Goal: Task Accomplishment & Management: Manage account settings

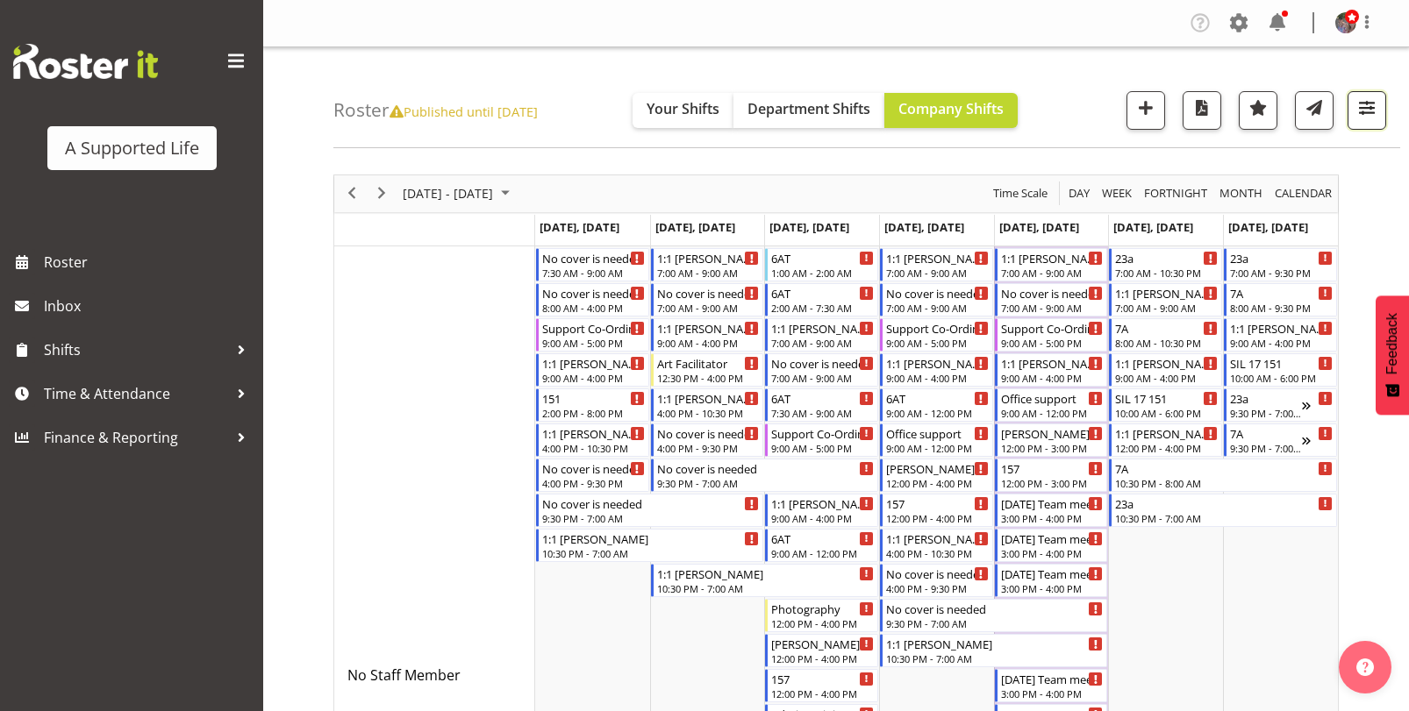
click at [1367, 109] on span "button" at bounding box center [1366, 107] width 23 height 23
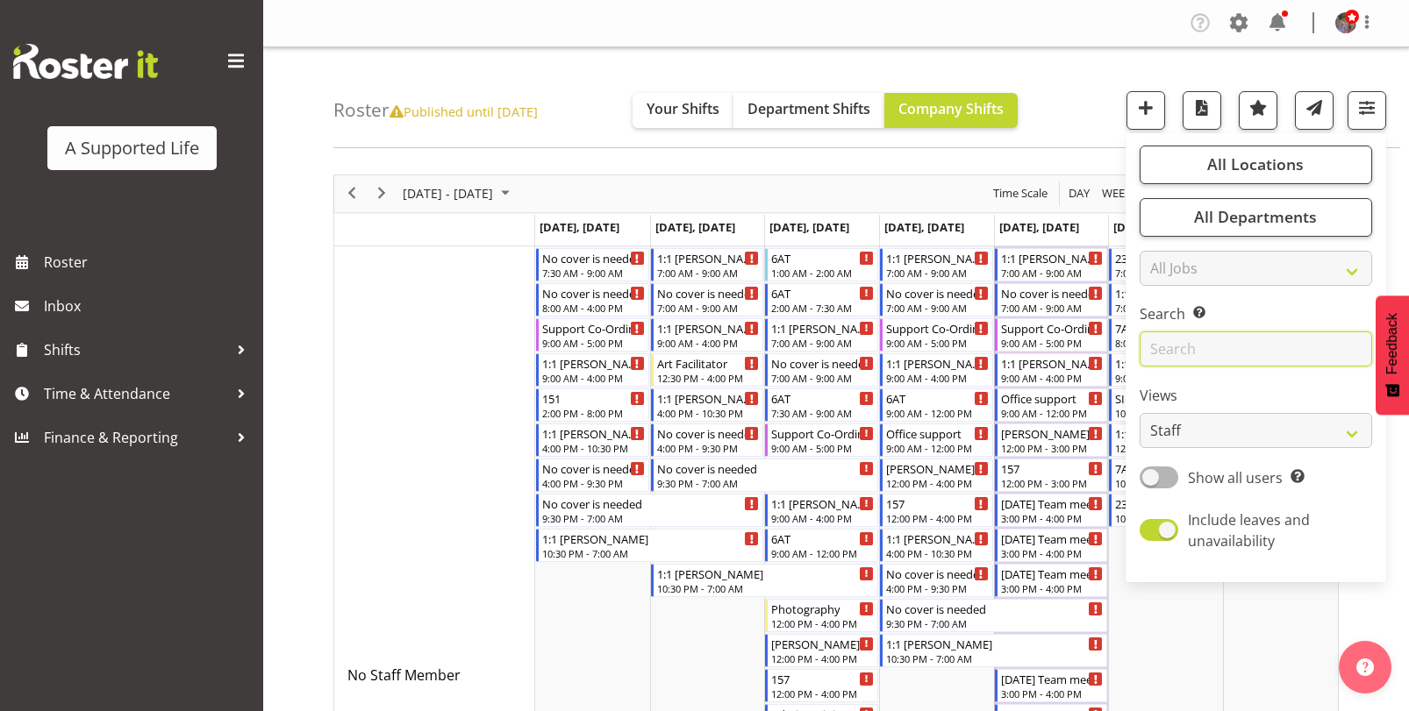
click at [1283, 347] on input "text" at bounding box center [1255, 349] width 232 height 35
click at [1081, 143] on div "Roster Published until Aug 14, 2022 Your Shifts Department Shifts Company Shift…" at bounding box center [866, 97] width 1067 height 101
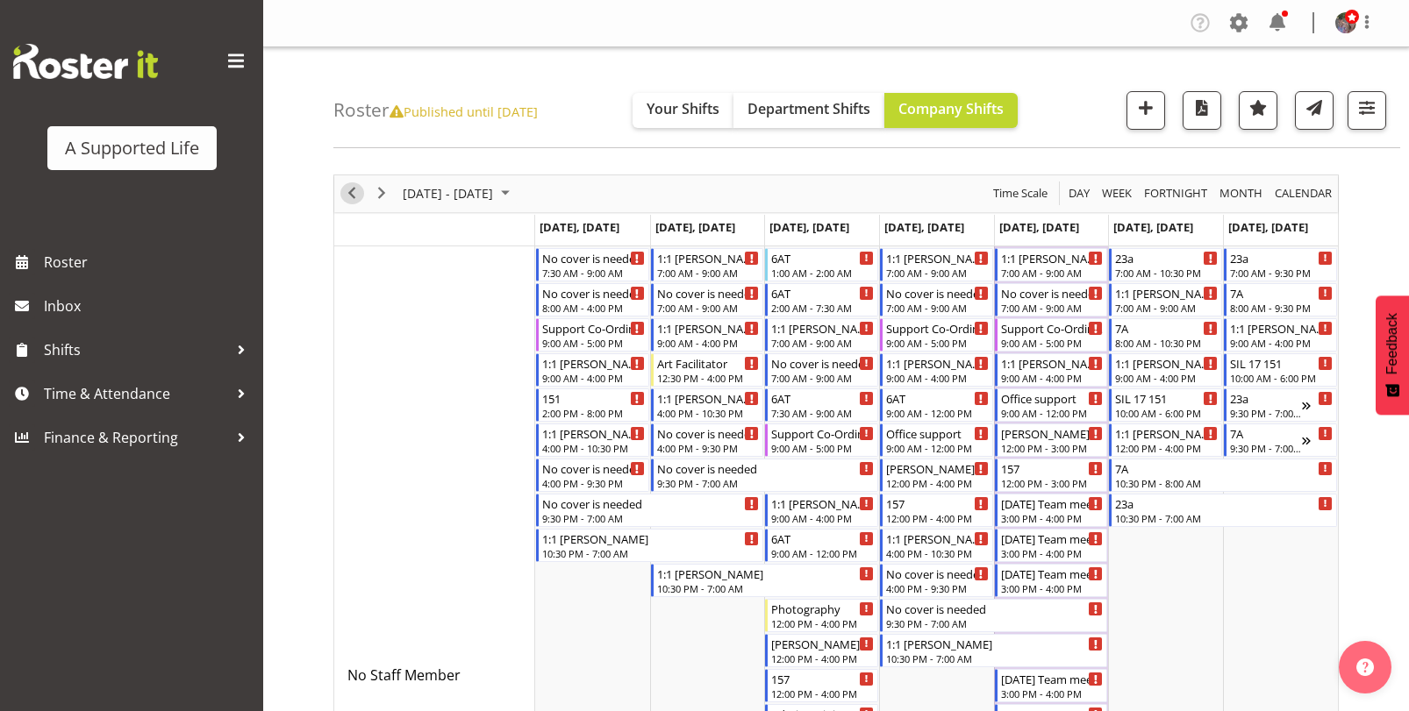
click at [354, 187] on span "Previous" at bounding box center [351, 193] width 21 height 22
click at [0, 0] on div "Timeline Week of October 20, 2025" at bounding box center [0, 0] width 0 height 0
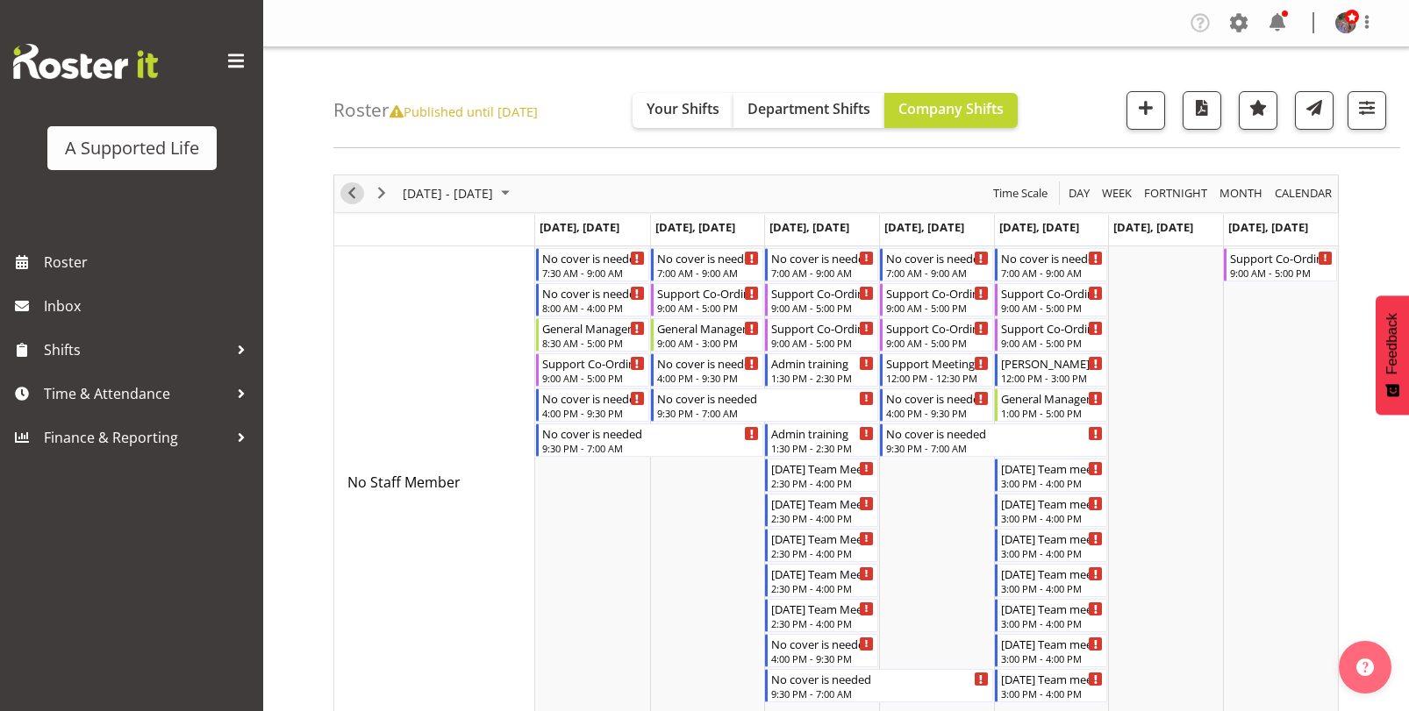
click at [353, 191] on span "Previous" at bounding box center [351, 193] width 21 height 22
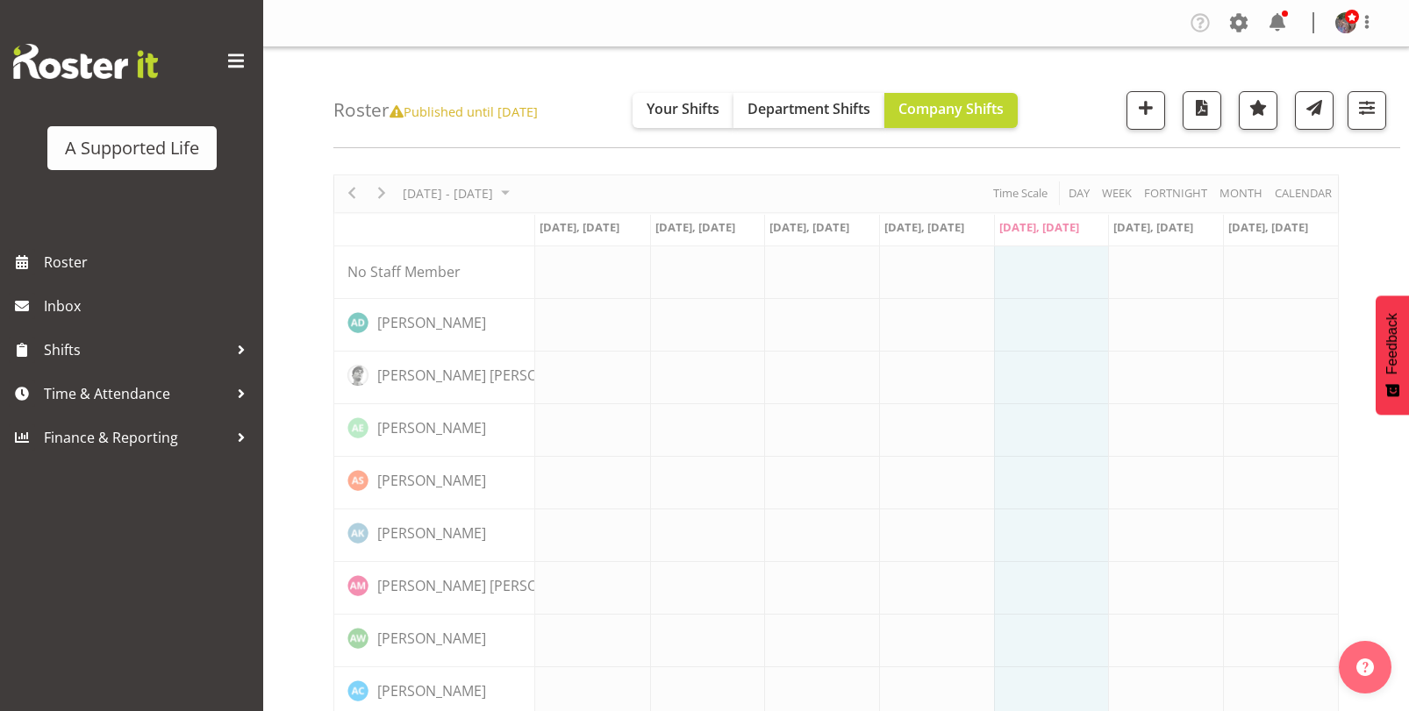
drag, startPoint x: 558, startPoint y: 232, endPoint x: 790, endPoint y: 455, distance: 322.0
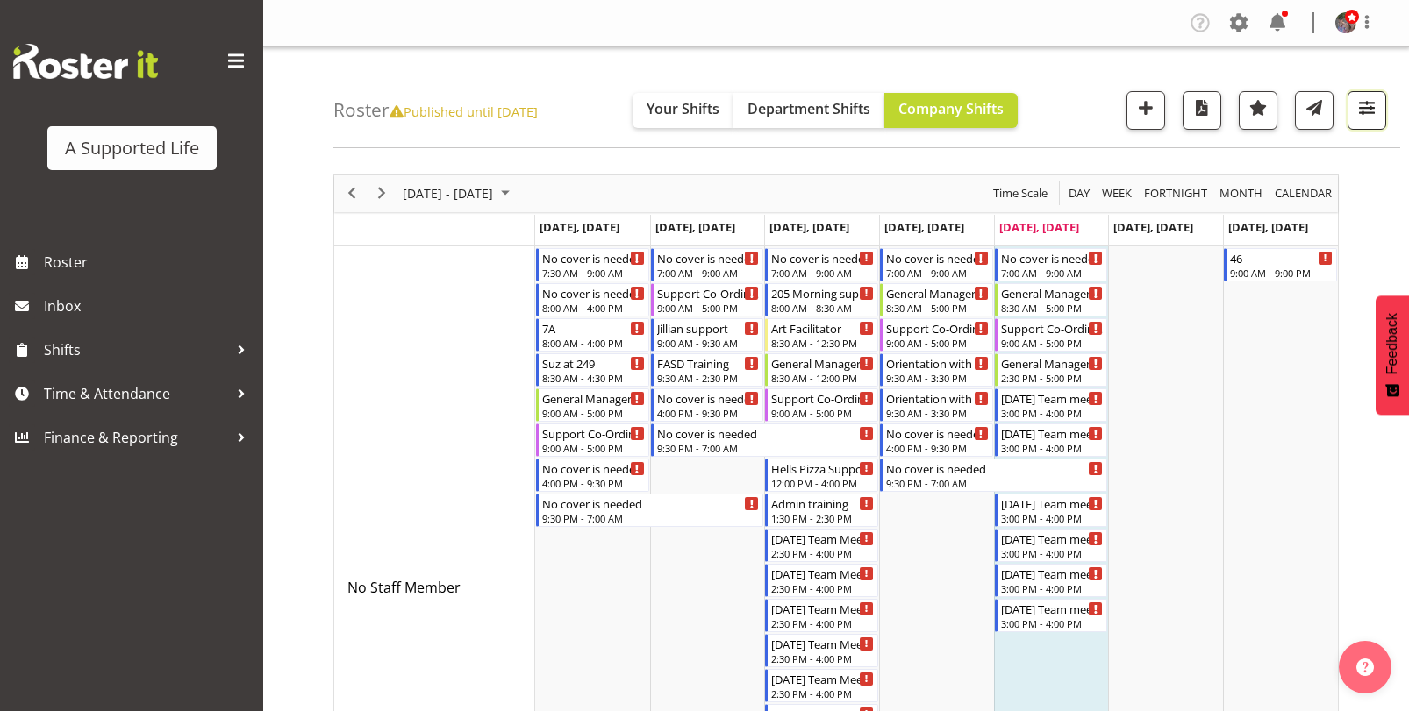
click at [1365, 112] on span "button" at bounding box center [1366, 107] width 23 height 23
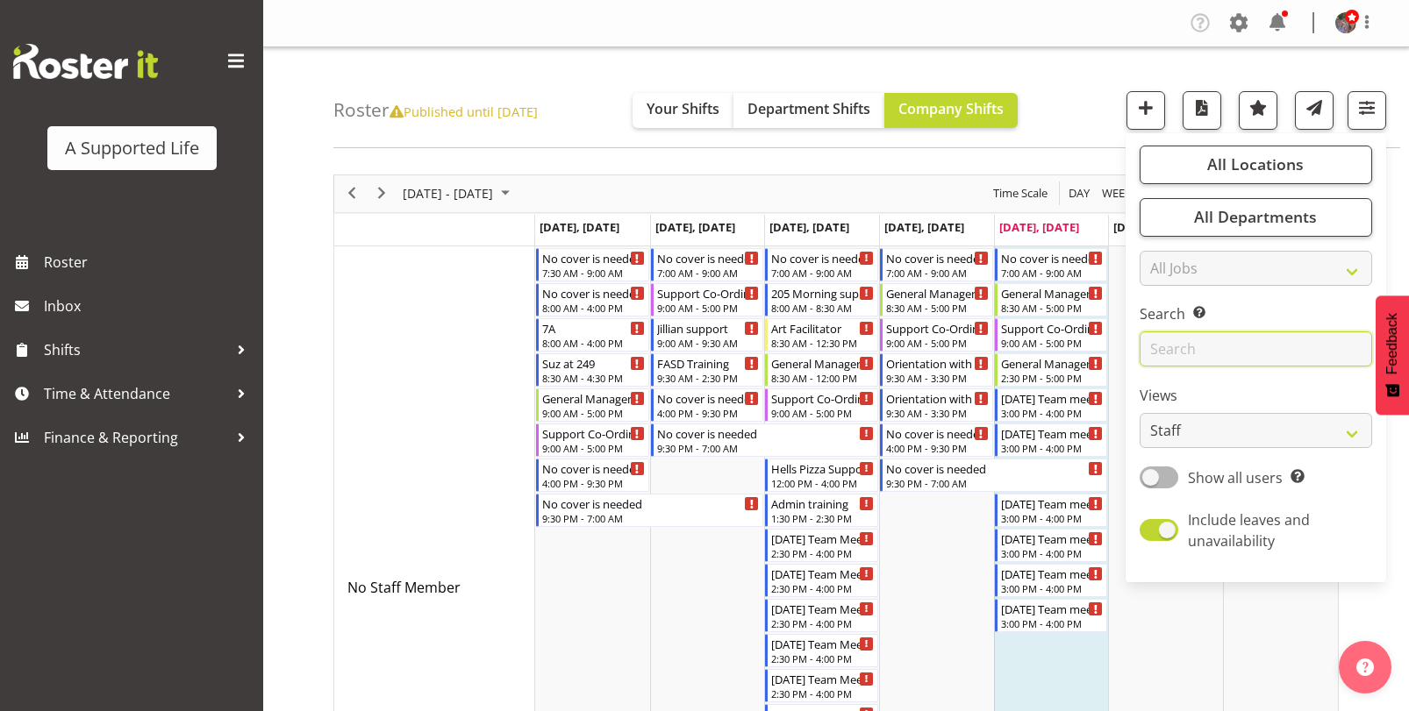
click at [1262, 363] on input "text" at bounding box center [1255, 349] width 232 height 35
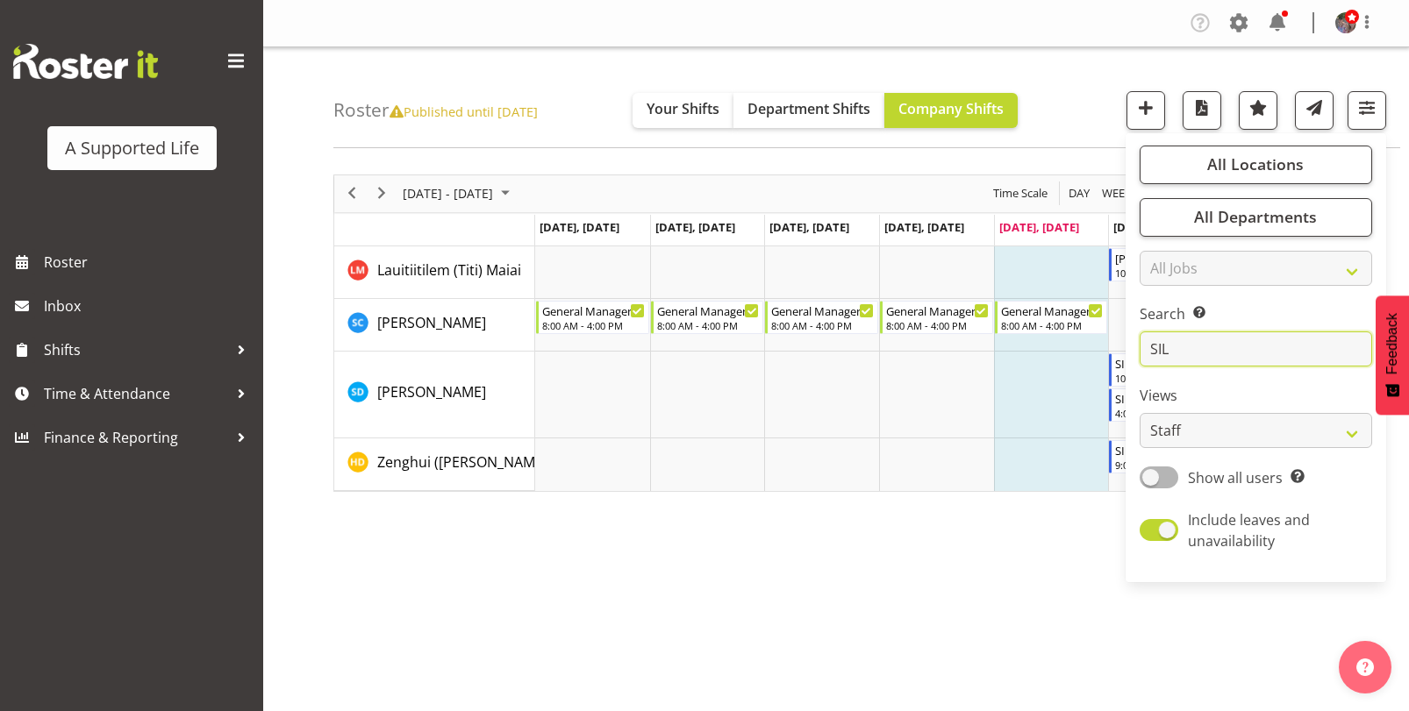
type input "SIL"
click at [1003, 559] on div "October 06 - 12, 2025 Today Day Week Fortnight Month calendar Month Agenda Time…" at bounding box center [870, 512] width 1075 height 702
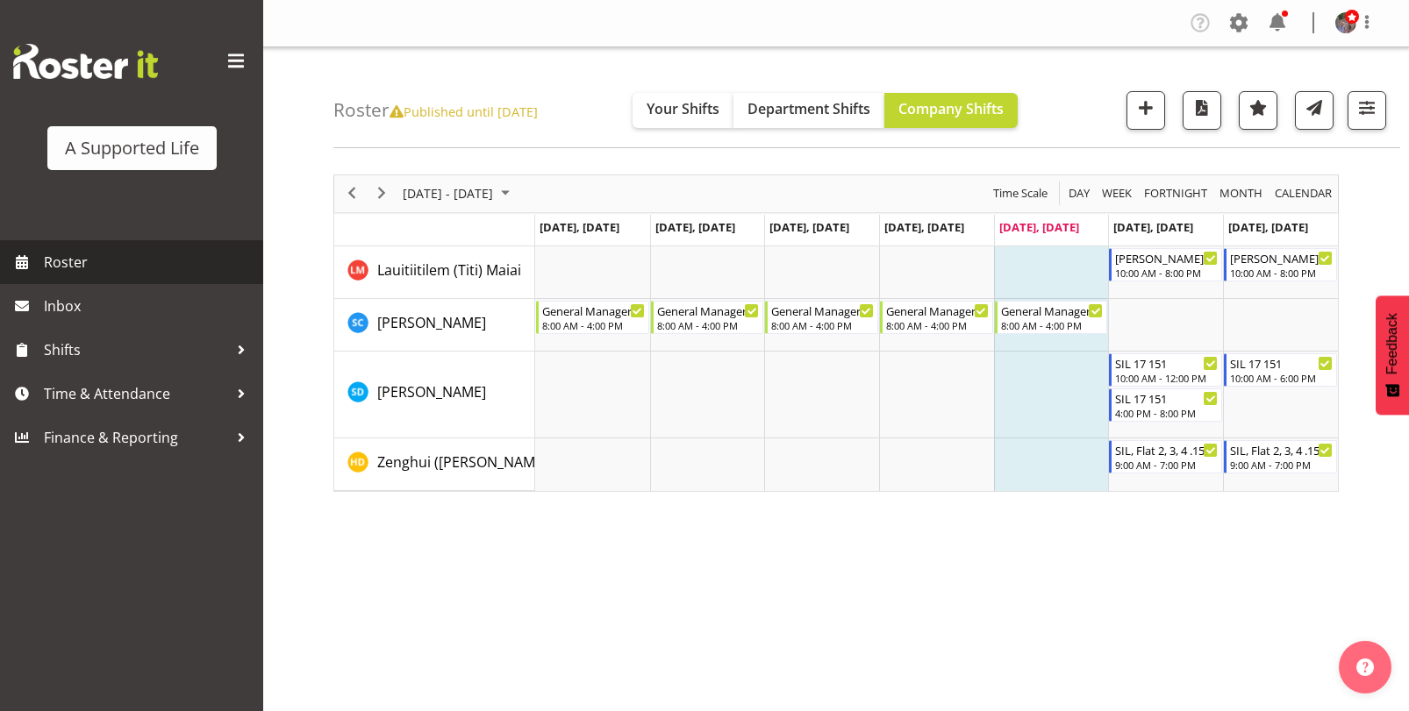
click at [129, 249] on span "Roster" at bounding box center [149, 262] width 211 height 26
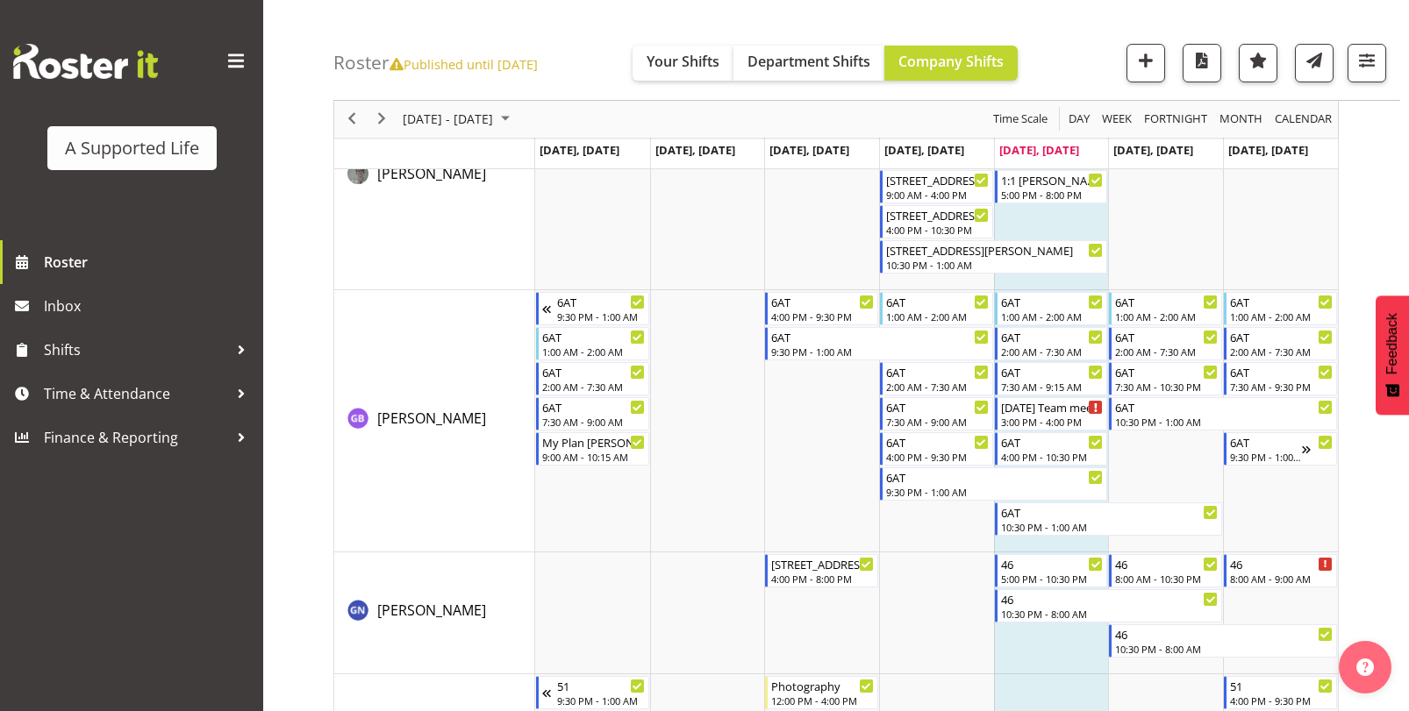
scroll to position [4298, 0]
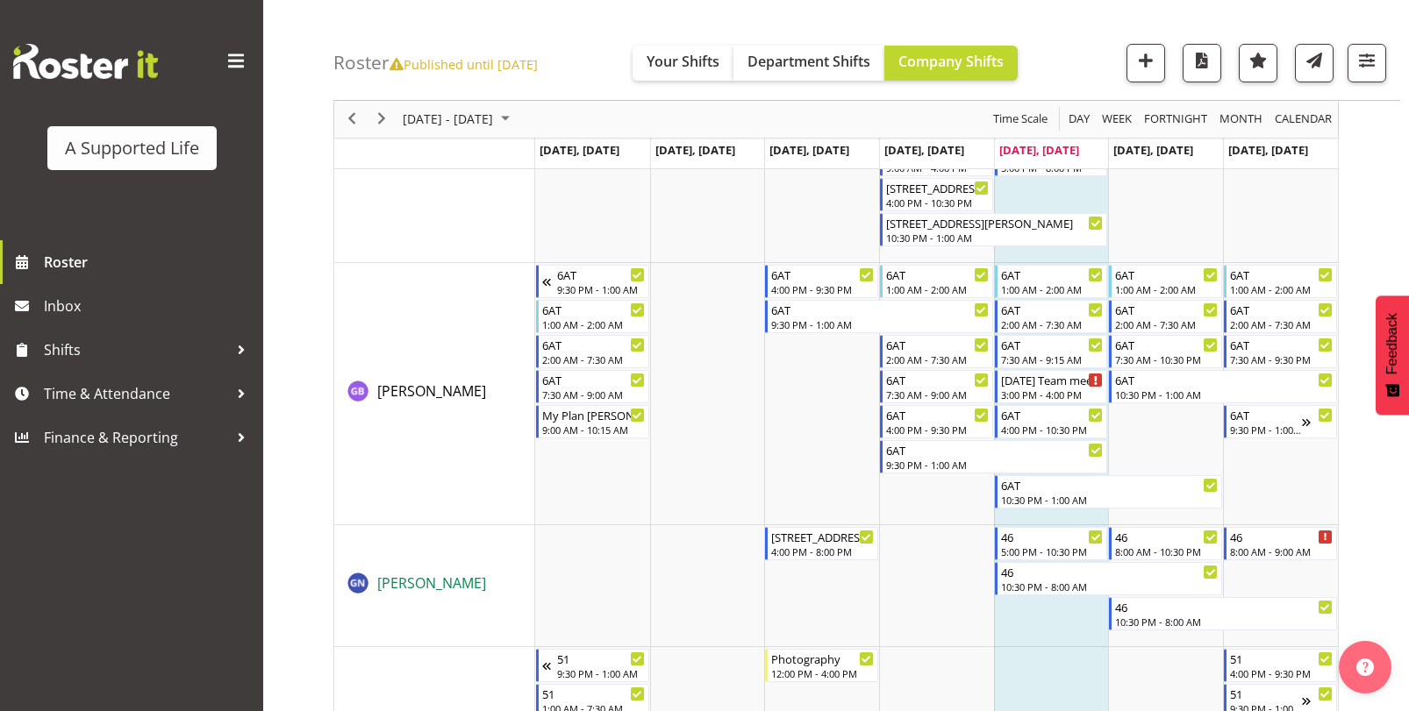
click at [486, 583] on span "Godfrey Ngwerume" at bounding box center [431, 583] width 109 height 19
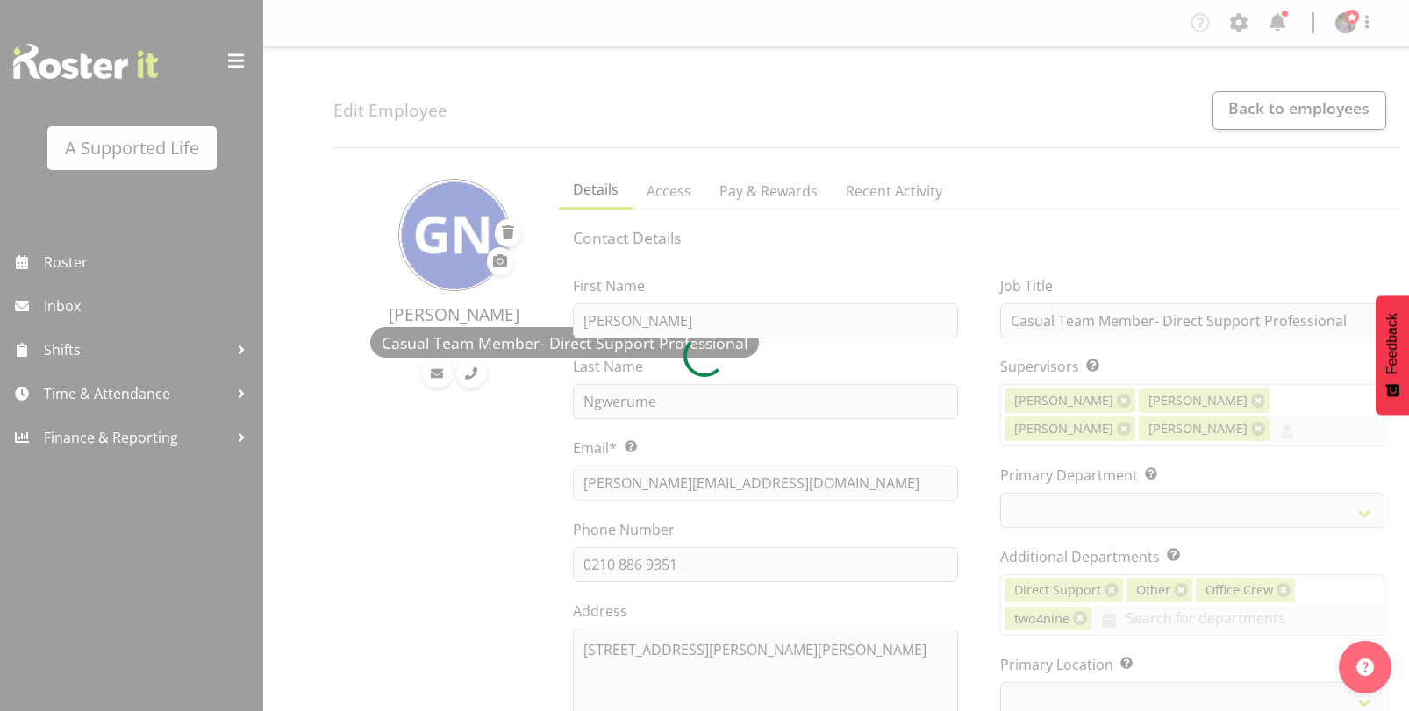
select select "TimelineWeek"
select select
select select "959"
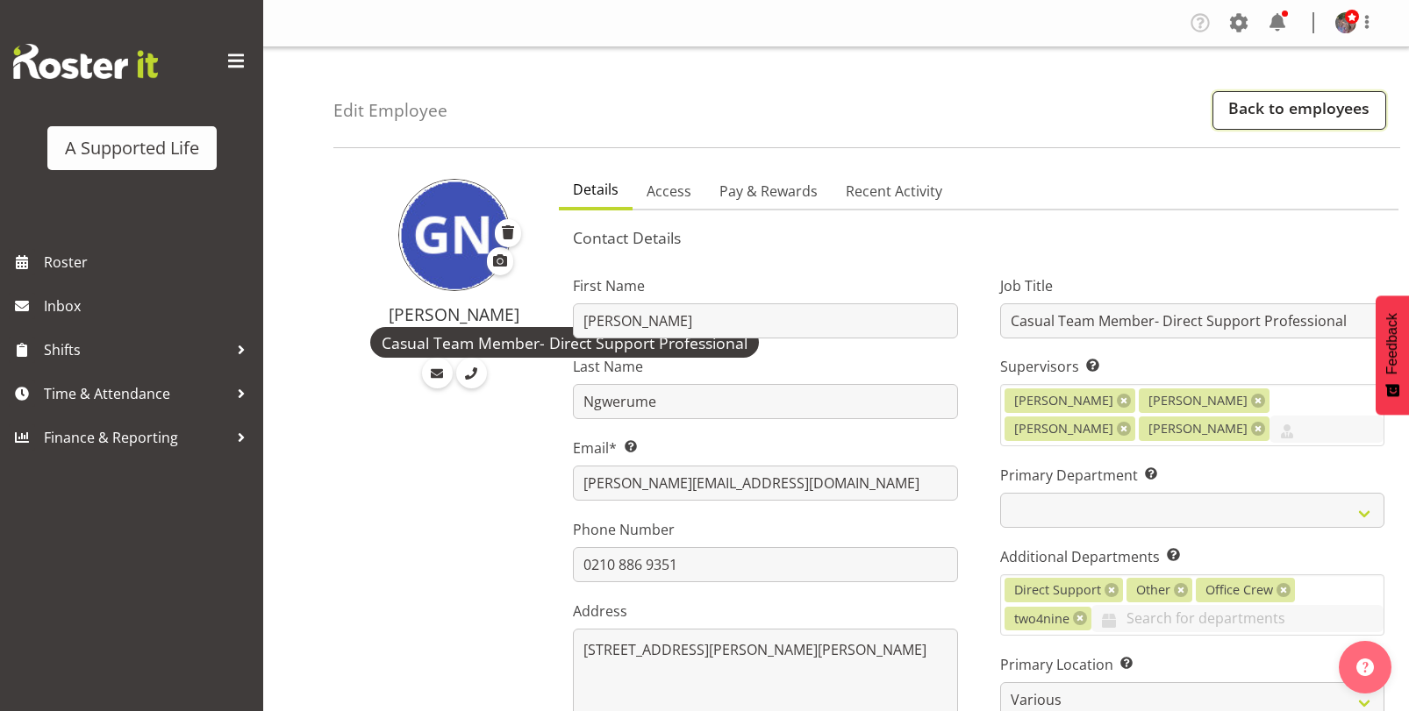
click at [1277, 105] on link "Back to employees" at bounding box center [1299, 110] width 174 height 39
select select "959"
select select "TimelineWeek"
click at [1236, 109] on link "Back to employees" at bounding box center [1299, 110] width 174 height 39
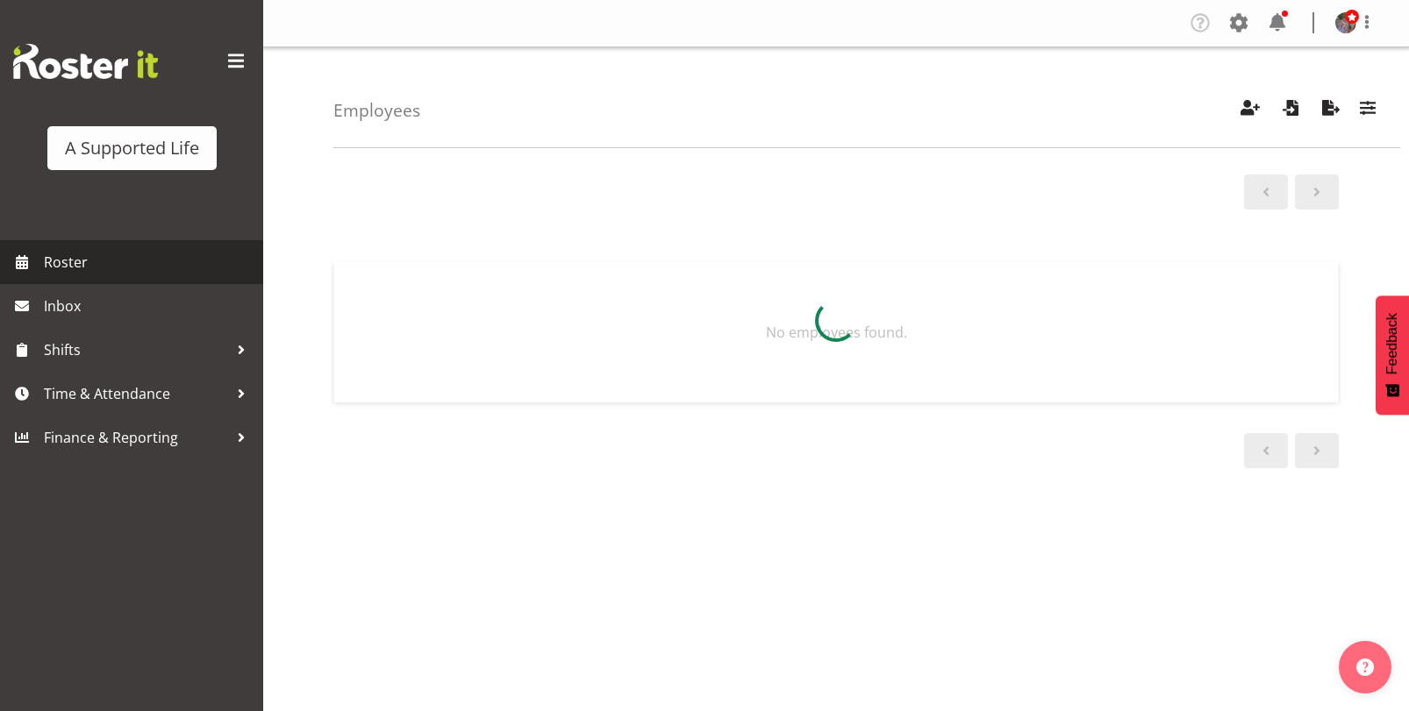
click at [106, 242] on link "Roster" at bounding box center [131, 262] width 263 height 44
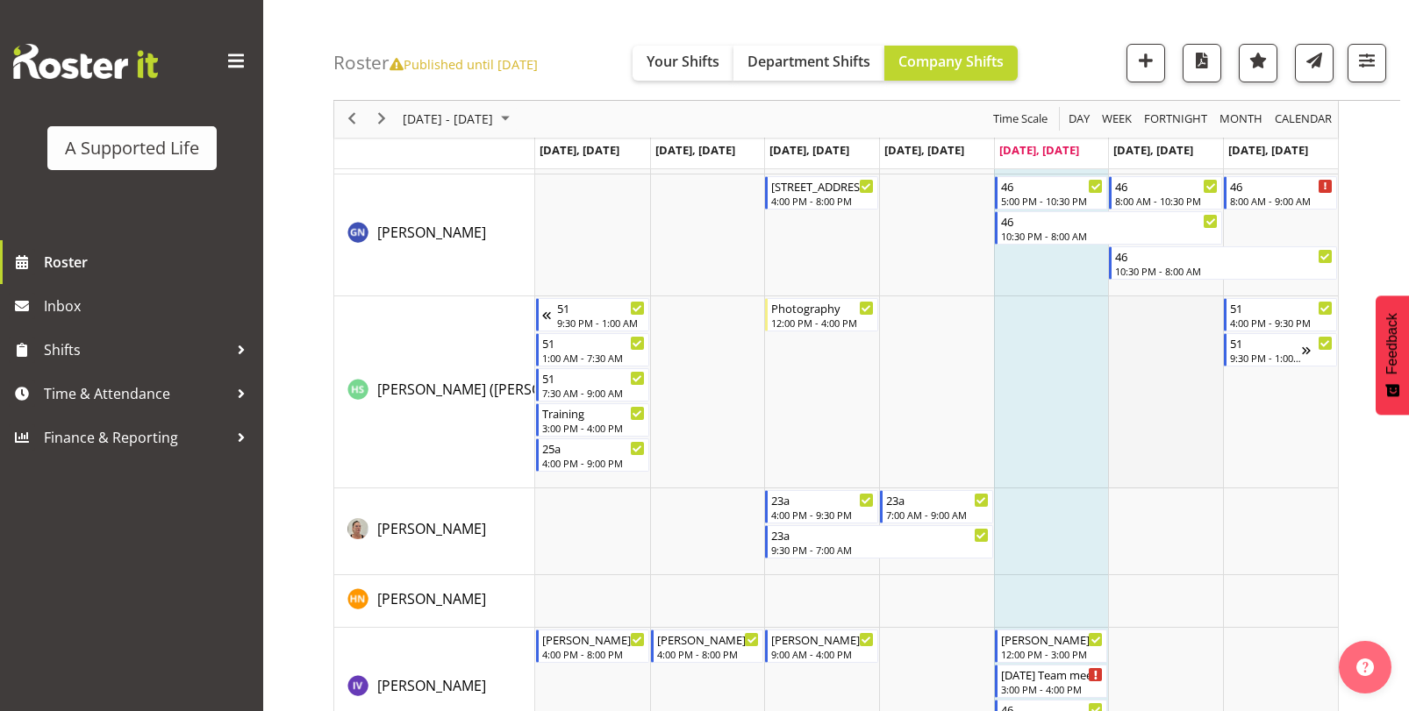
scroll to position [4824, 0]
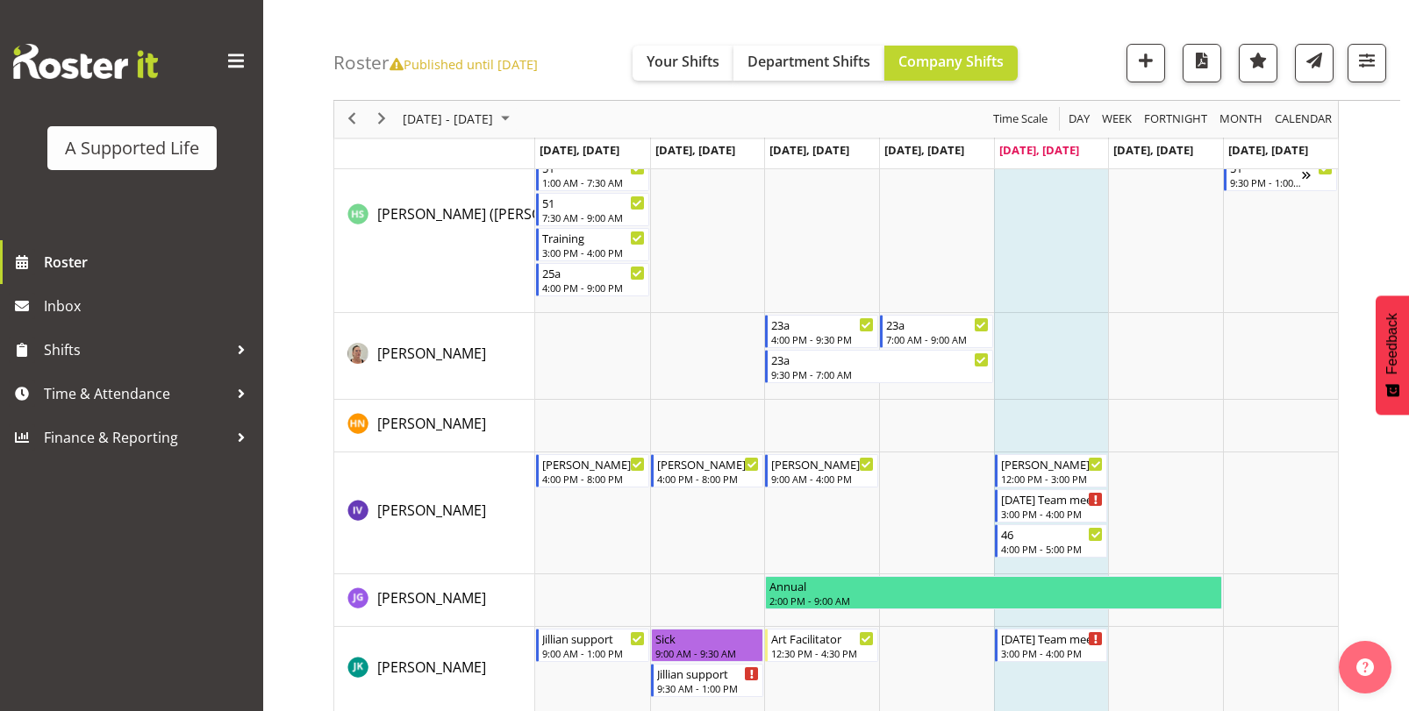
click at [389, 106] on div "next period" at bounding box center [382, 119] width 30 height 37
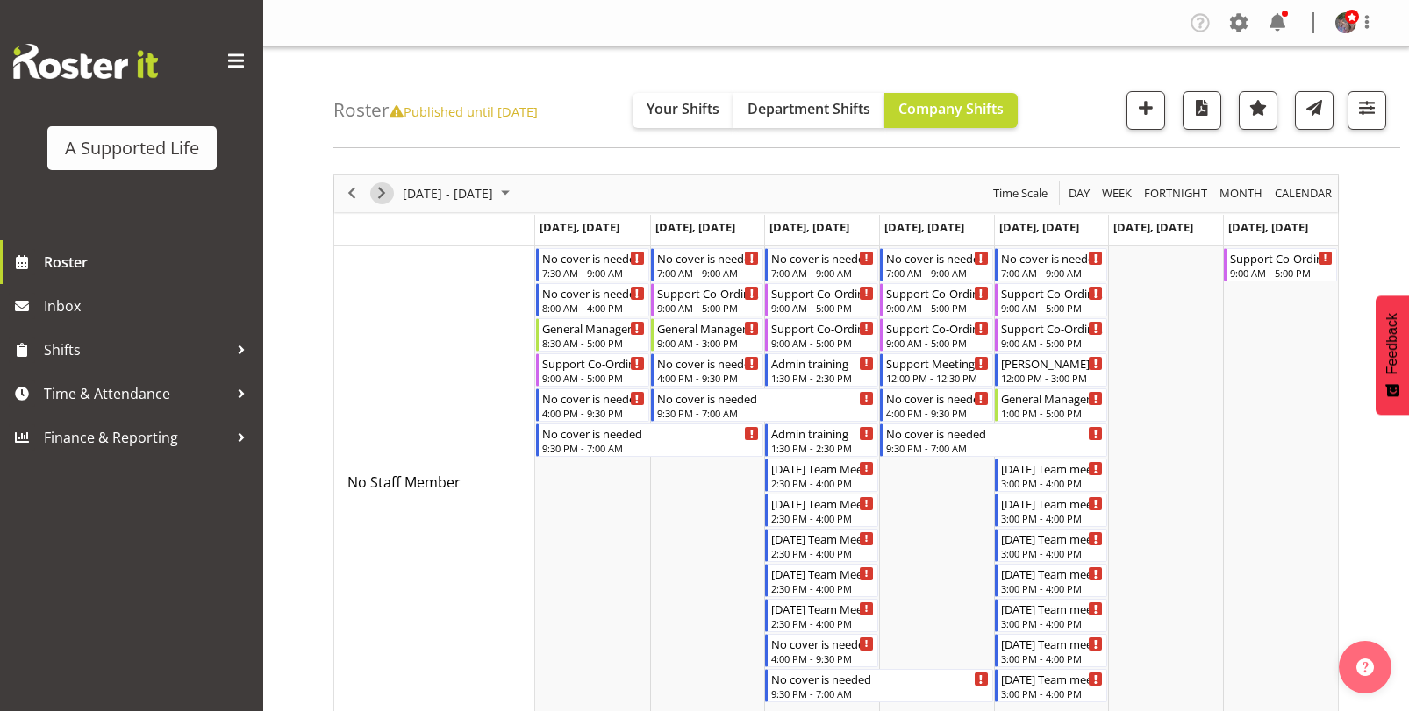
click at [382, 197] on span "Next" at bounding box center [381, 193] width 21 height 22
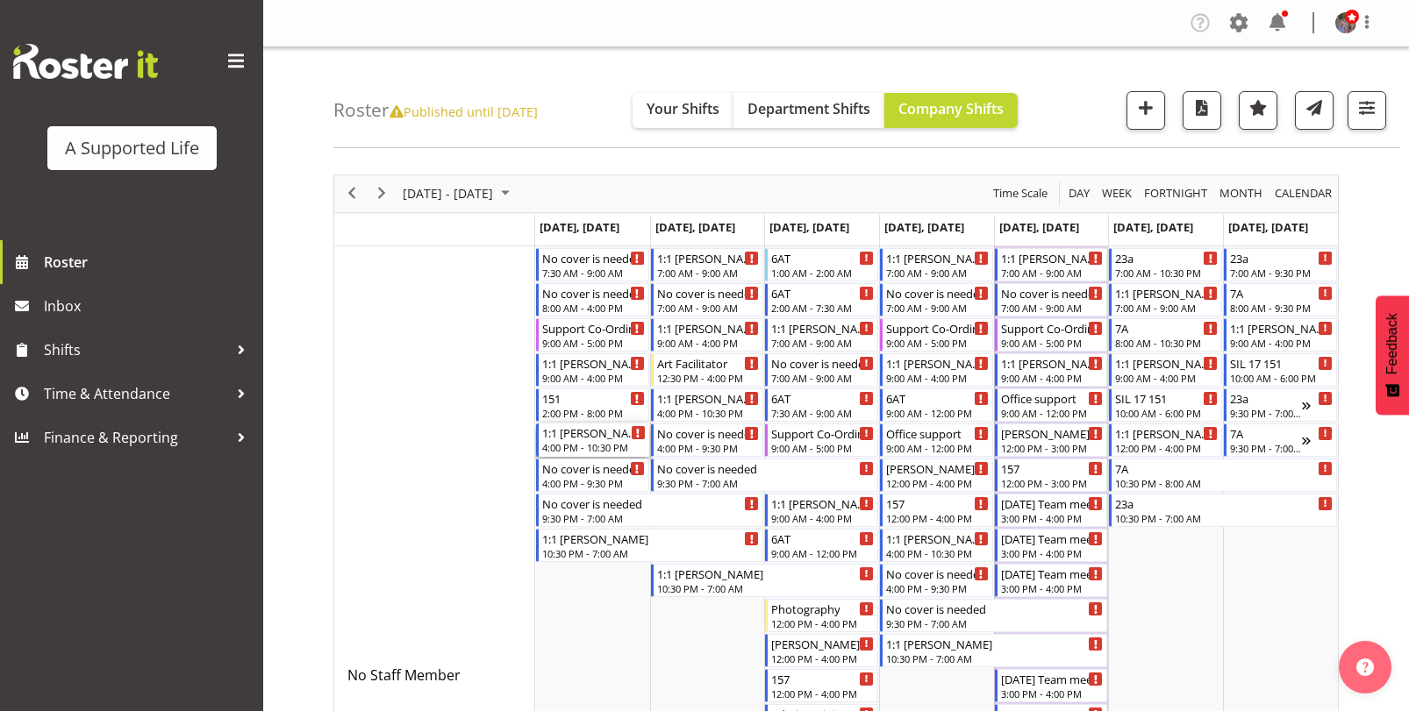
click at [560, 442] on div "4:00 PM - 10:30 PM" at bounding box center [594, 447] width 104 height 14
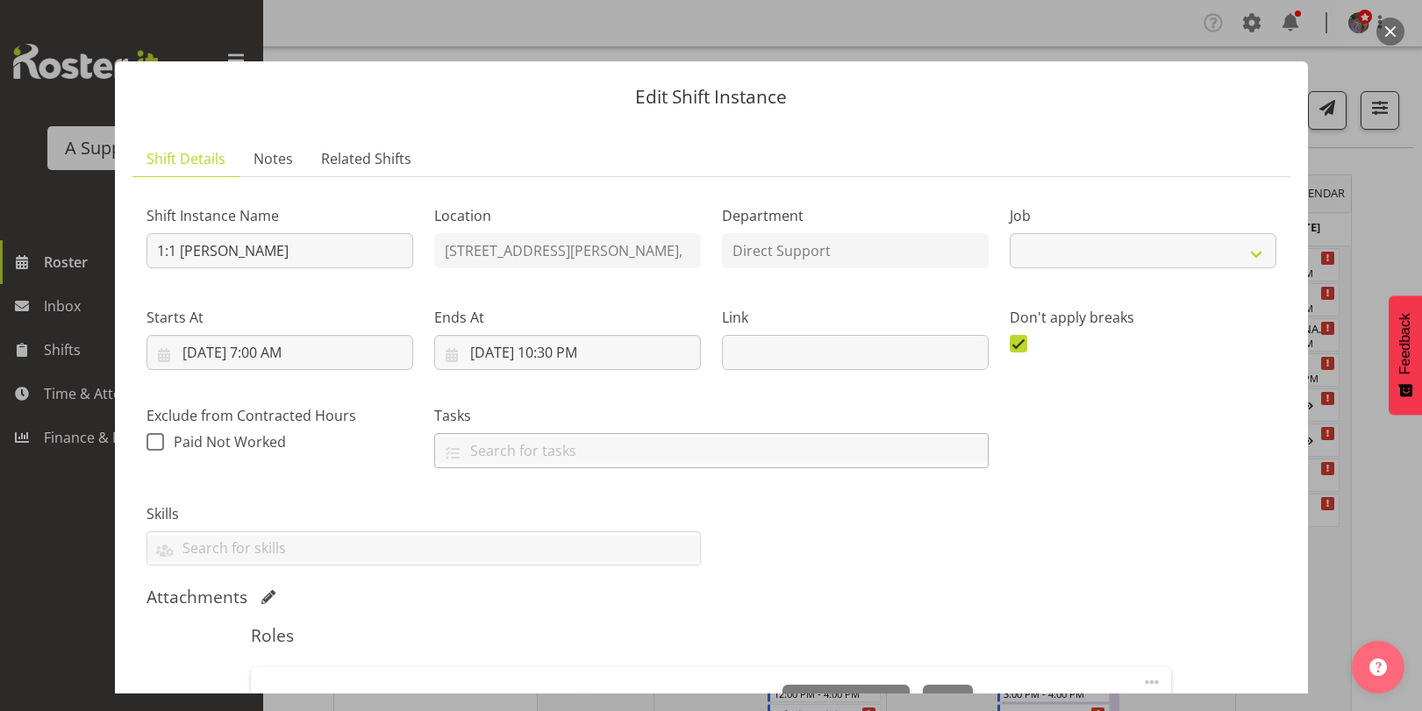
select select "4112"
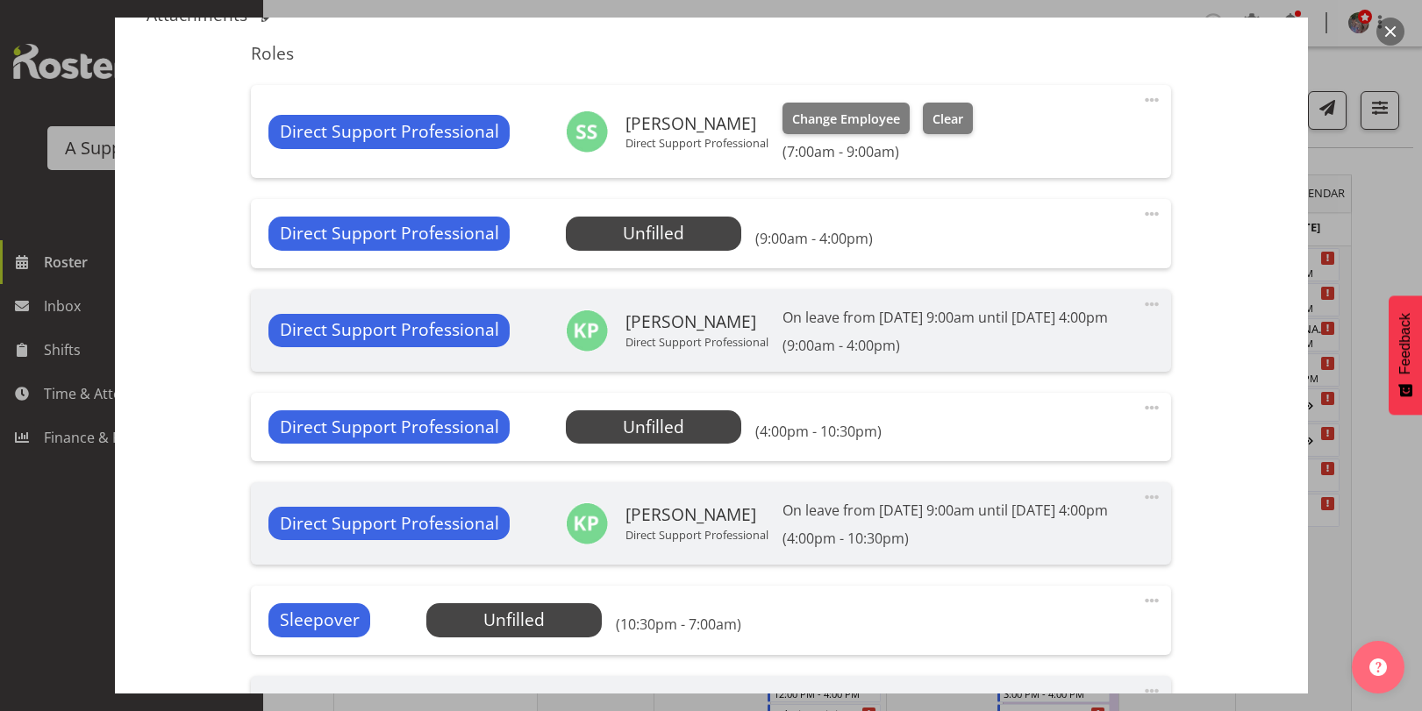
scroll to position [614, 0]
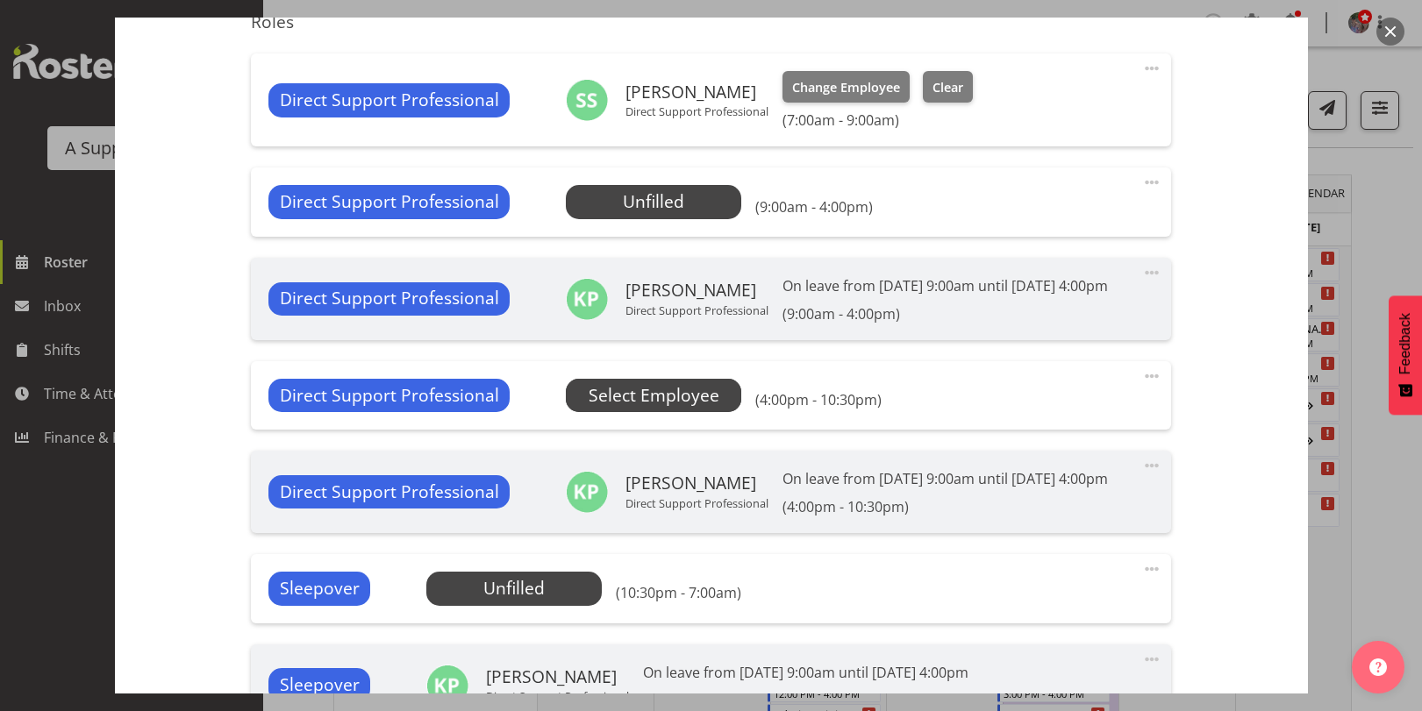
click at [696, 403] on span "Select Employee" at bounding box center [654, 395] width 131 height 25
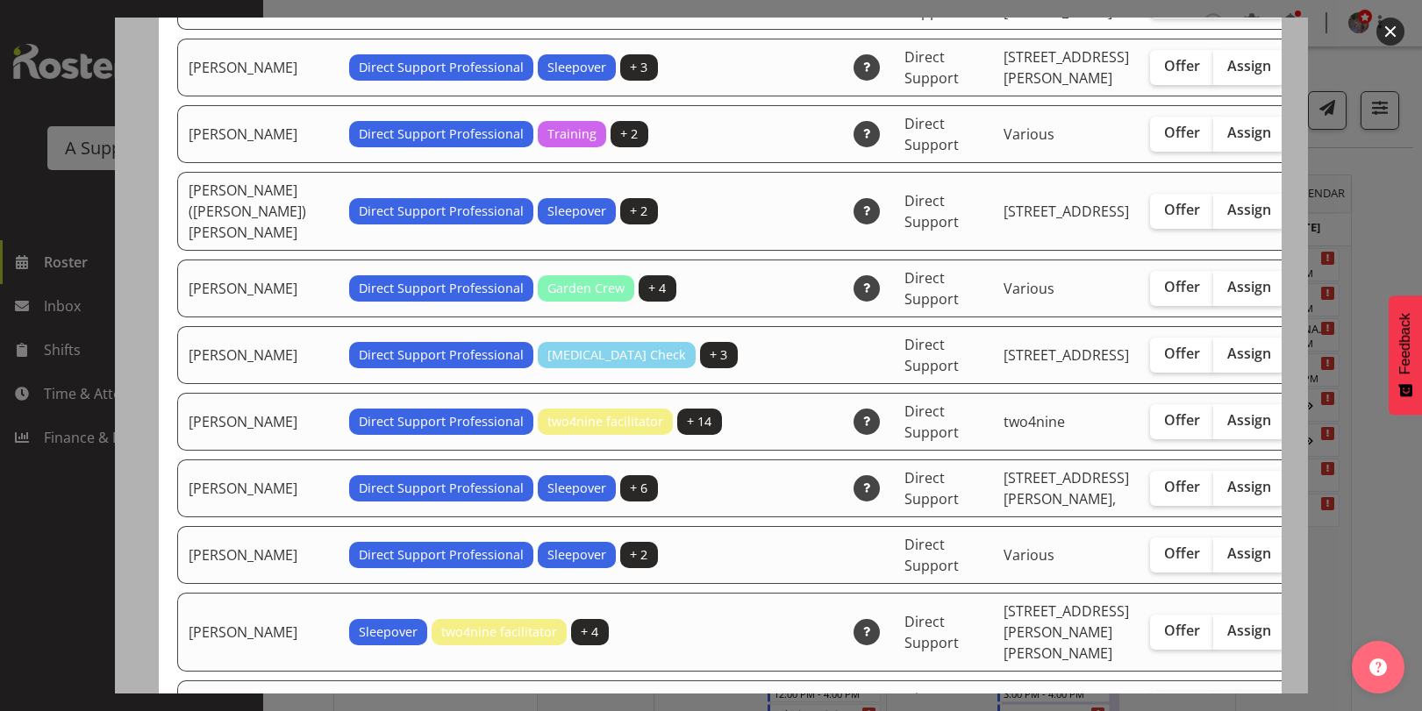
scroll to position [1228, 0]
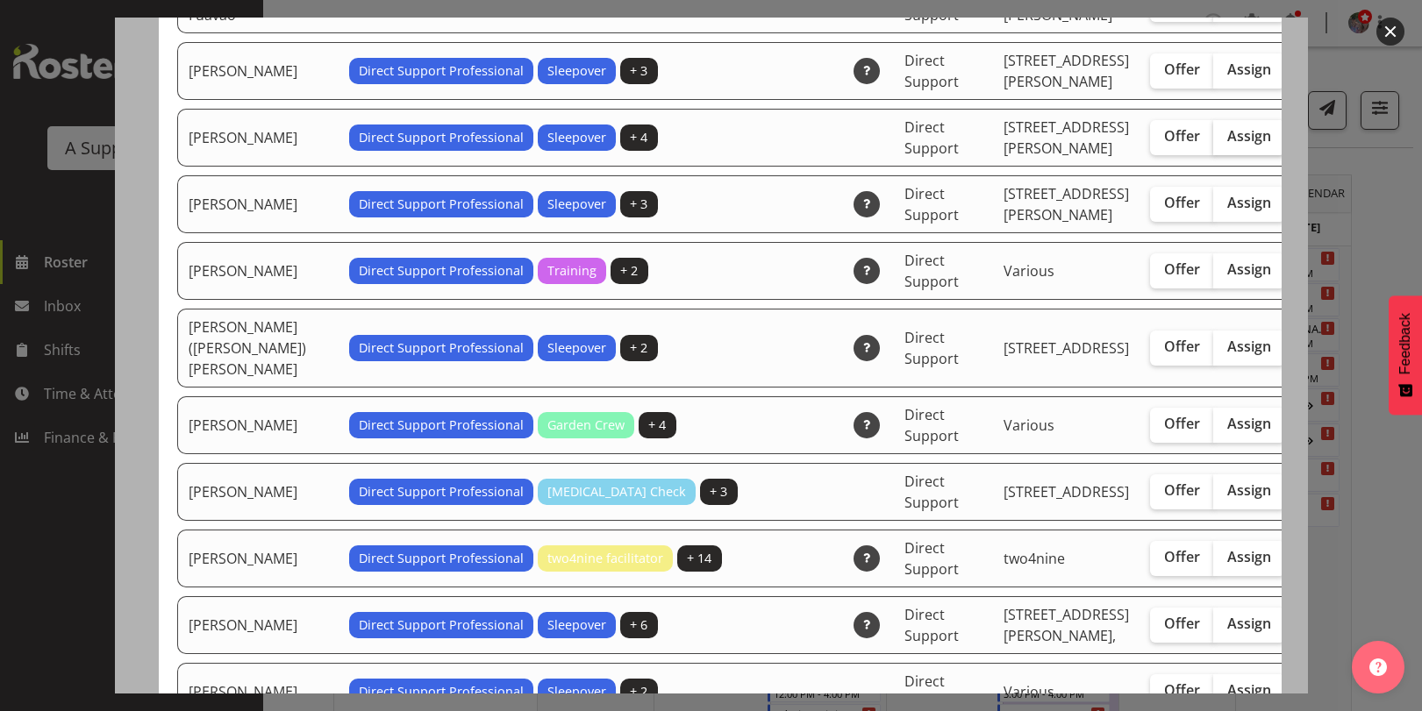
click at [1227, 145] on span "Assign" at bounding box center [1249, 136] width 44 height 18
click at [1213, 142] on input "Assign" at bounding box center [1218, 136] width 11 height 11
checkbox input "true"
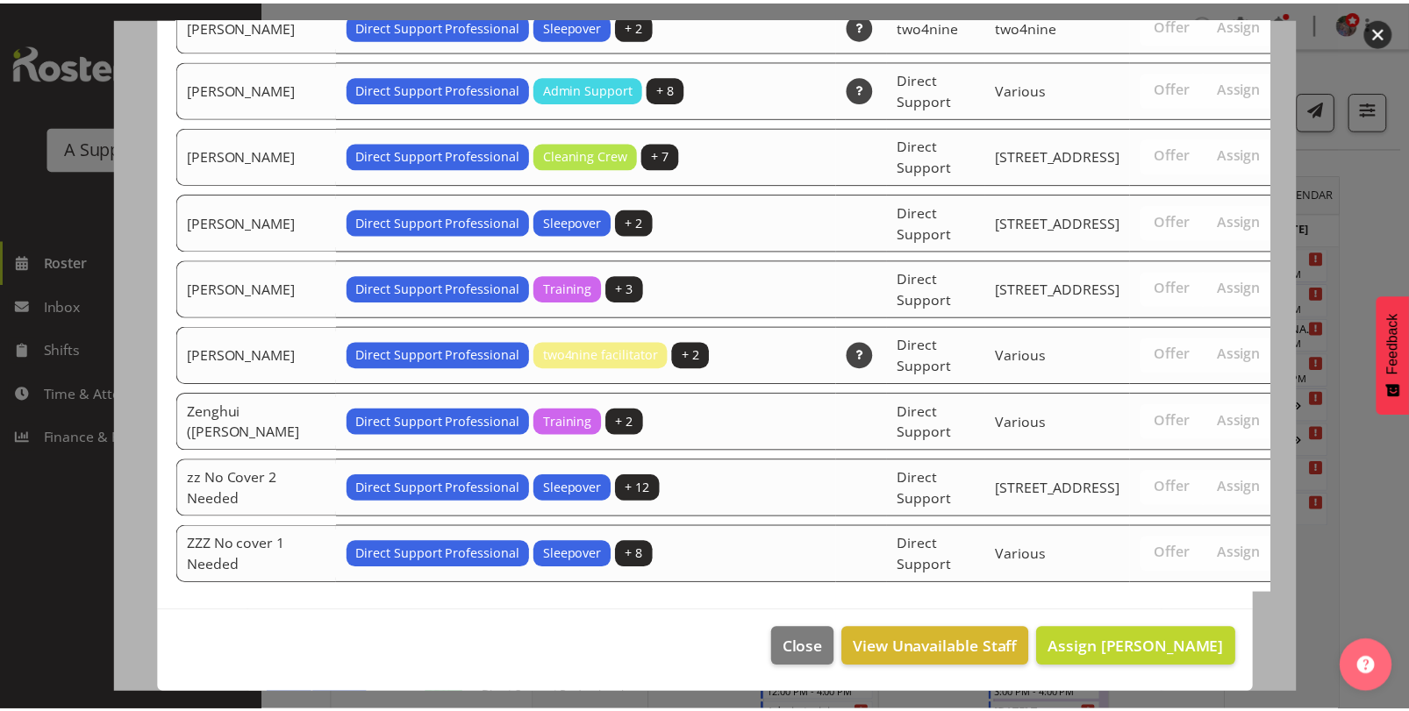
scroll to position [4392, 0]
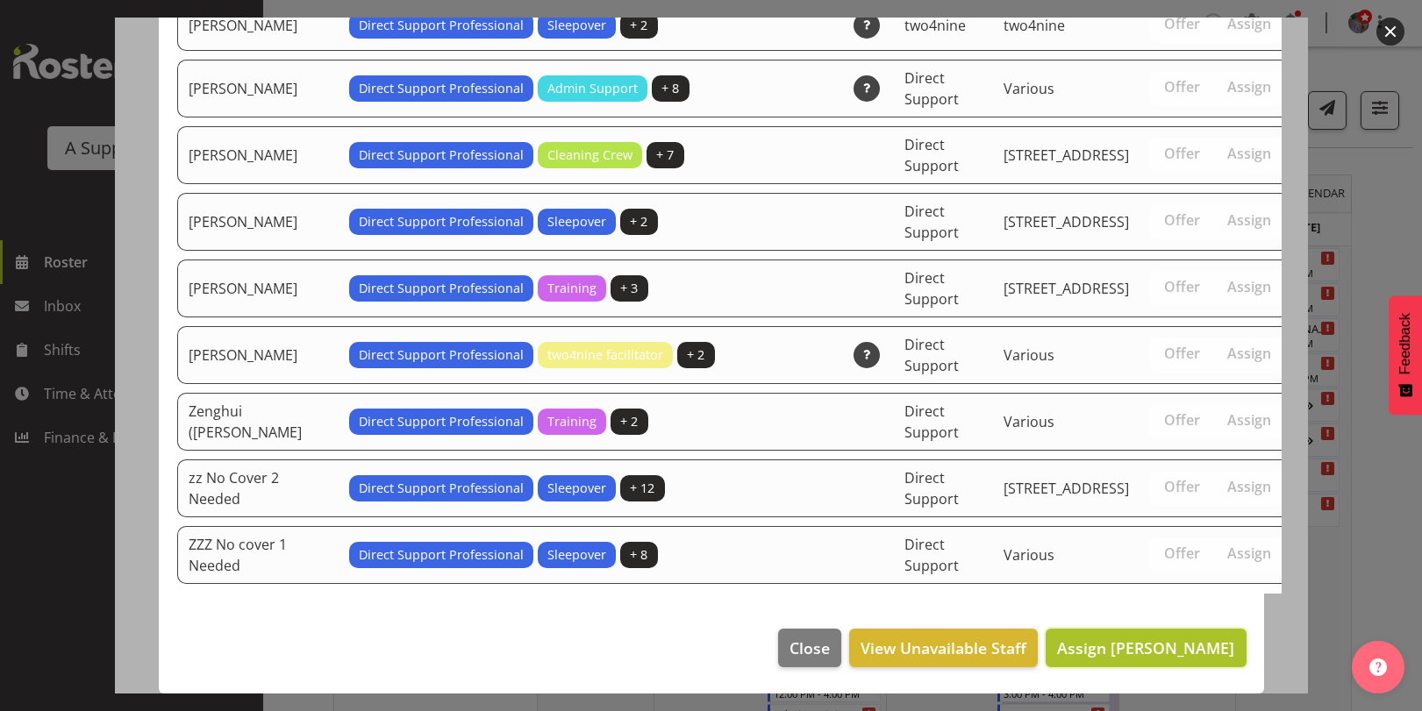
click at [1195, 646] on span "Assign Georgina Dowdall" at bounding box center [1145, 648] width 177 height 21
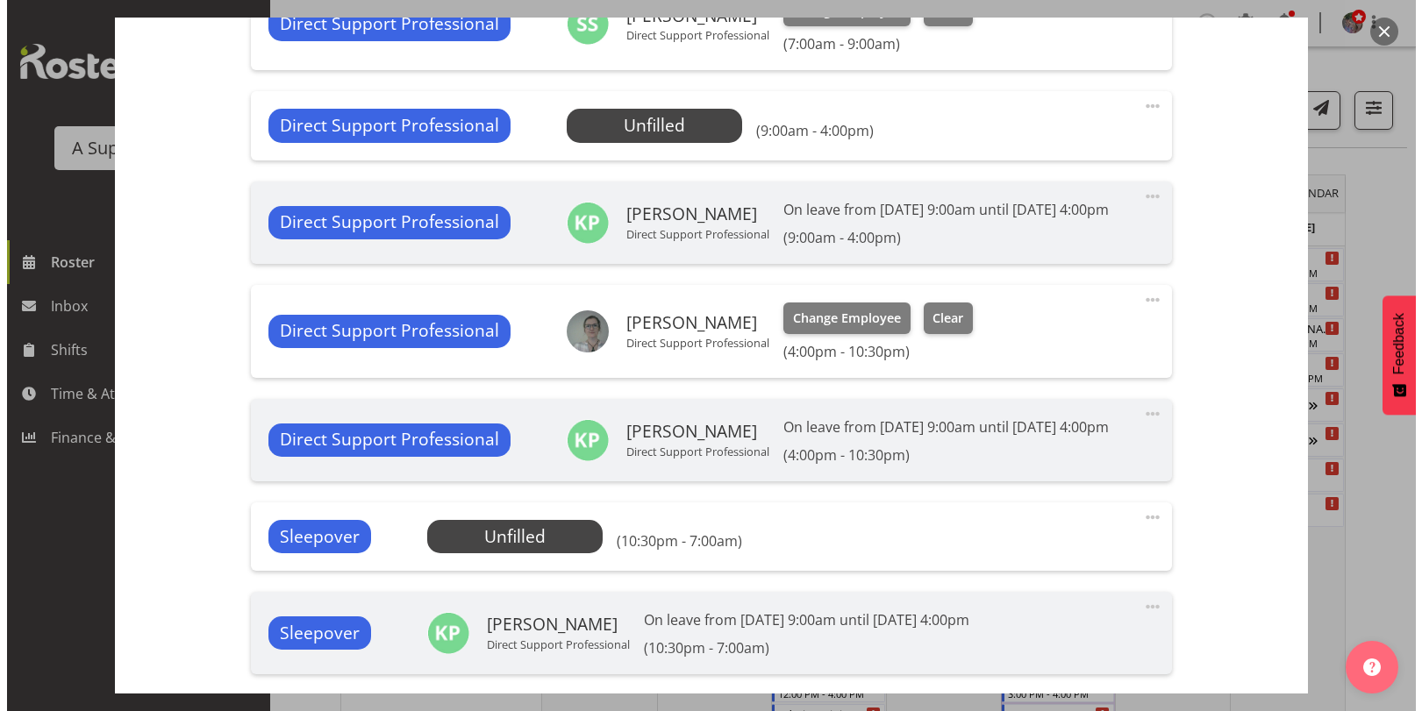
scroll to position [877, 0]
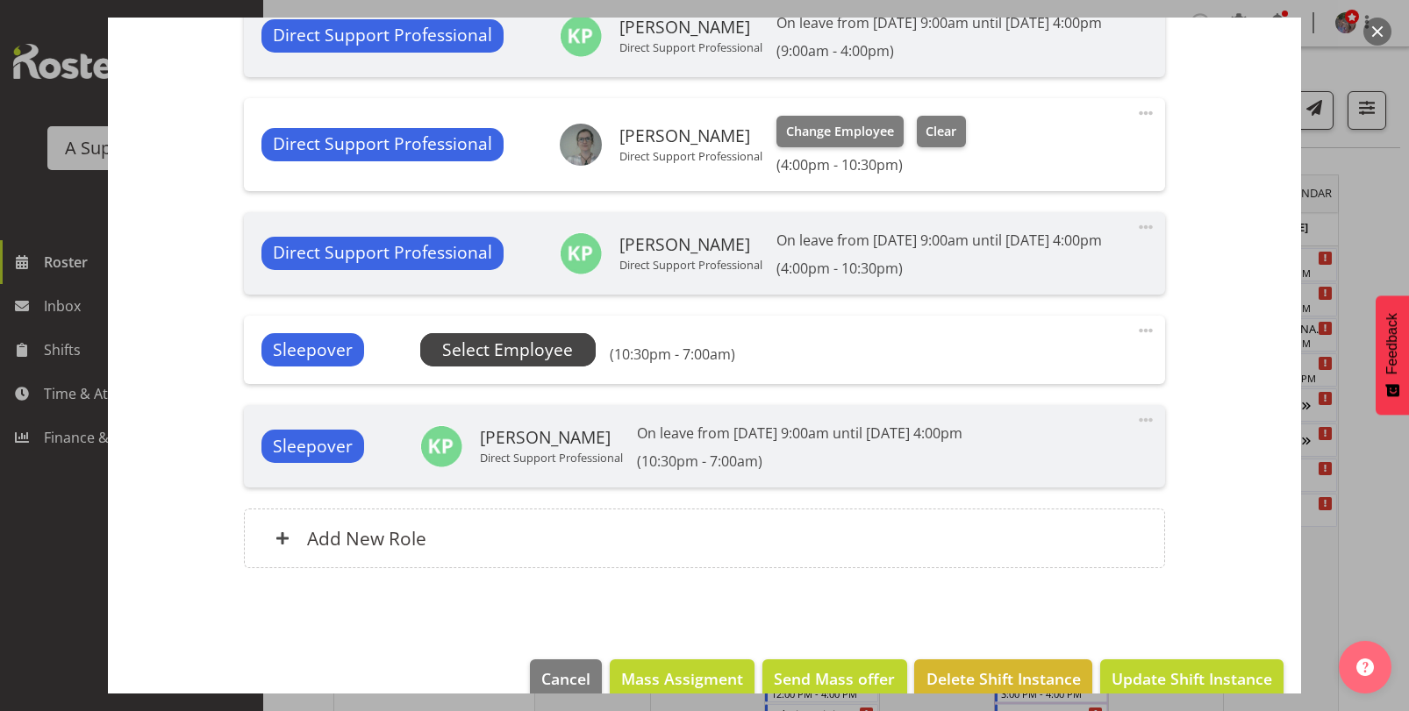
click at [567, 363] on span "Select Employee" at bounding box center [507, 350] width 131 height 25
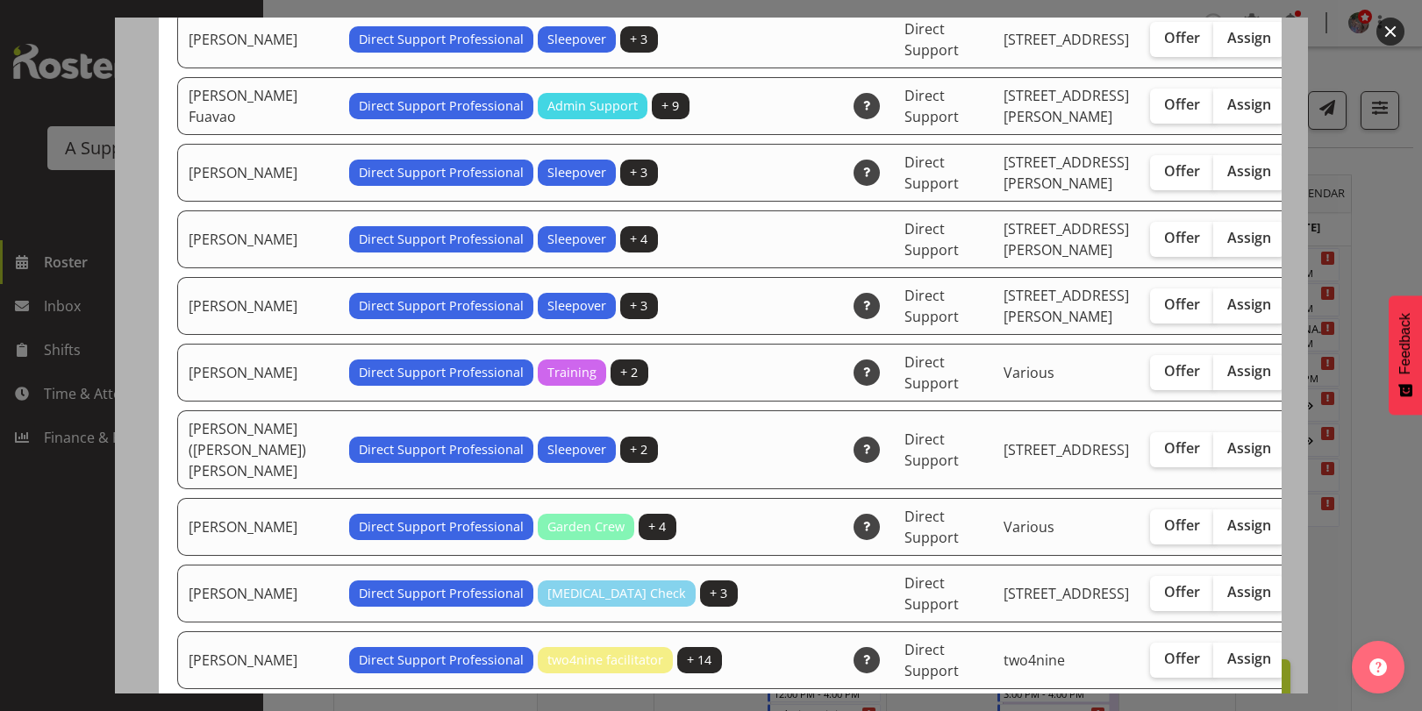
scroll to position [1140, 0]
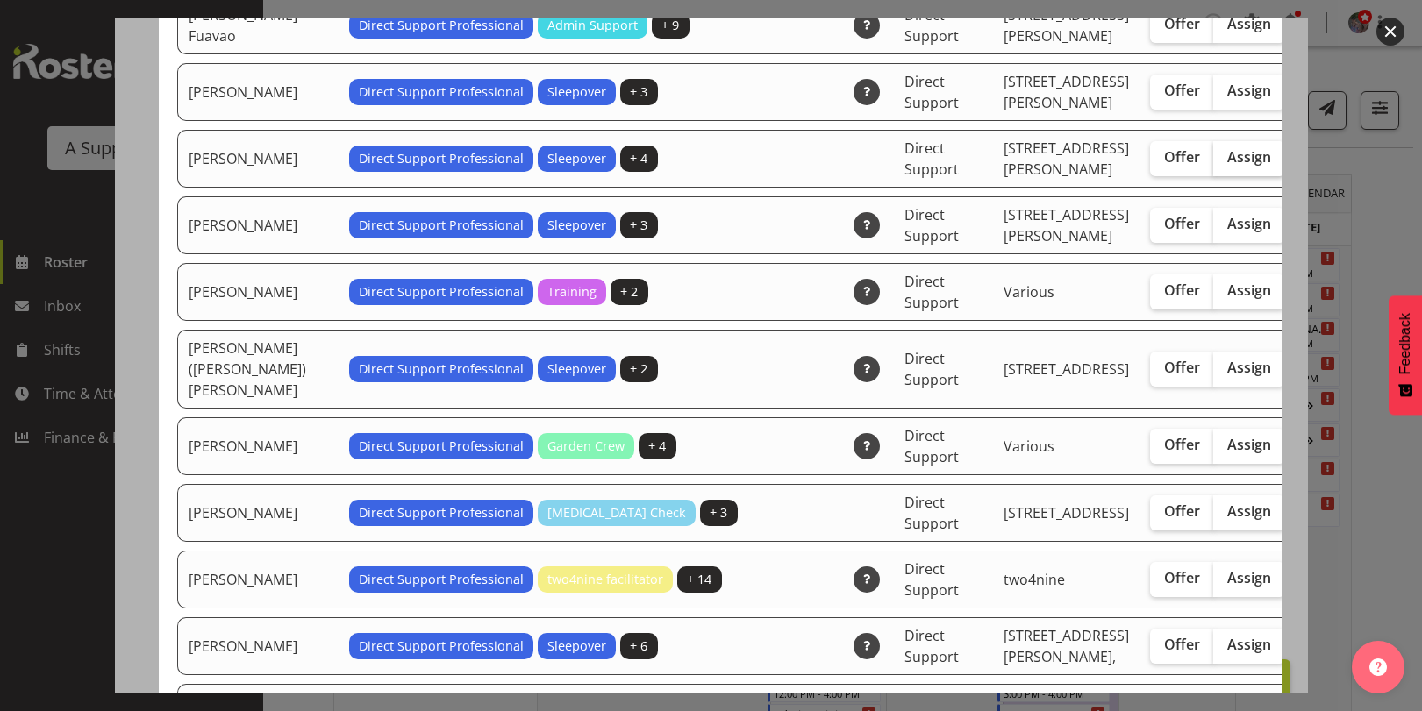
click at [1227, 166] on span "Assign" at bounding box center [1249, 157] width 44 height 18
click at [1213, 163] on input "Assign" at bounding box center [1218, 157] width 11 height 11
checkbox input "true"
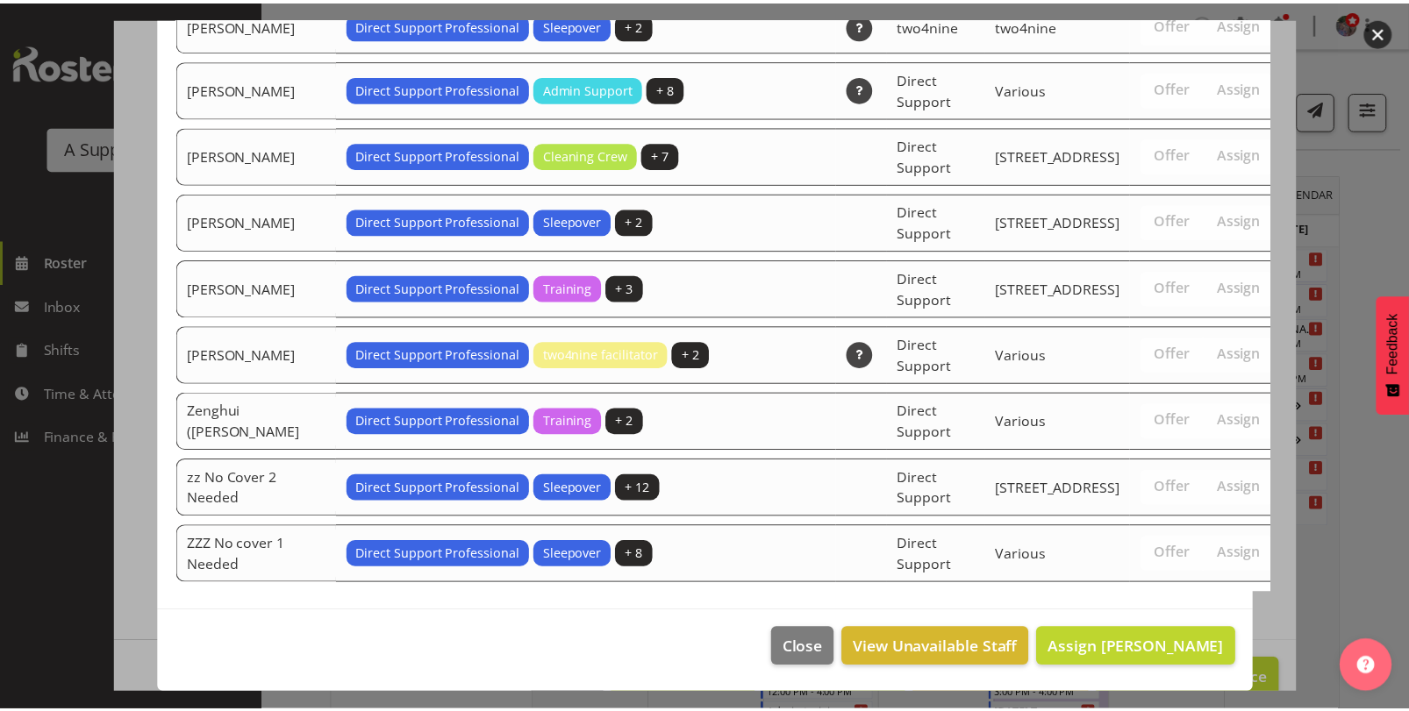
scroll to position [4325, 0]
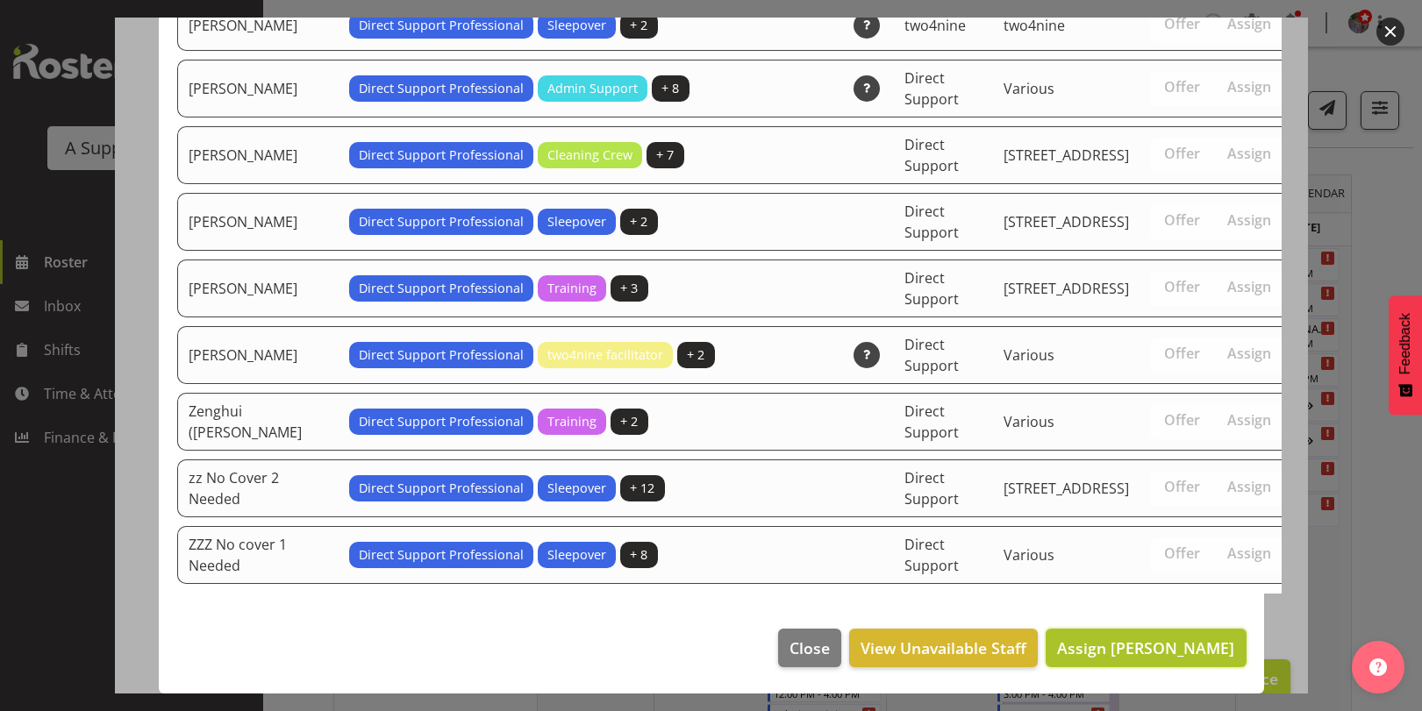
click at [1155, 640] on span "Assign Georgina Dowdall" at bounding box center [1145, 648] width 177 height 21
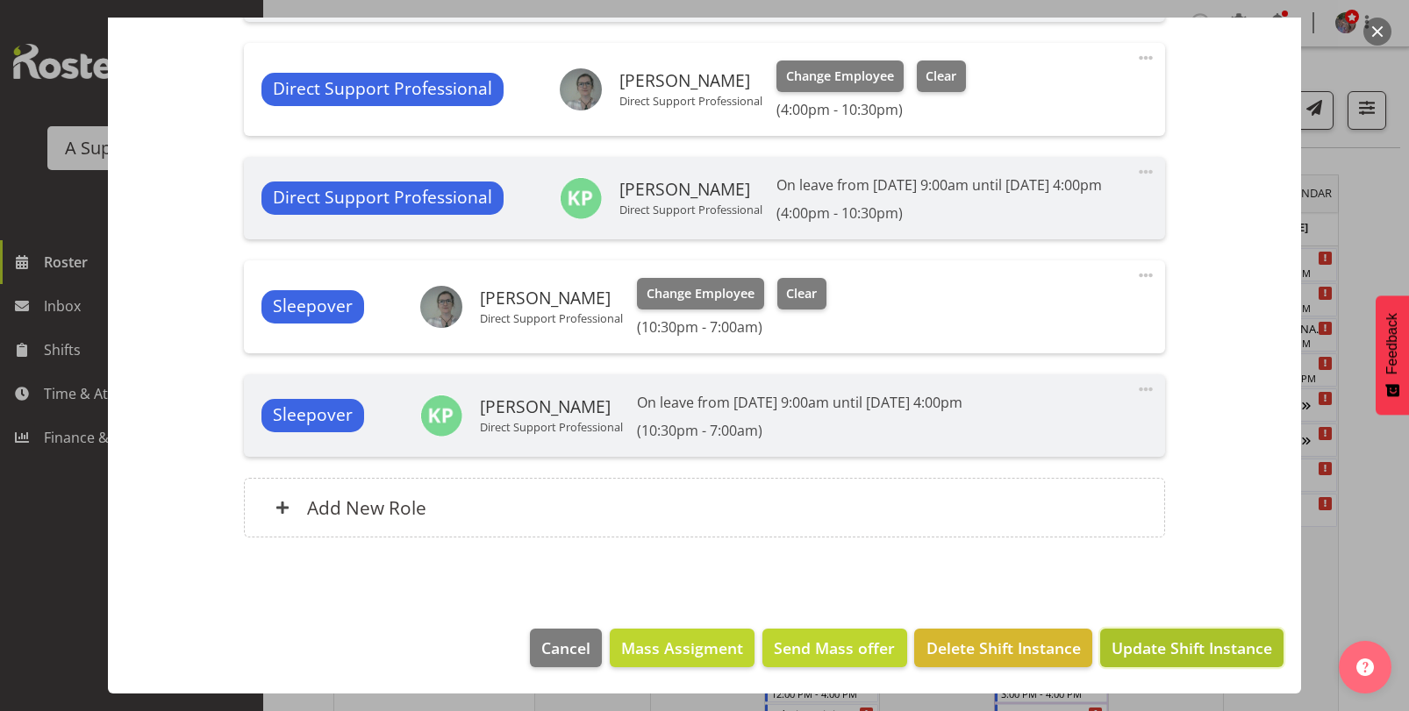
click at [1145, 643] on span "Update Shift Instance" at bounding box center [1191, 648] width 161 height 23
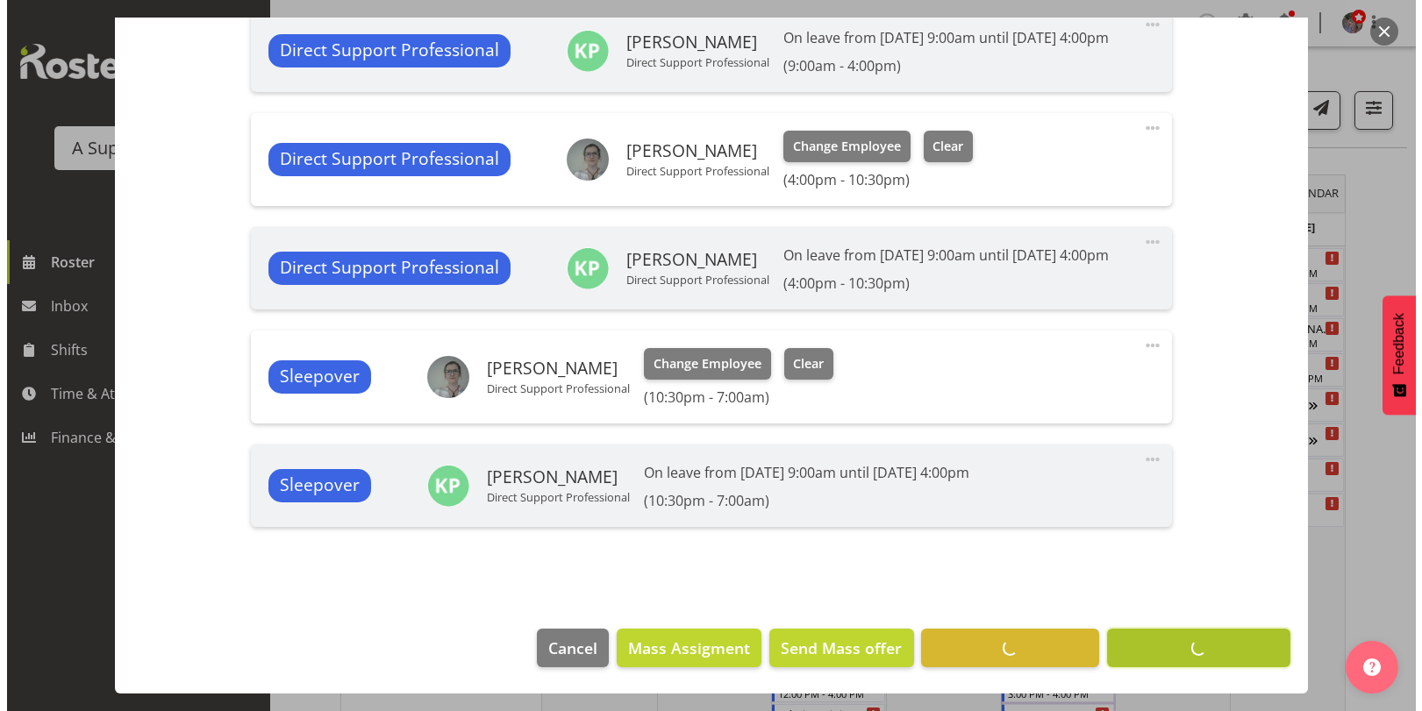
scroll to position [904, 0]
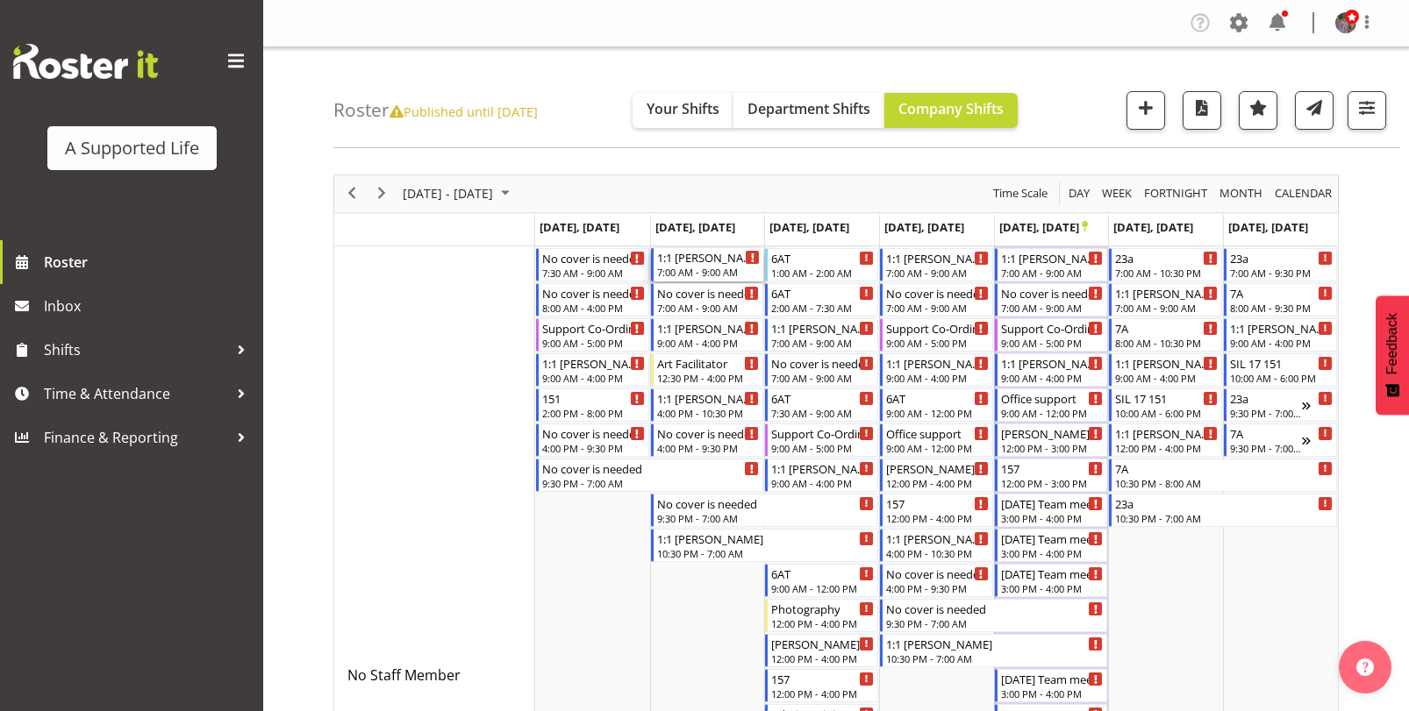
click at [695, 263] on div "1:1 [PERSON_NAME]" at bounding box center [709, 257] width 104 height 18
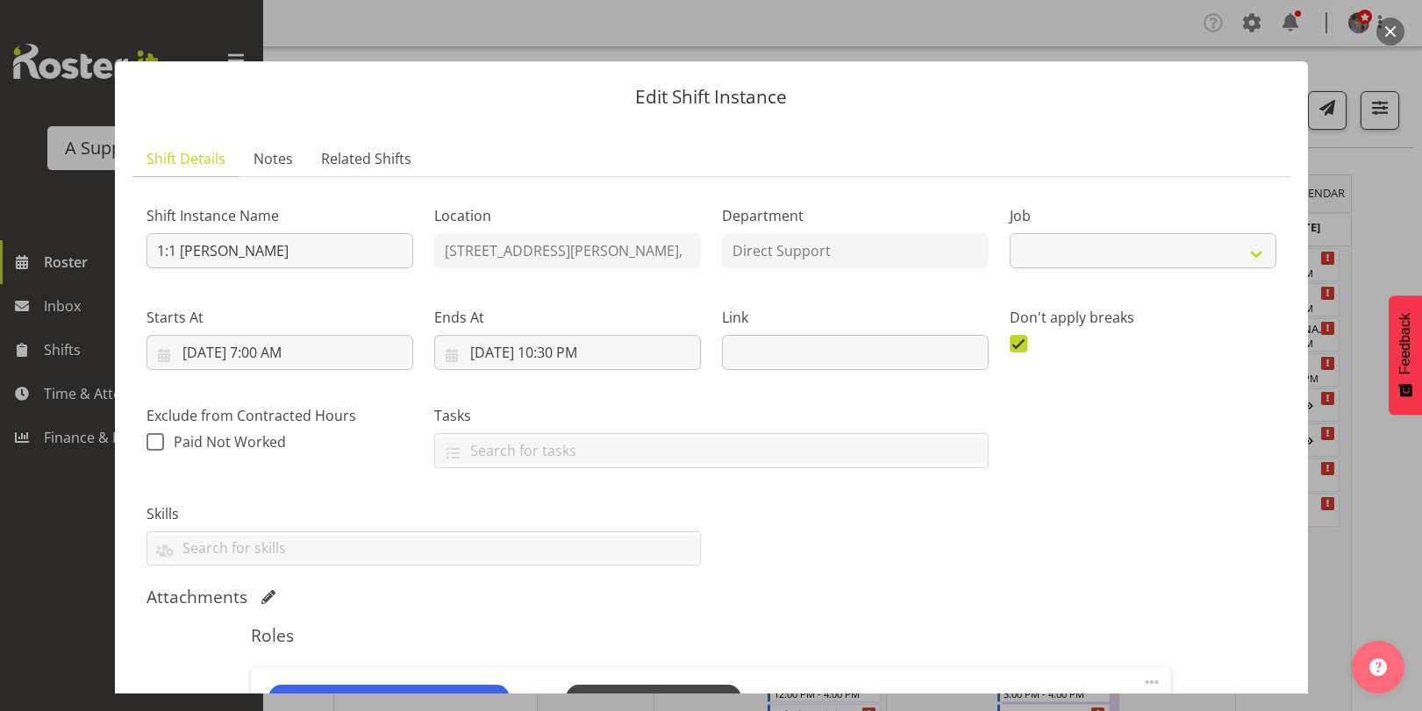
select select "4112"
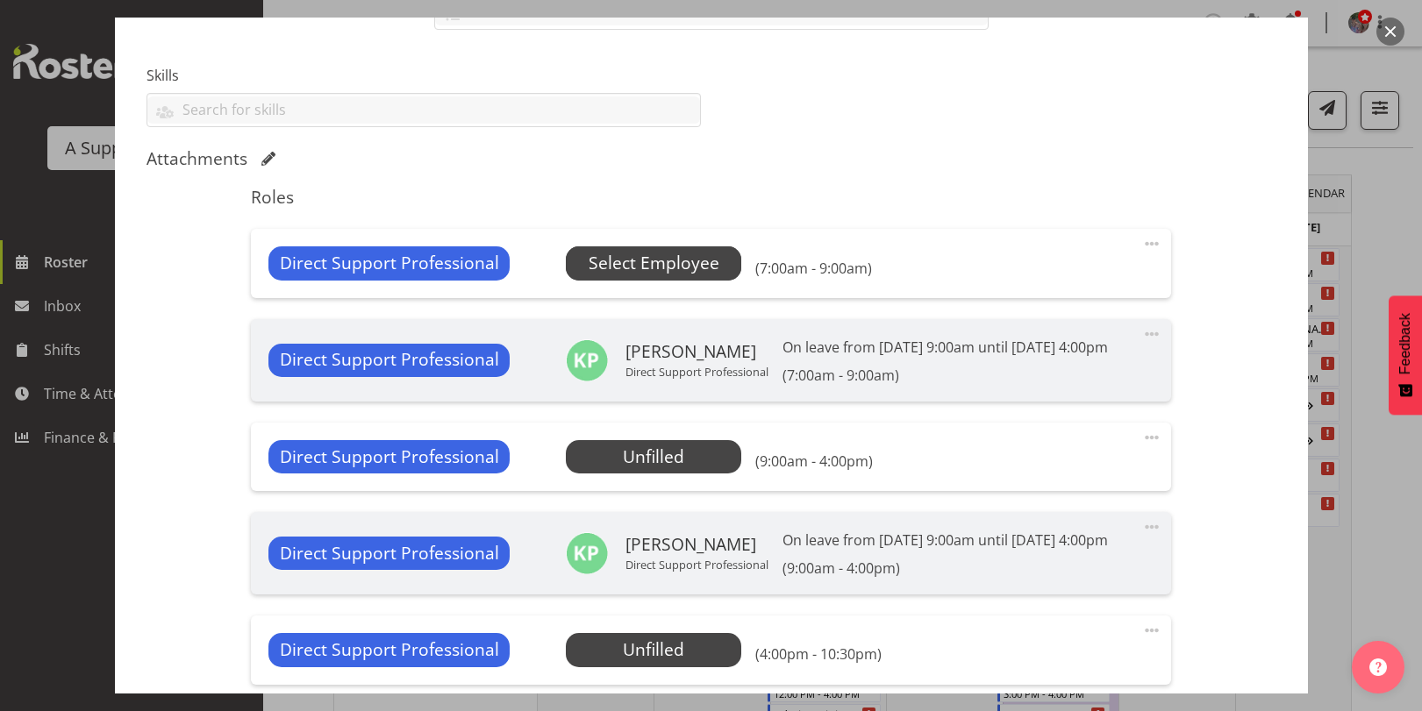
click at [685, 270] on span "Select Employee" at bounding box center [654, 263] width 131 height 25
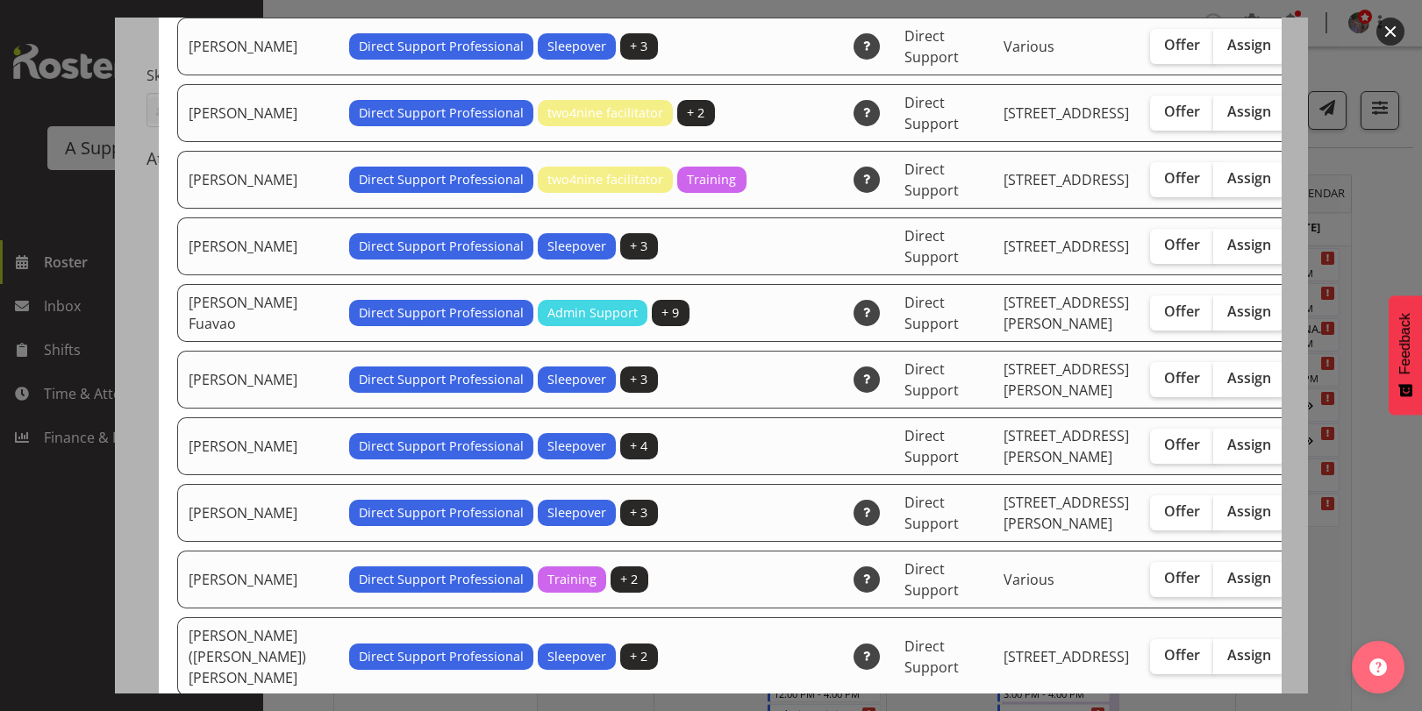
scroll to position [1140, 0]
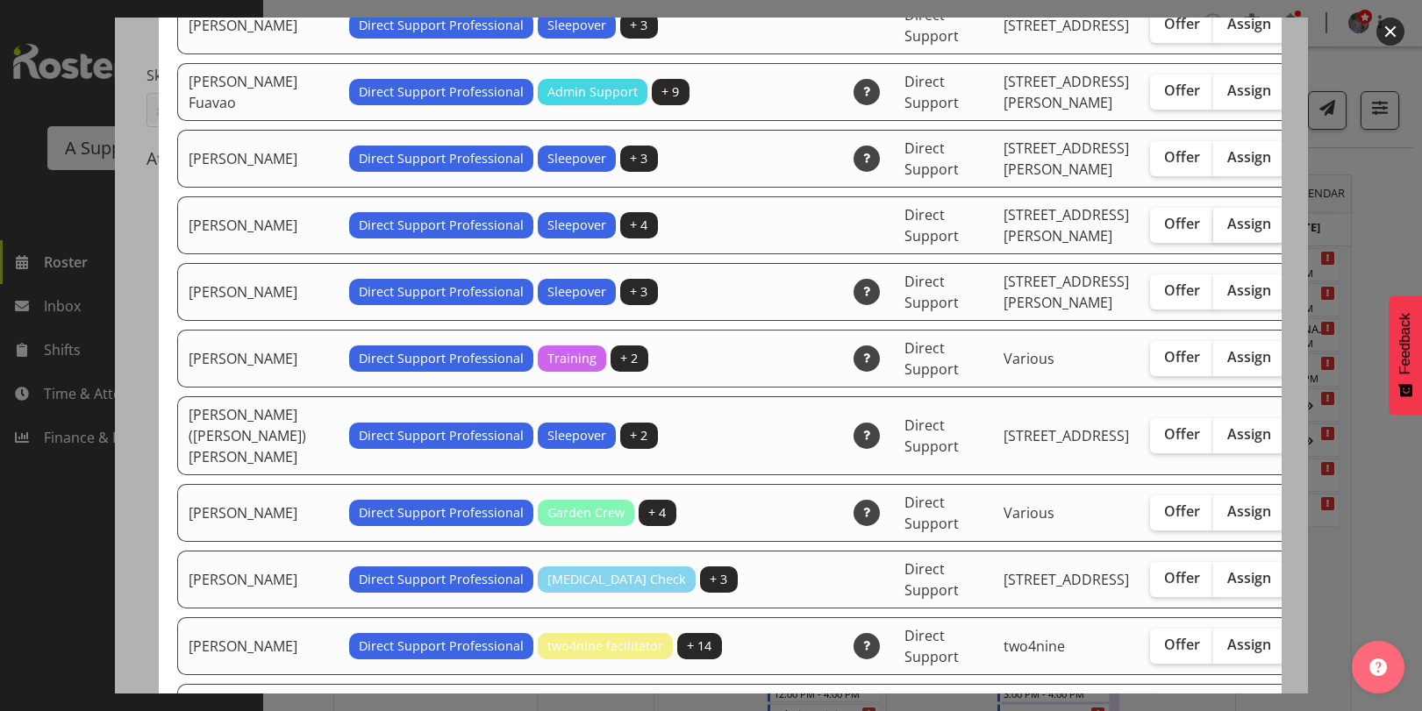
click at [1227, 232] on span "Assign" at bounding box center [1249, 224] width 44 height 18
click at [1213, 230] on input "Assign" at bounding box center [1218, 223] width 11 height 11
checkbox input "true"
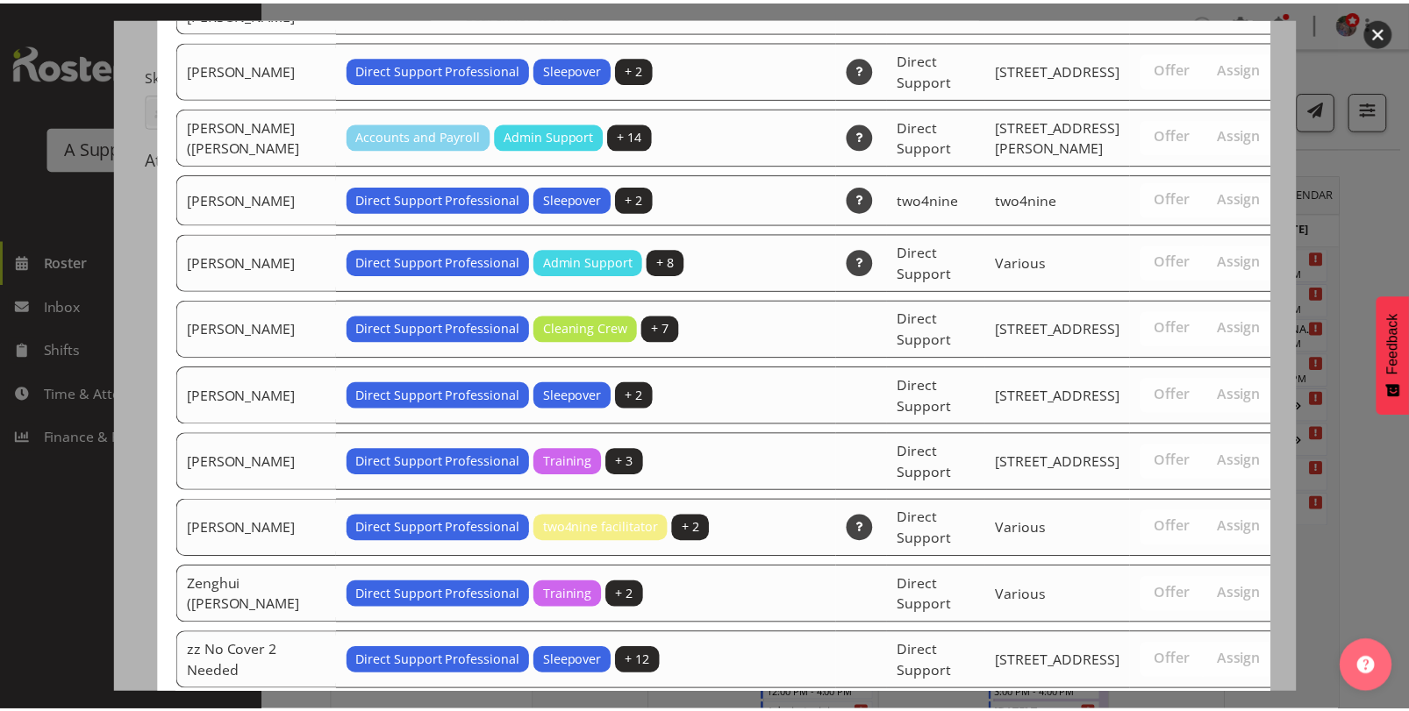
scroll to position [4392, 0]
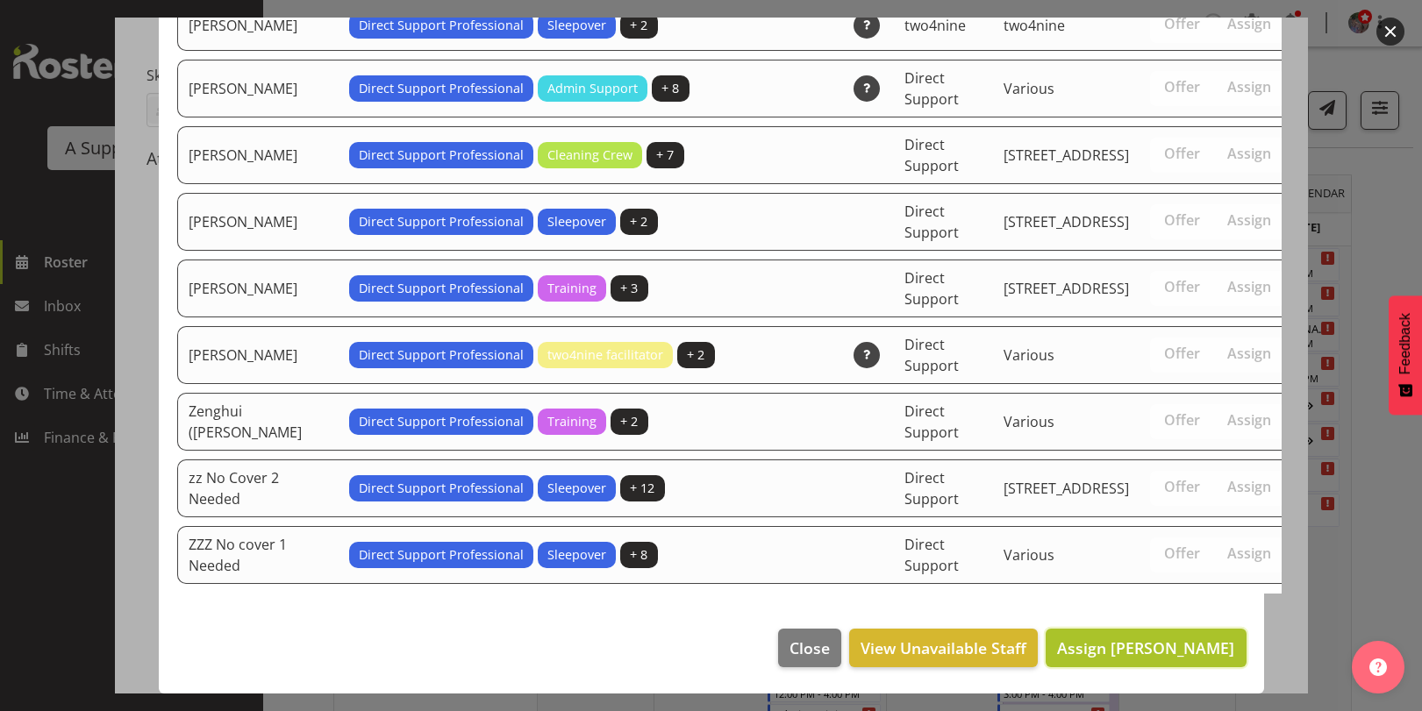
click at [1190, 646] on span "Assign Georgina Dowdall" at bounding box center [1145, 648] width 177 height 21
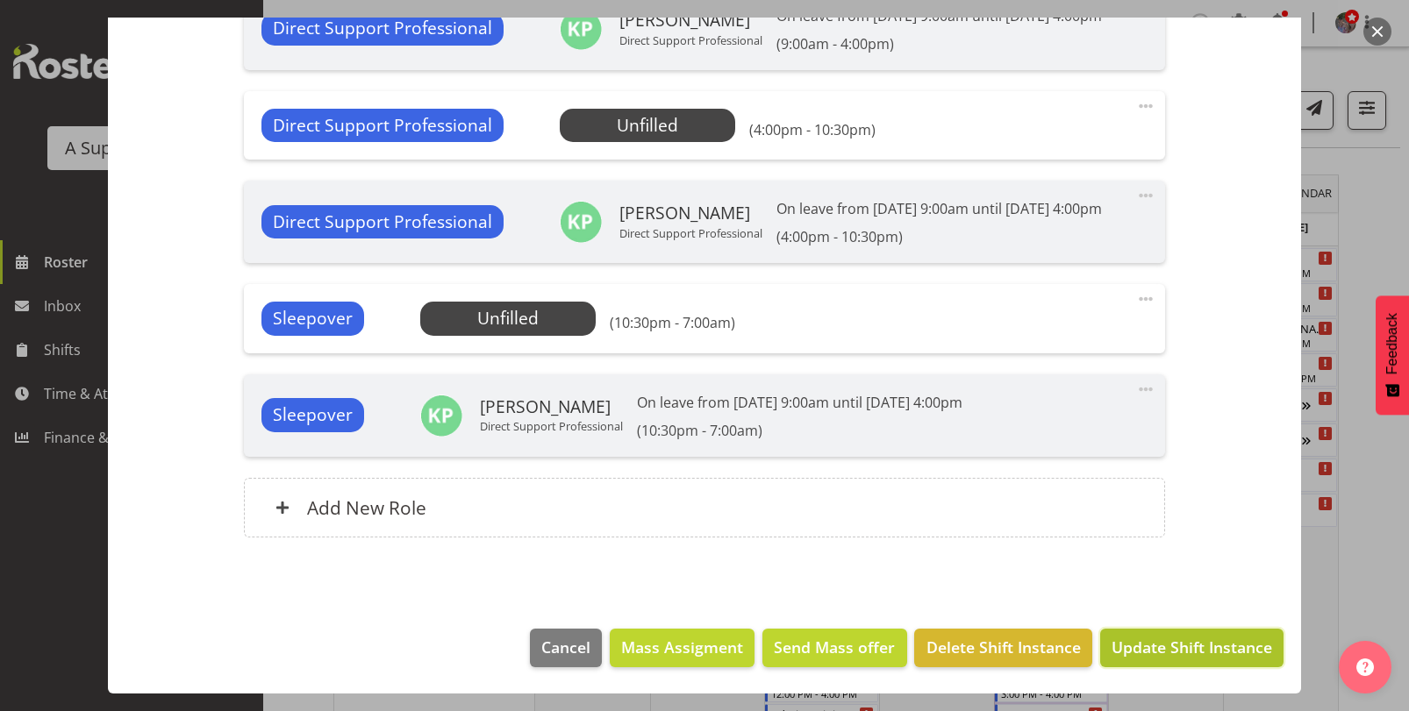
click at [1173, 652] on span "Update Shift Instance" at bounding box center [1191, 647] width 161 height 23
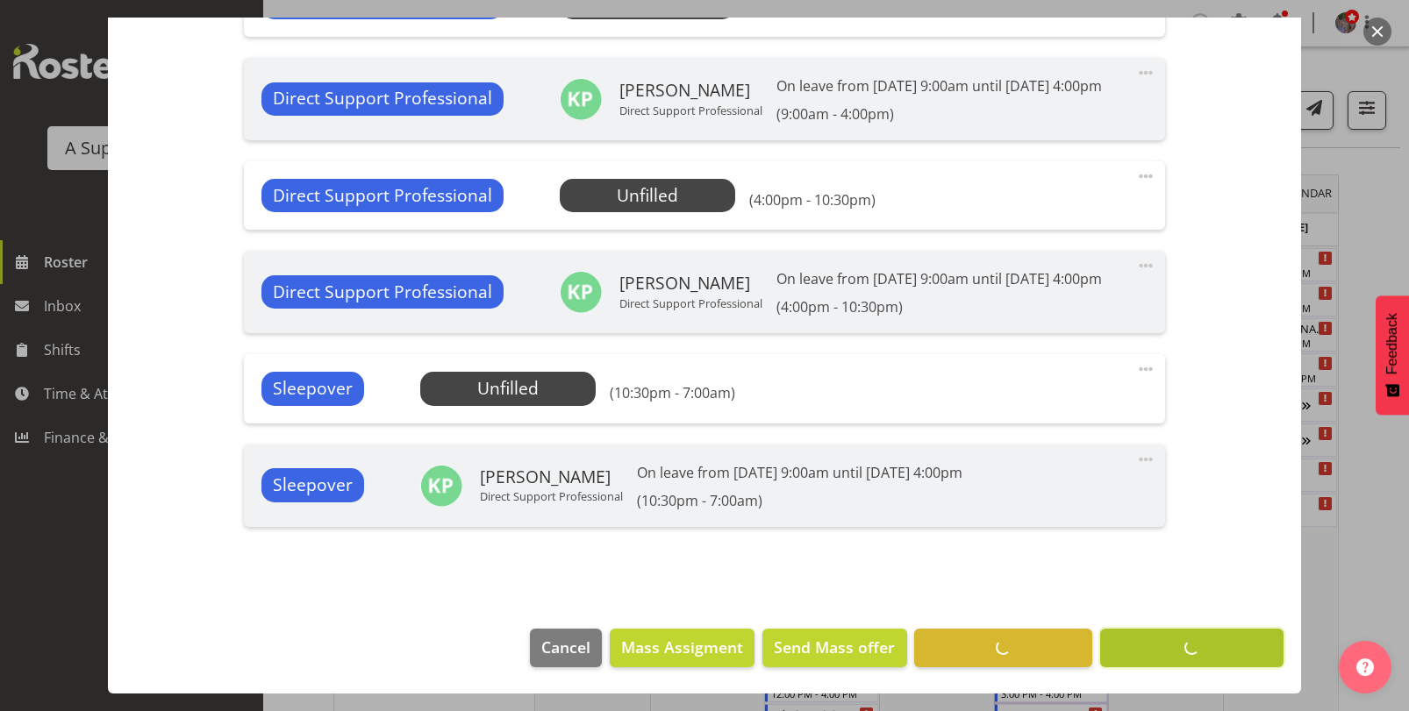
scroll to position [981, 0]
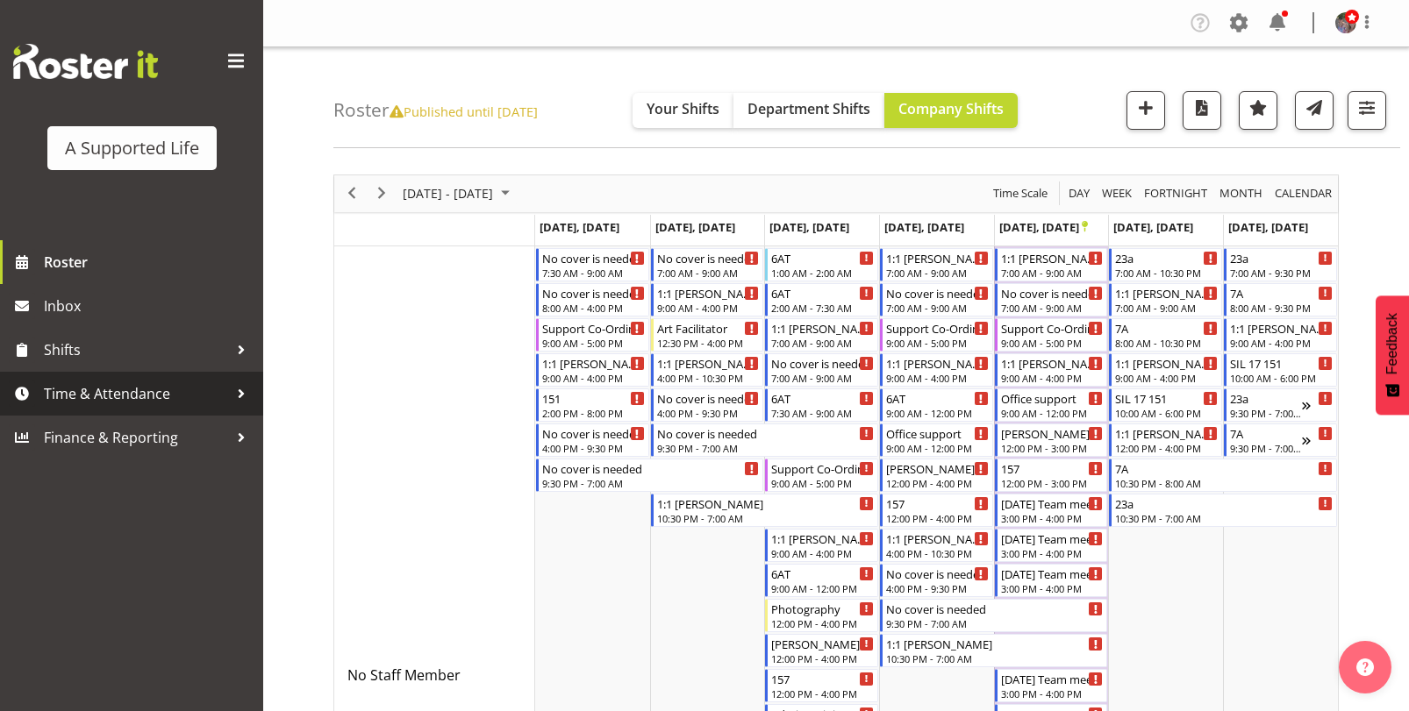
click at [232, 396] on div at bounding box center [241, 394] width 26 height 26
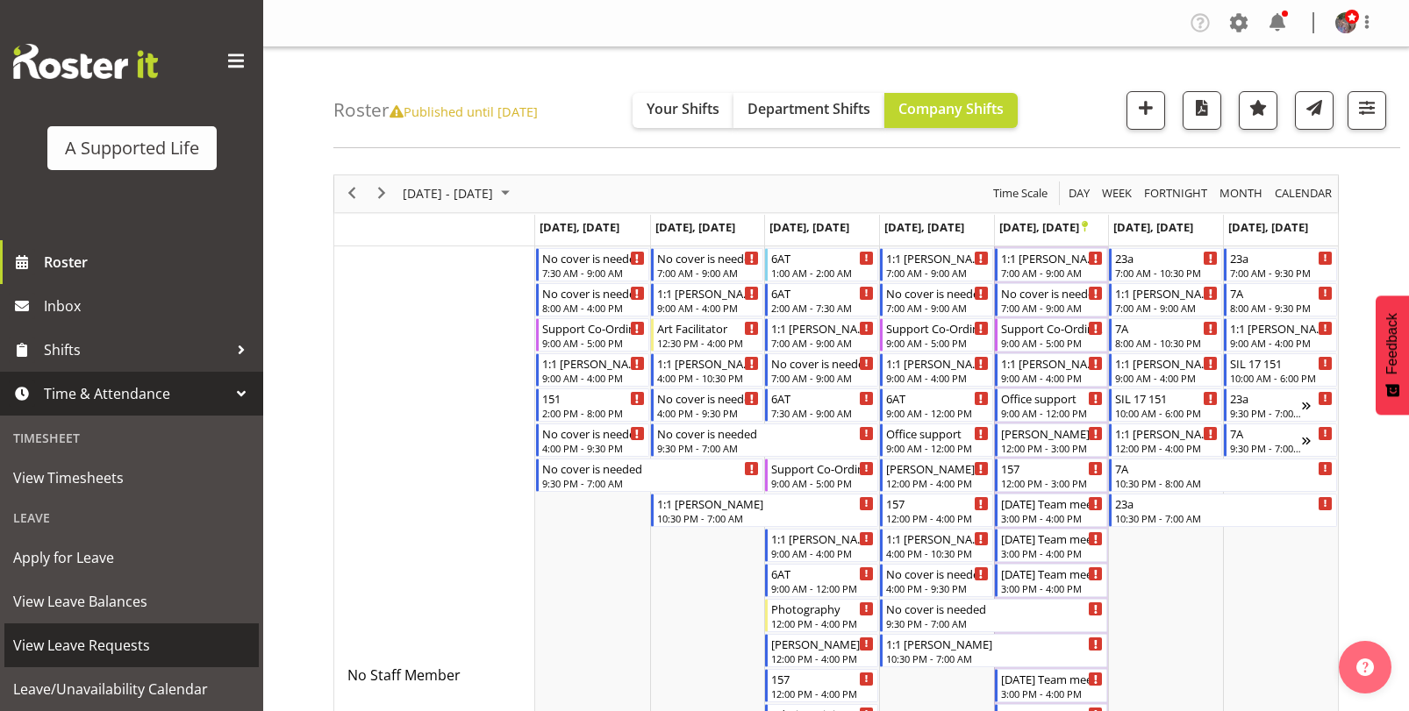
click at [96, 644] on span "View Leave Requests" at bounding box center [131, 645] width 237 height 26
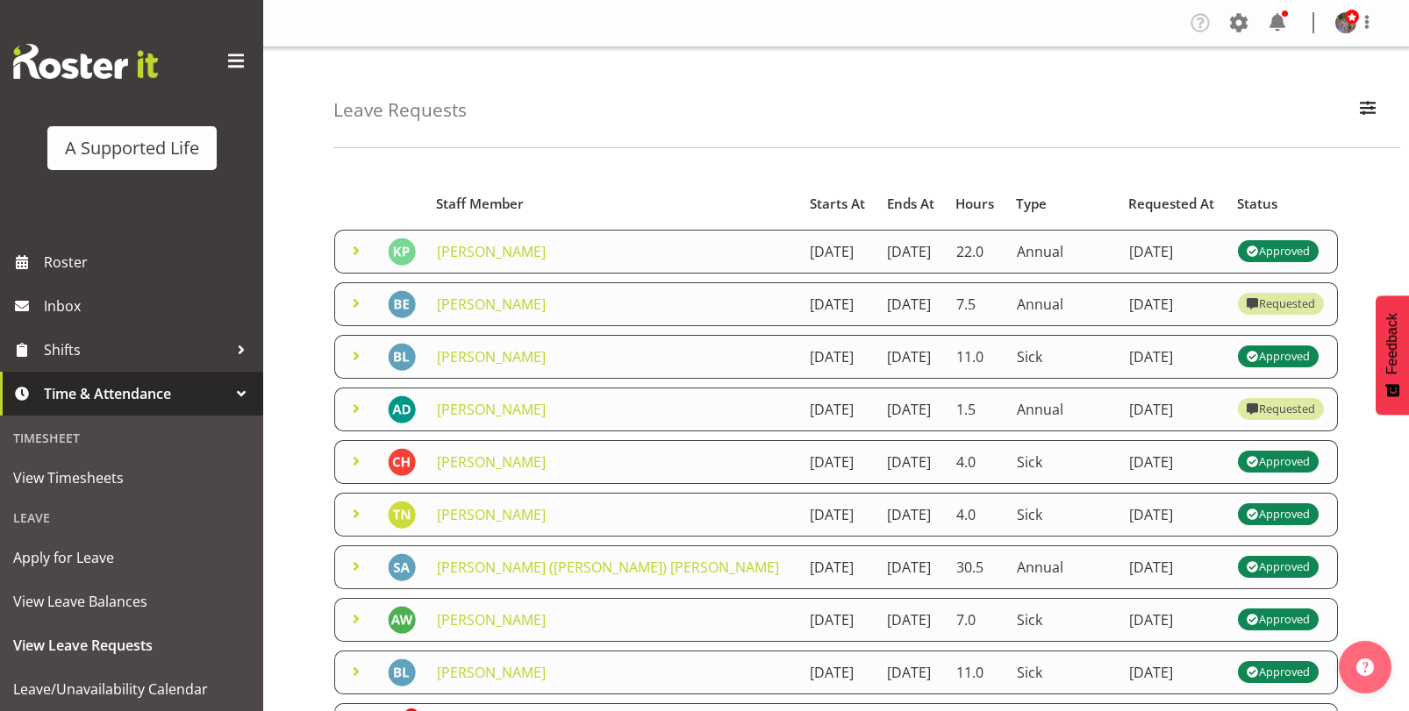
click at [355, 261] on span at bounding box center [356, 250] width 21 height 21
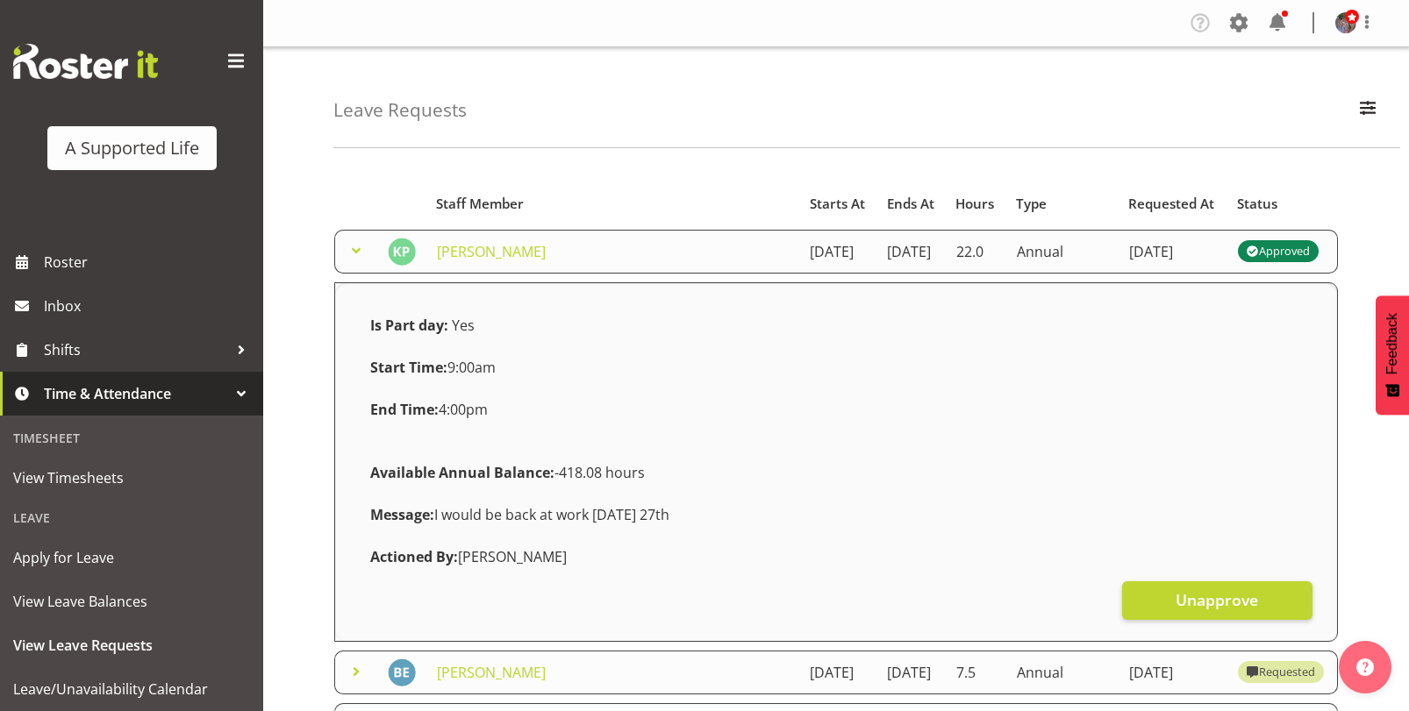
click at [352, 260] on span at bounding box center [356, 250] width 21 height 21
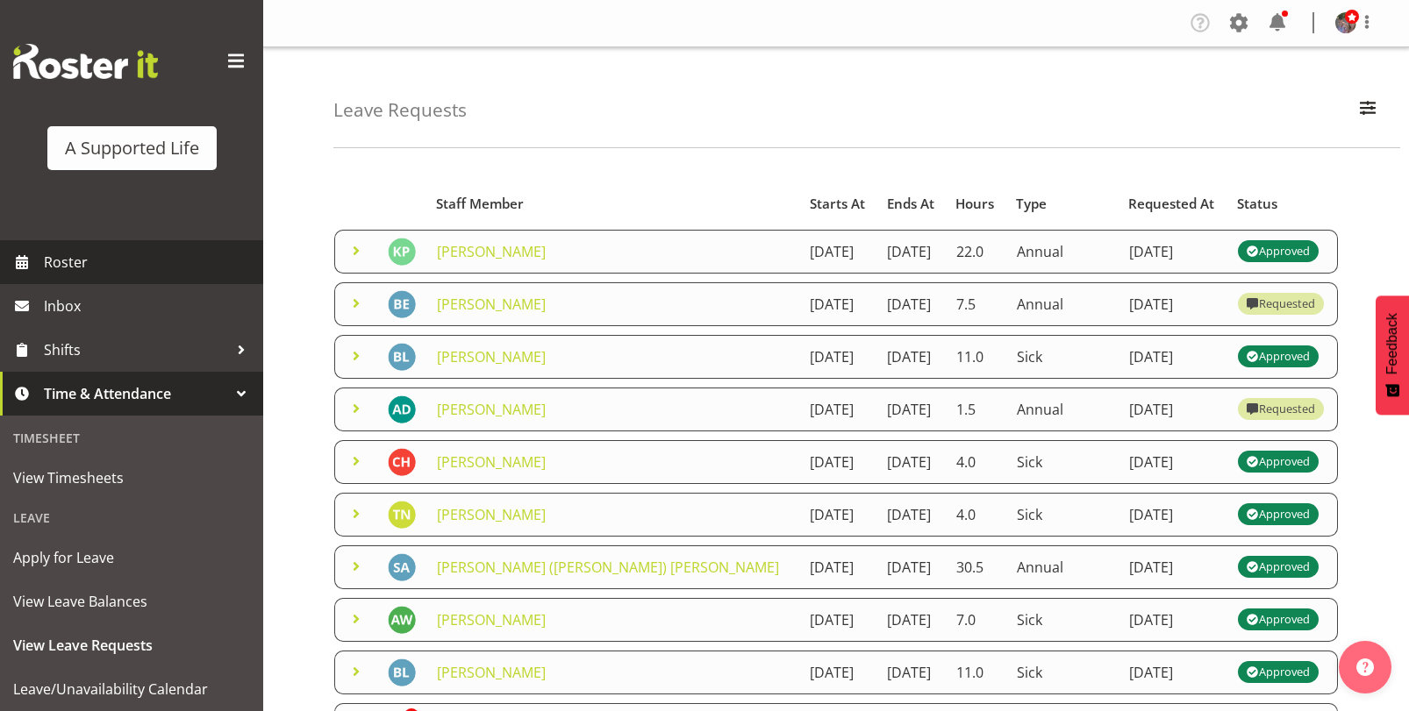
click at [144, 275] on span "Roster" at bounding box center [149, 262] width 211 height 26
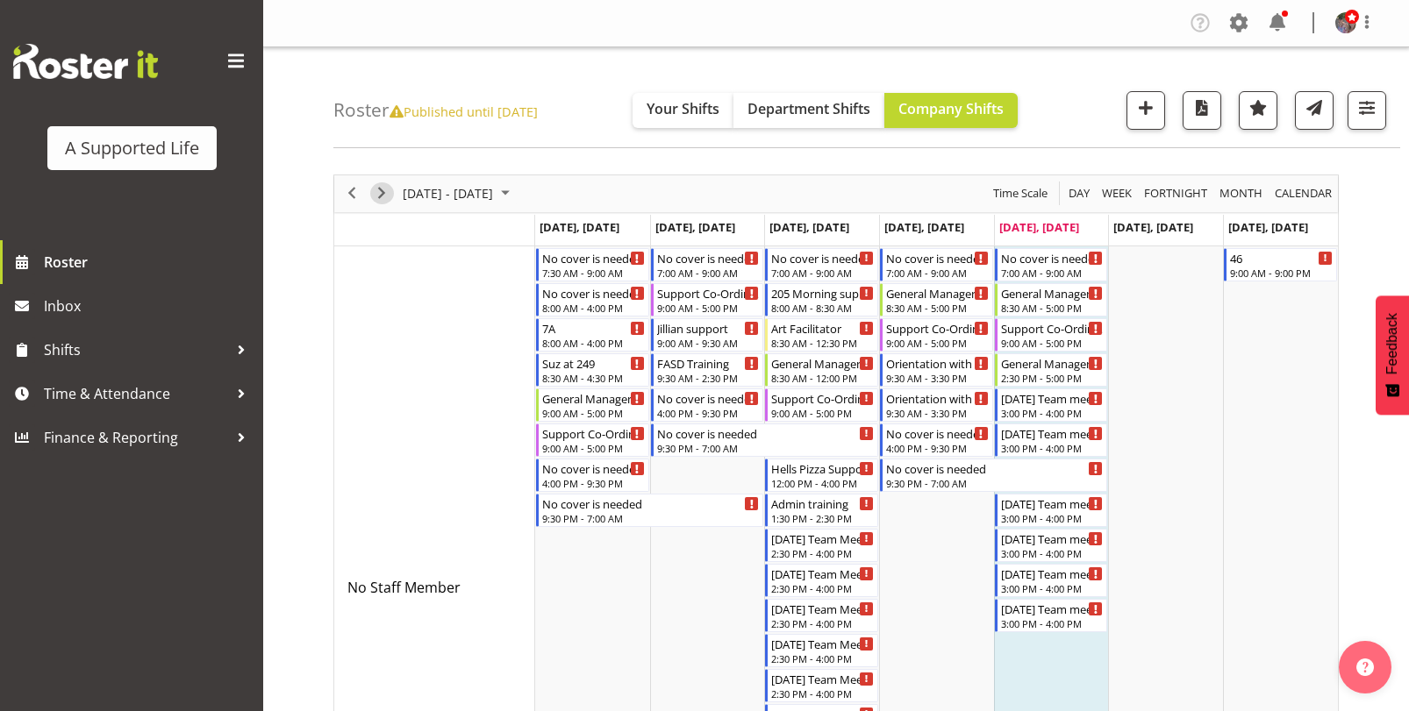
click at [375, 197] on span "Next" at bounding box center [381, 193] width 21 height 22
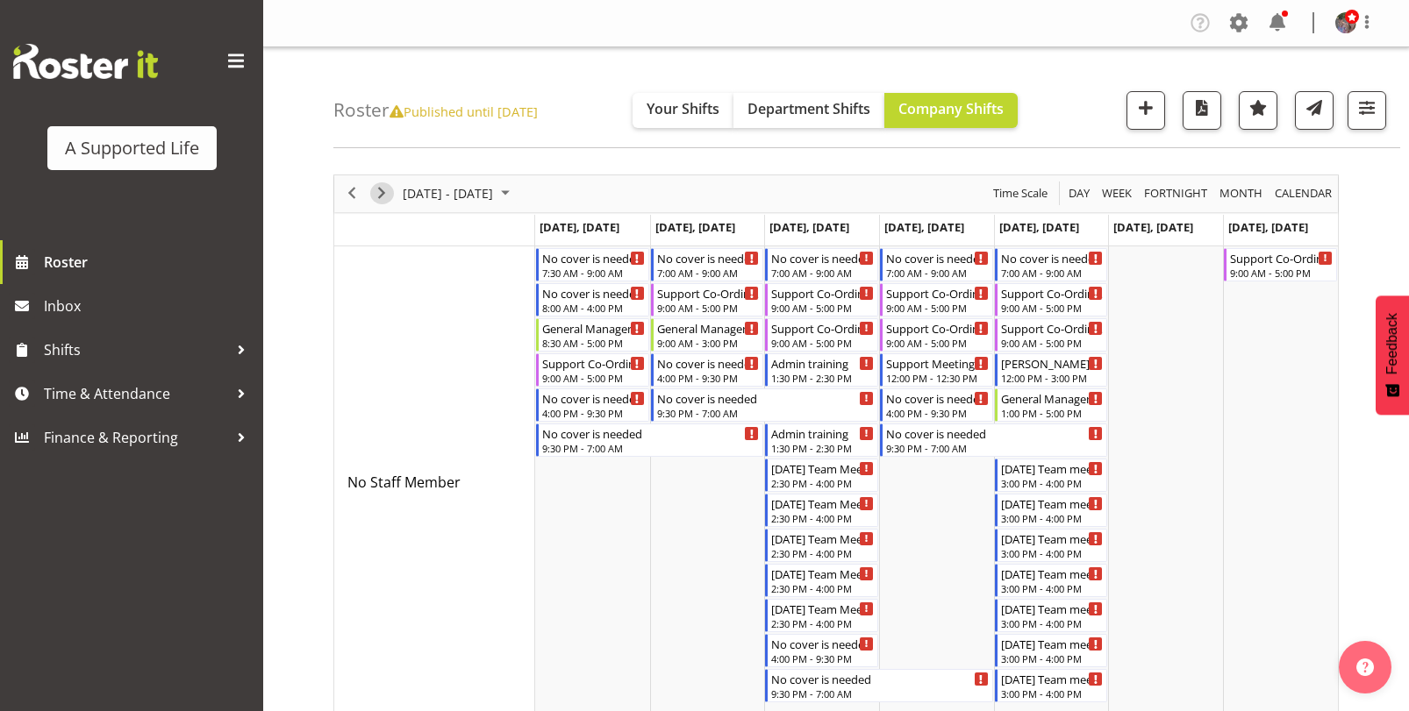
click at [388, 199] on span "Next" at bounding box center [381, 193] width 21 height 22
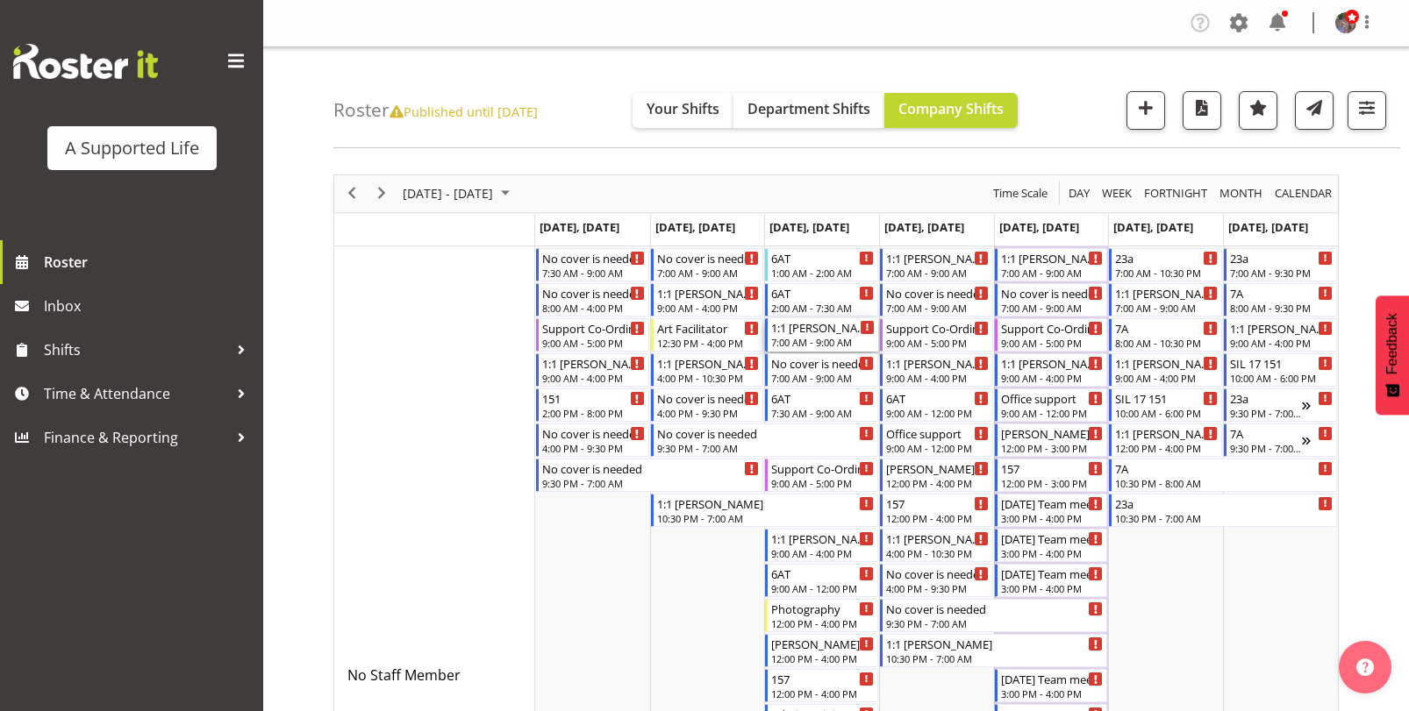
click at [836, 336] on div "7:00 AM - 9:00 AM" at bounding box center [823, 342] width 104 height 14
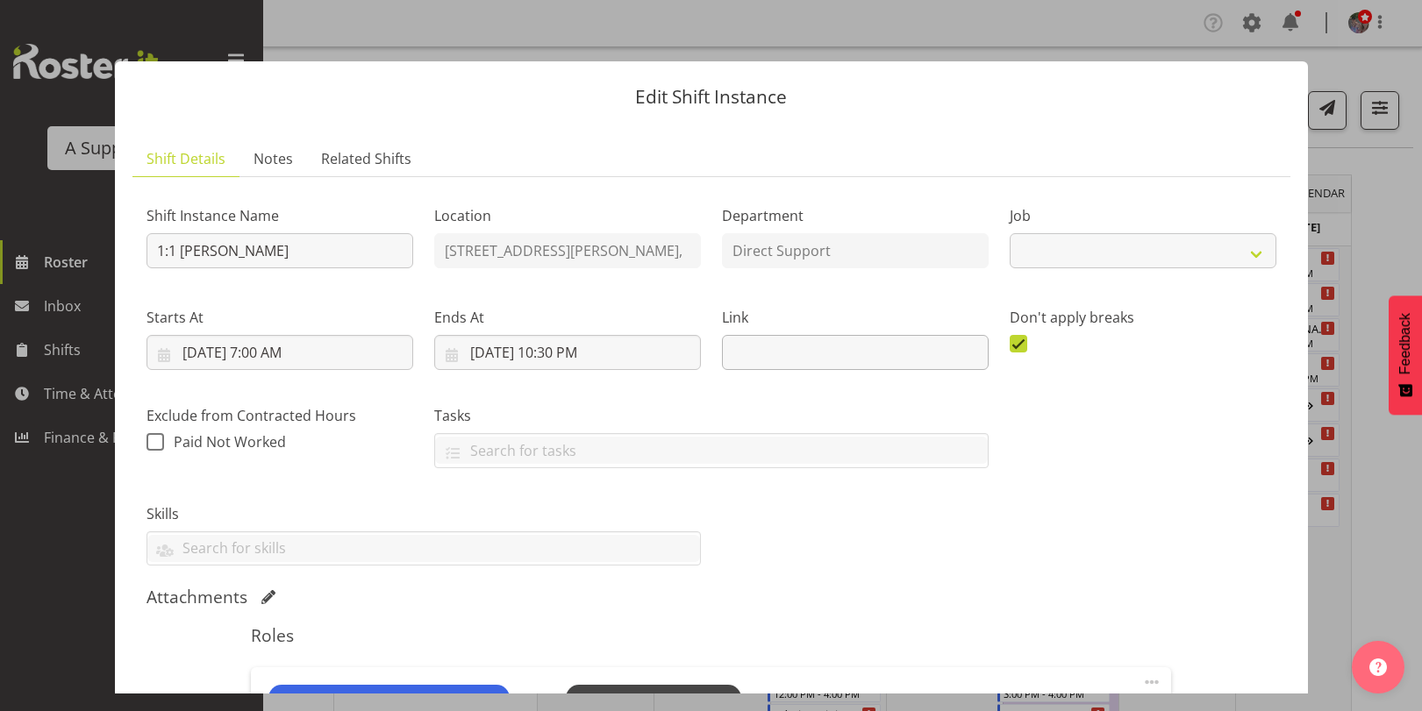
select select "4112"
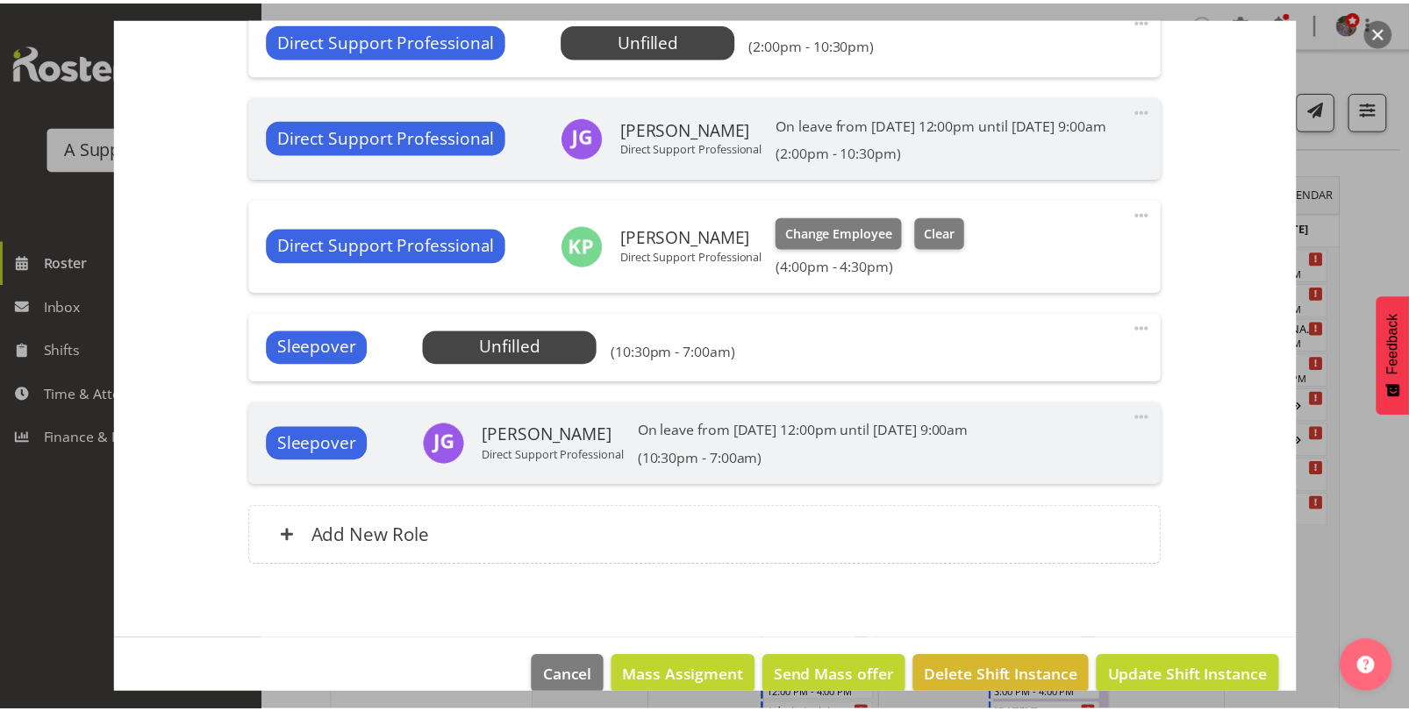
scroll to position [1053, 0]
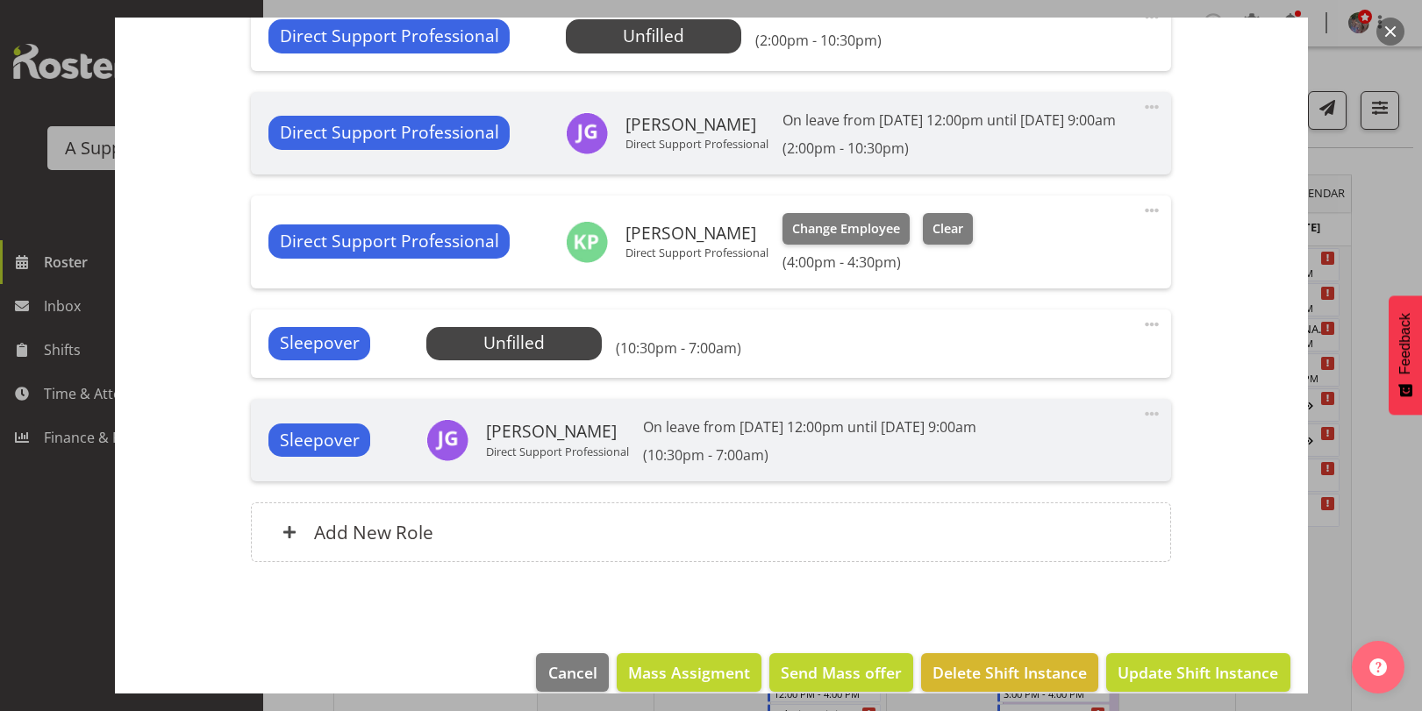
click at [1397, 40] on button "button" at bounding box center [1390, 32] width 28 height 28
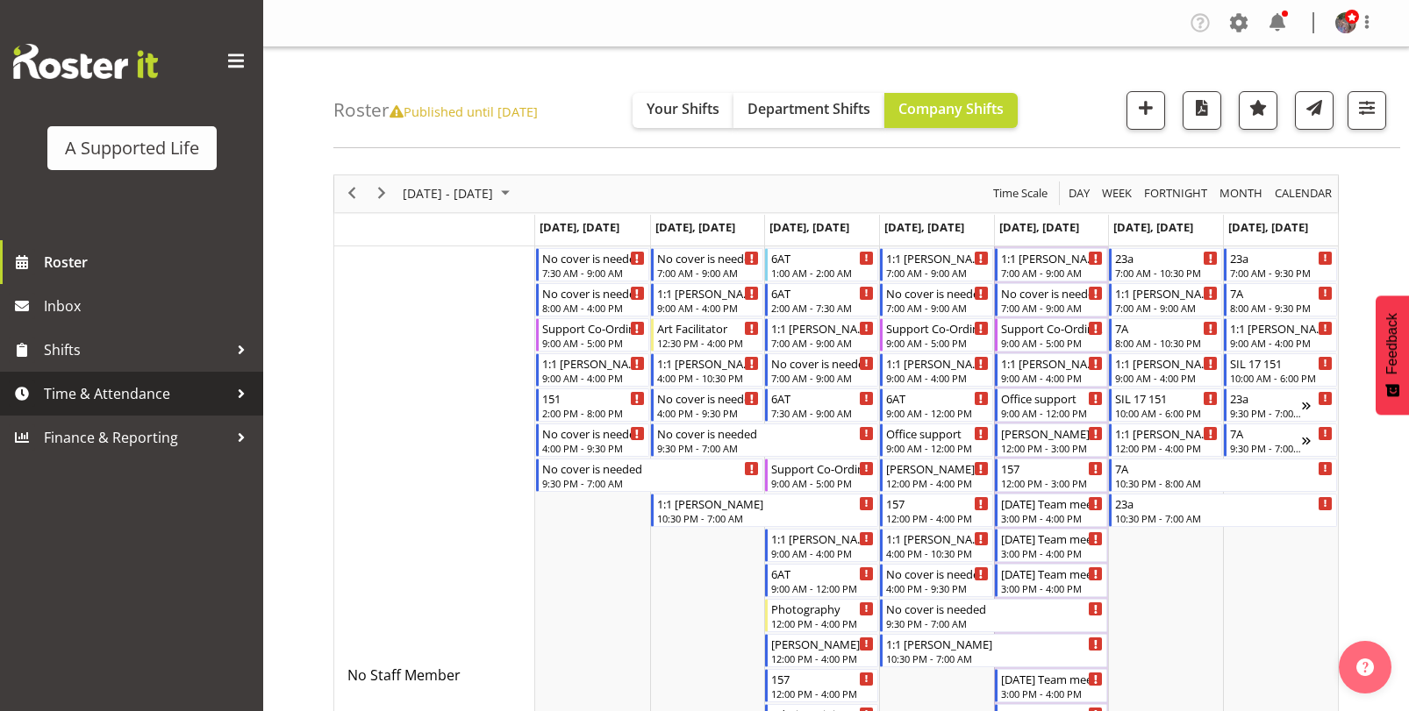
click at [251, 389] on div at bounding box center [241, 394] width 26 height 26
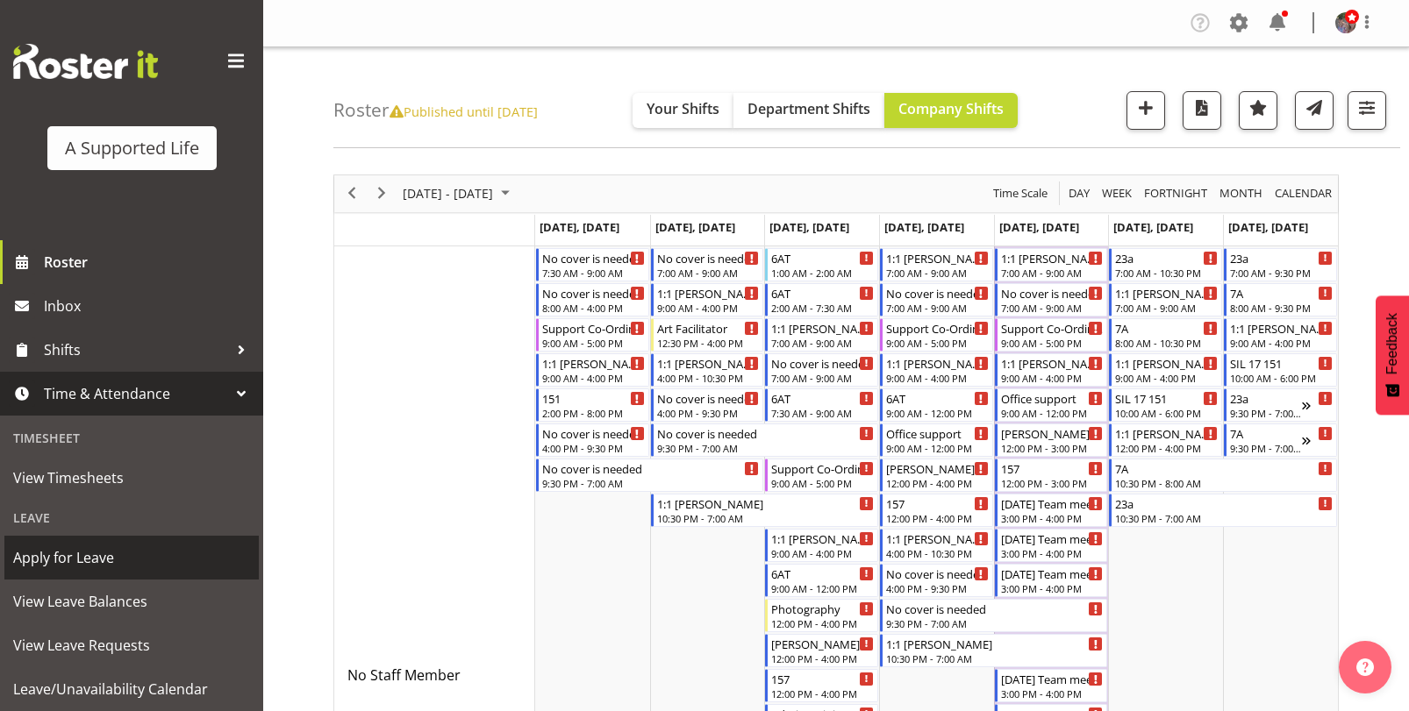
click at [176, 562] on span "Apply for Leave" at bounding box center [131, 558] width 237 height 26
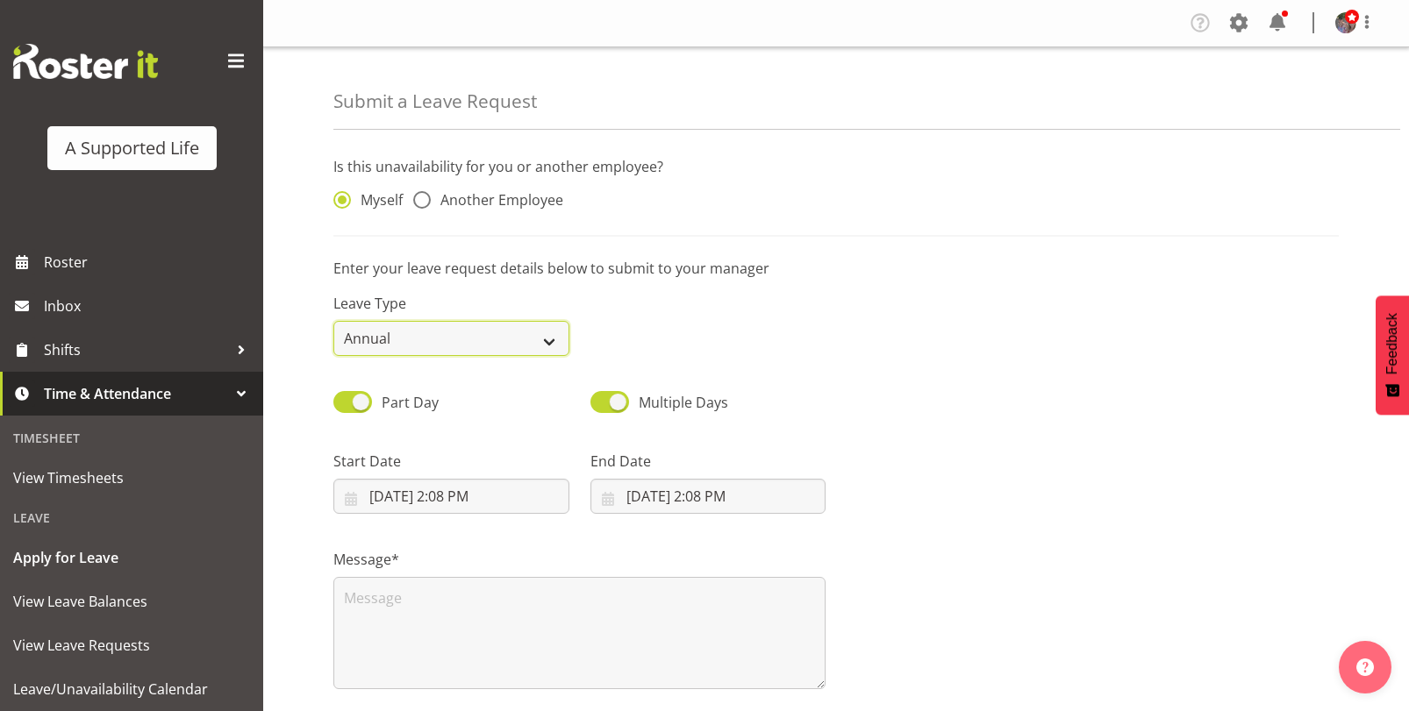
click at [522, 337] on select "Annual Sick Bereavement Domestic Violence Parental Jury Service Day In [GEOGRAP…" at bounding box center [451, 338] width 236 height 35
click at [482, 192] on span "Another Employee" at bounding box center [497, 200] width 132 height 18
click at [425, 195] on input "Another Employee" at bounding box center [418, 200] width 11 height 11
radio input "true"
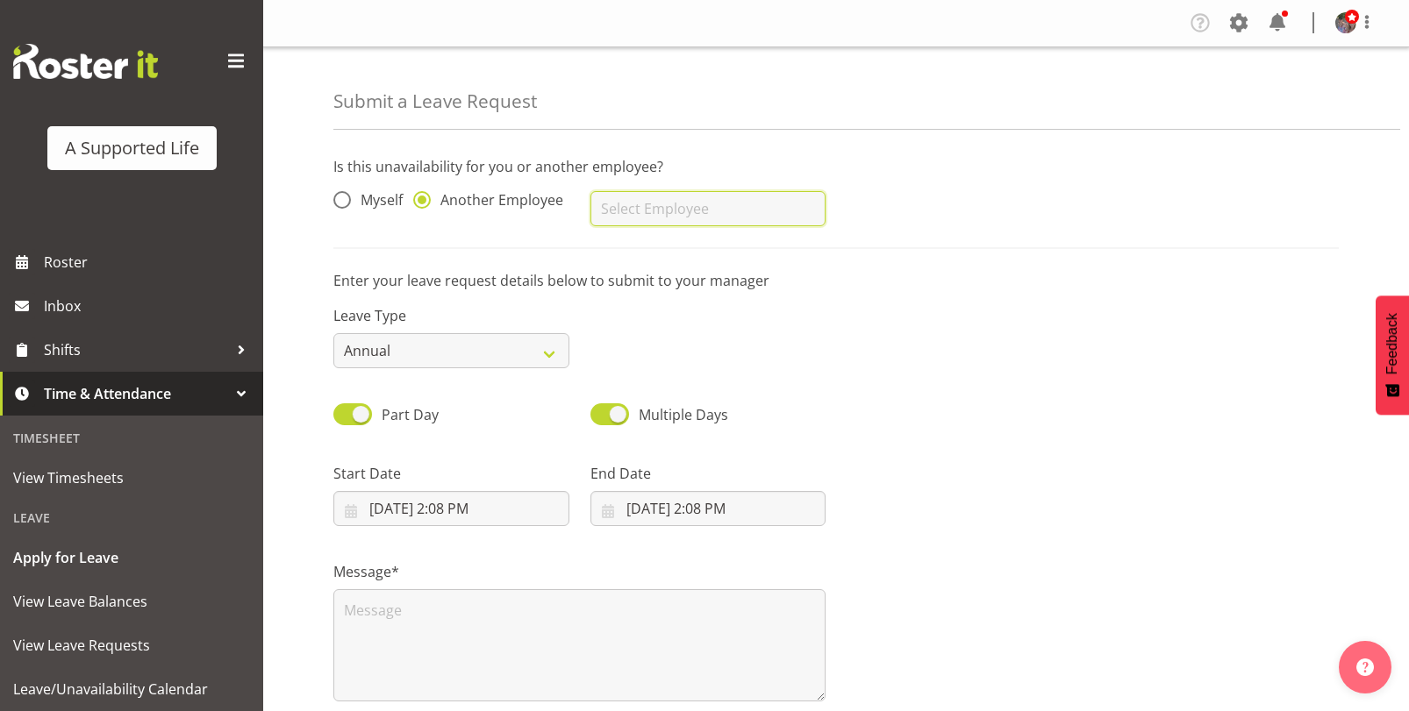
click at [617, 211] on input "text" at bounding box center [708, 208] width 236 height 35
click at [625, 237] on link "[PERSON_NAME]" at bounding box center [708, 253] width 236 height 32
type input "[PERSON_NAME]"
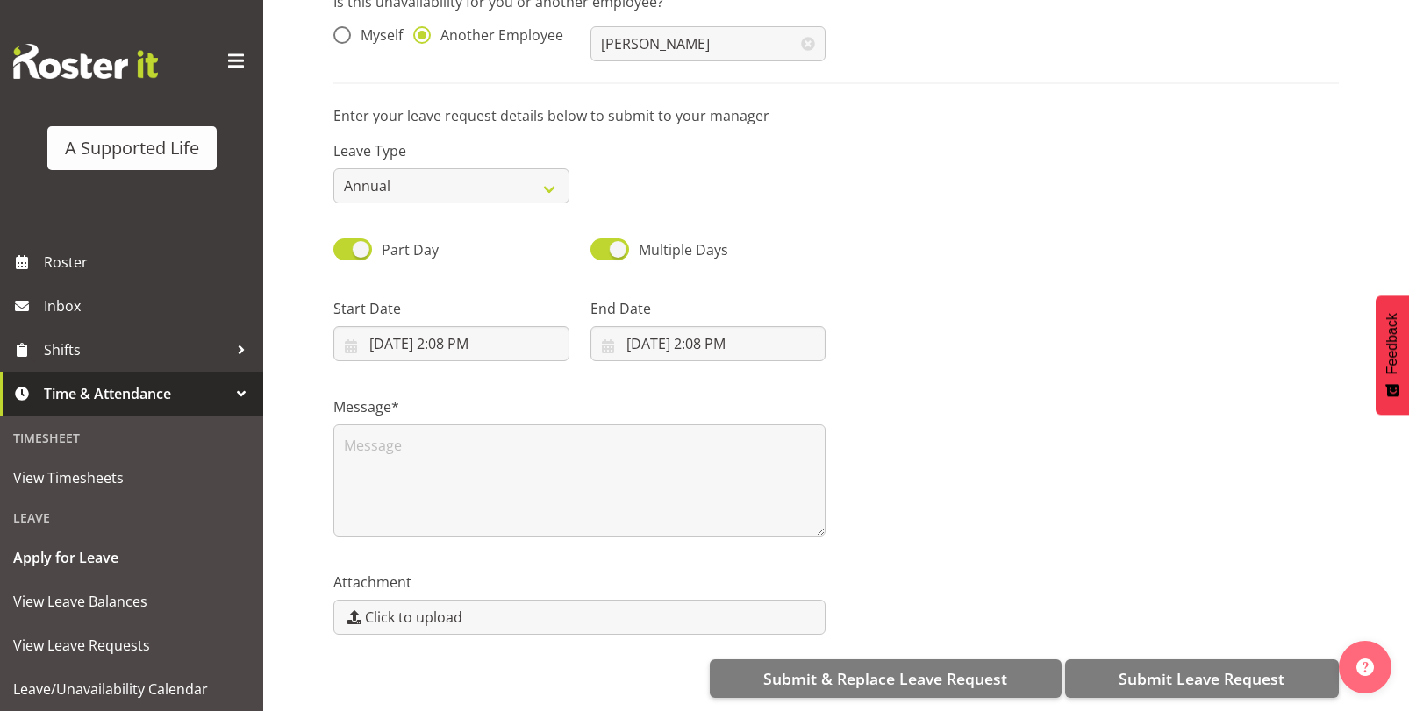
scroll to position [178, 0]
click at [411, 339] on input "[DATE] 2:08 PM" at bounding box center [451, 343] width 236 height 35
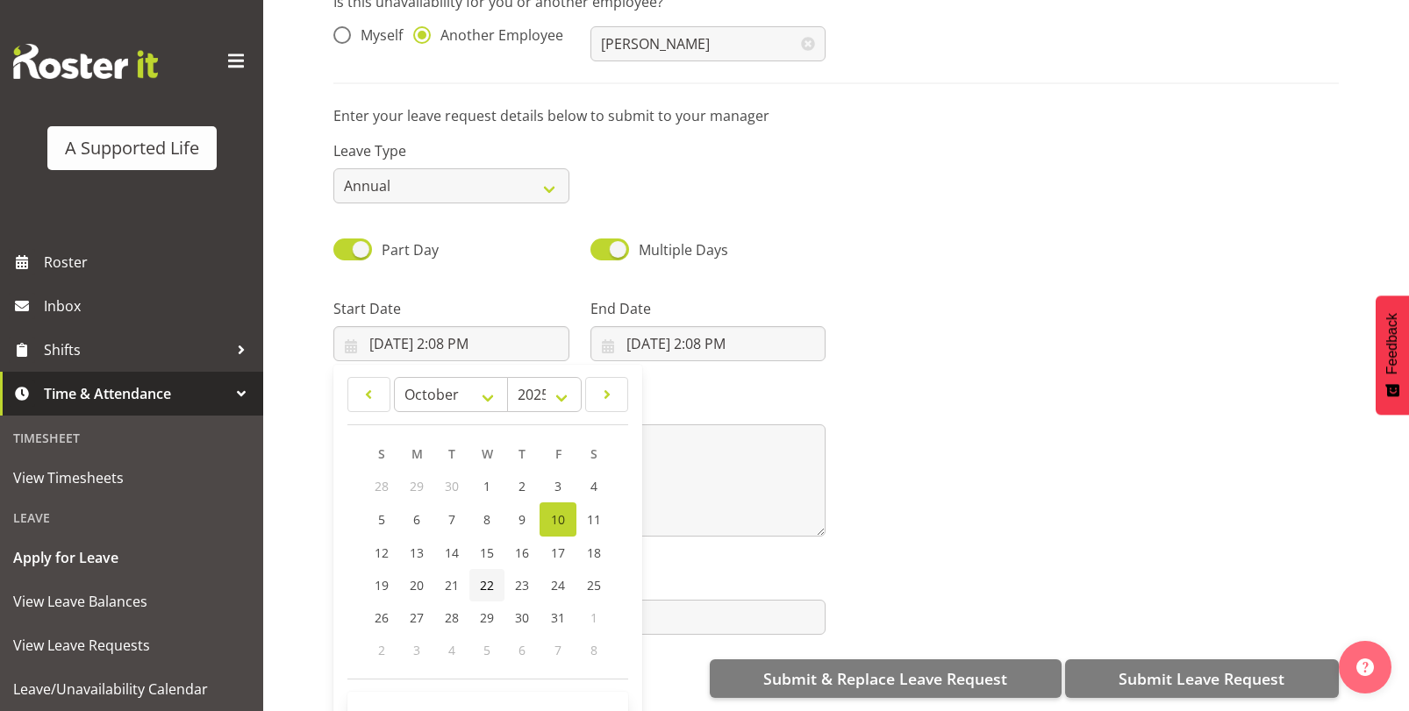
click at [478, 569] on link "22" at bounding box center [486, 585] width 35 height 32
type input "[DATE] 2:08 PM"
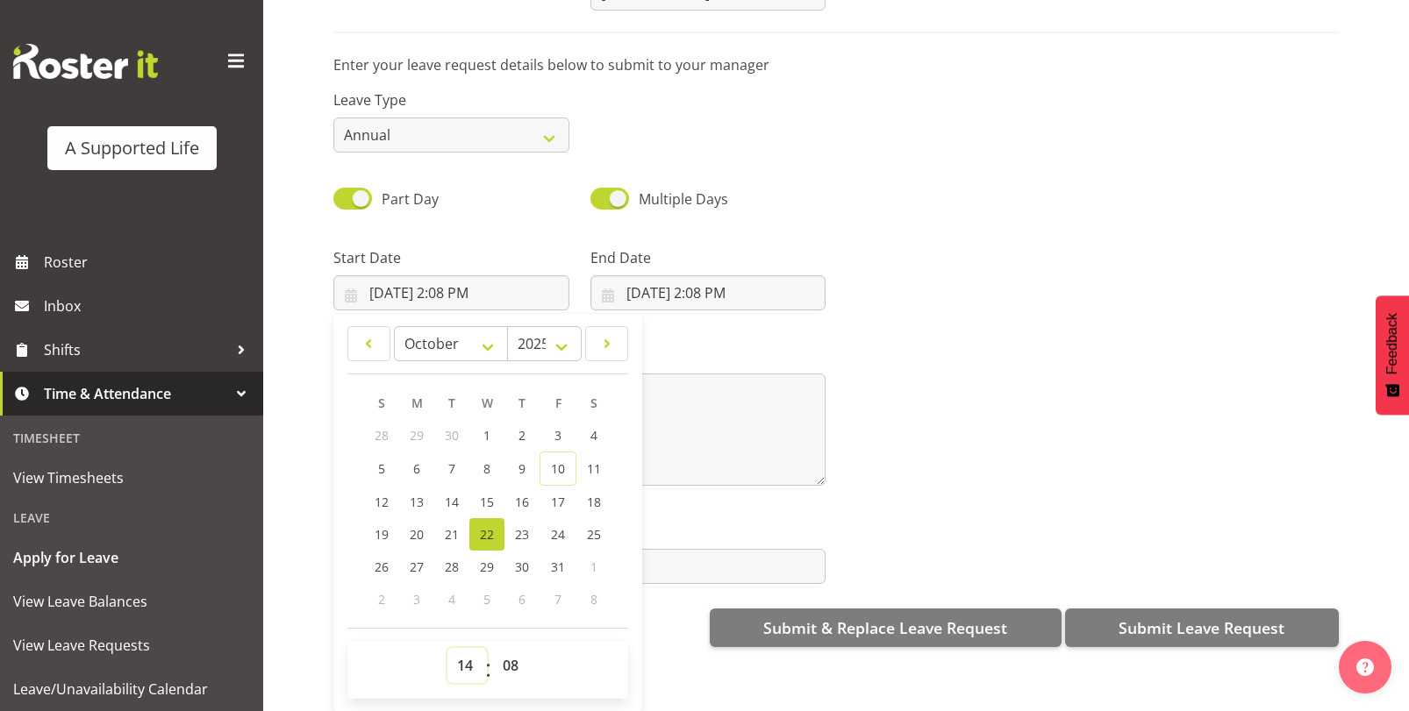
click at [475, 648] on select "00 01 02 03 04 05 06 07 08 09 10 11 12 13 14 15 16 17 18 19 20 21 22 23" at bounding box center [466, 665] width 39 height 35
select select "16"
click at [447, 648] on select "00 01 02 03 04 05 06 07 08 09 10 11 12 13 14 15 16 17 18 19 20 21 22 23" at bounding box center [466, 665] width 39 height 35
type input "[DATE] 4:08 PM"
click at [512, 652] on select "00 01 02 03 04 05 06 07 08 09 10 11 12 13 14 15 16 17 18 19 20 21 22 23 24 25 2…" at bounding box center [512, 665] width 39 height 35
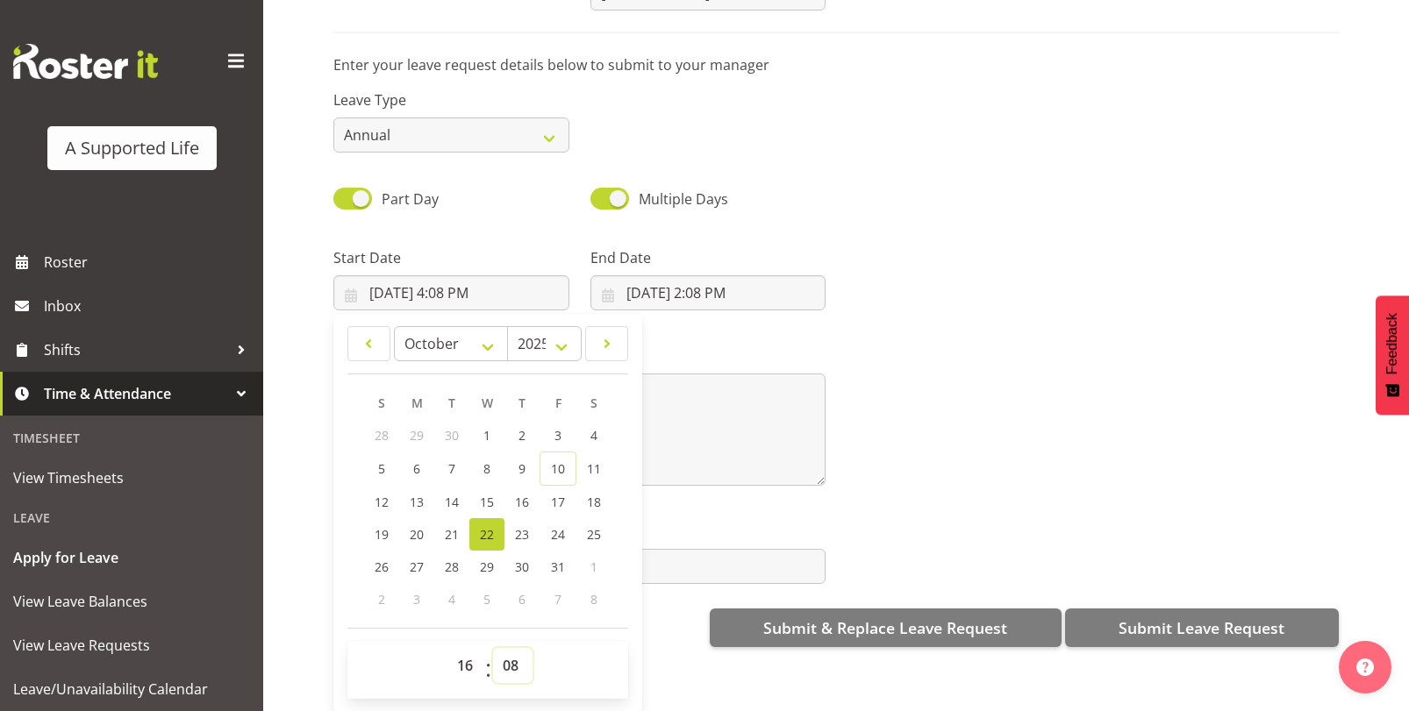
select select "0"
click at [493, 648] on select "00 01 02 03 04 05 06 07 08 09 10 11 12 13 14 15 16 17 18 19 20 21 22 23 24 25 2…" at bounding box center [512, 665] width 39 height 35
type input "[DATE] 4:00 PM"
click at [670, 278] on input "[DATE] 2:08 PM" at bounding box center [708, 292] width 236 height 35
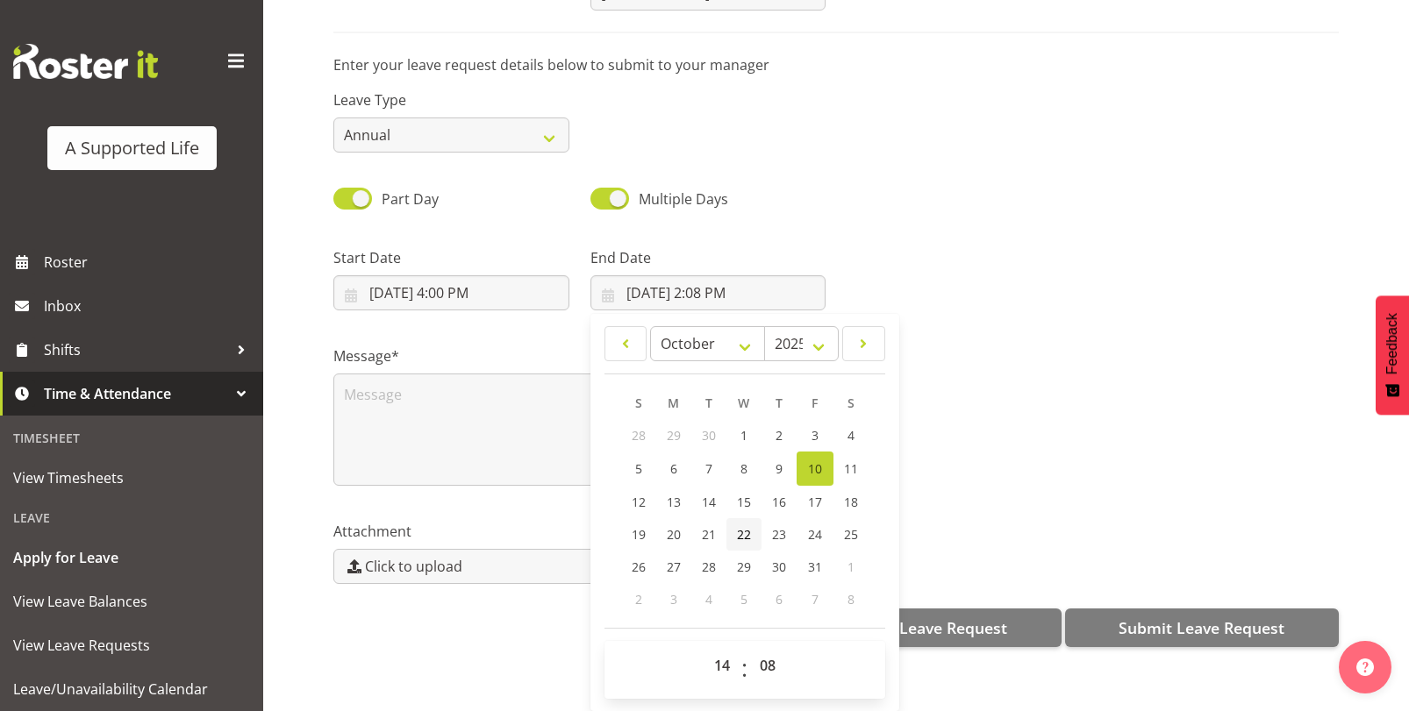
click at [749, 524] on link "22" at bounding box center [743, 534] width 35 height 32
type input "[DATE] 2:08 PM"
click at [722, 662] on select "00 01 02 03 04 05 06 07 08 09 10 11 12 13 14 15 16 17 18 19 20 21 22 23" at bounding box center [723, 665] width 39 height 35
select select "16"
click at [704, 648] on select "00 01 02 03 04 05 06 07 08 09 10 11 12 13 14 15 16 17 18 19 20 21 22 23" at bounding box center [723, 665] width 39 height 35
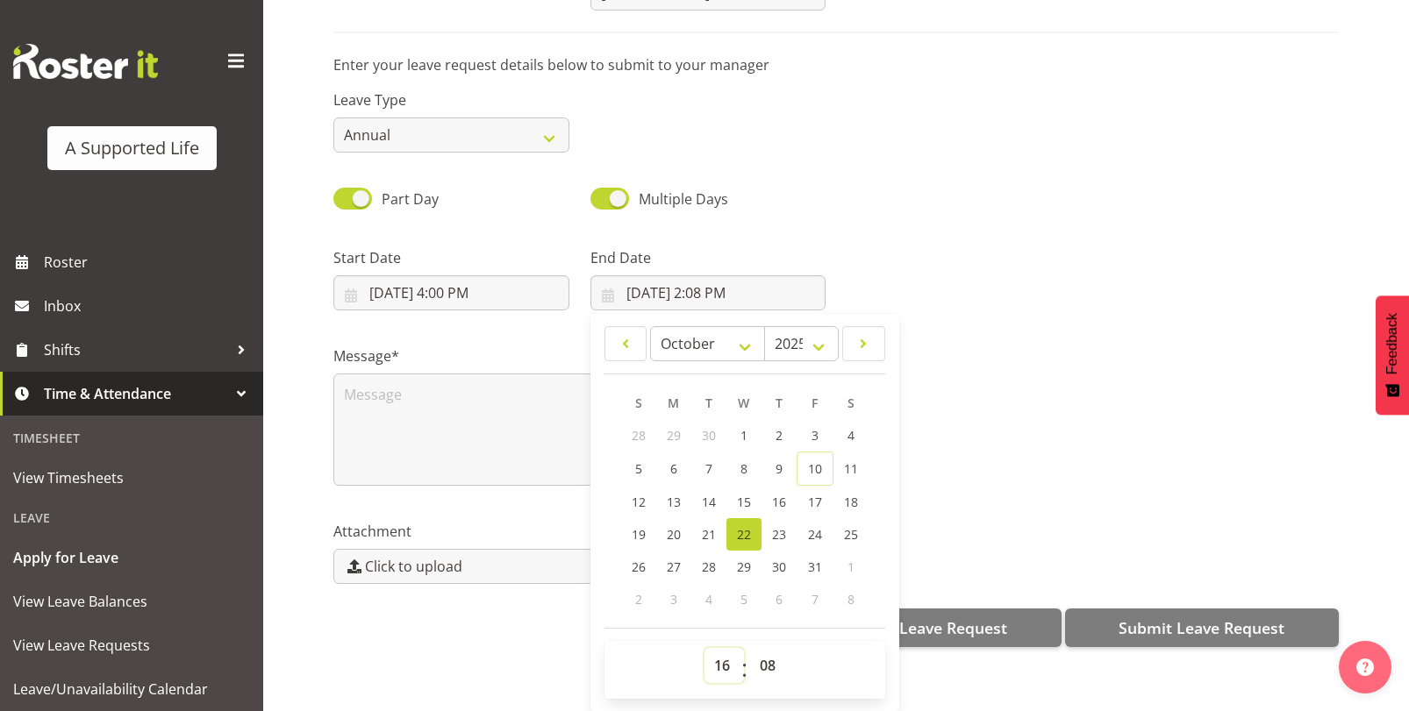
type input "[DATE] 4:08 PM"
click at [760, 652] on select "00 01 02 03 04 05 06 07 08 09 10 11 12 13 14 15 16 17 18 19 20 21 22 23 24 25 2…" at bounding box center [769, 665] width 39 height 35
select select "30"
click at [750, 648] on select "00 01 02 03 04 05 06 07 08 09 10 11 12 13 14 15 16 17 18 19 20 21 22 23 24 25 2…" at bounding box center [769, 665] width 39 height 35
type input "[DATE] 4:30 PM"
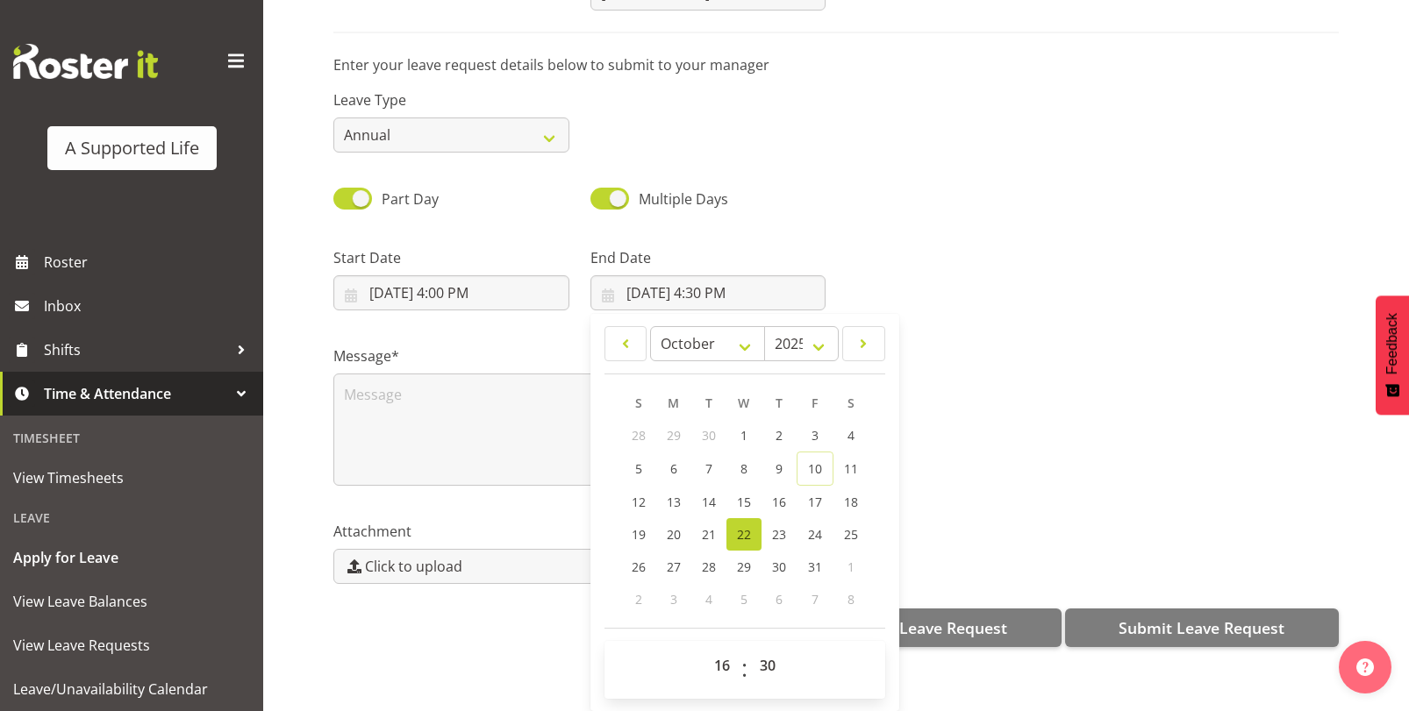
click at [594, 646] on div "January February March April May June July August September October November [D…" at bounding box center [744, 512] width 309 height 383
click at [526, 425] on textarea at bounding box center [579, 430] width 492 height 112
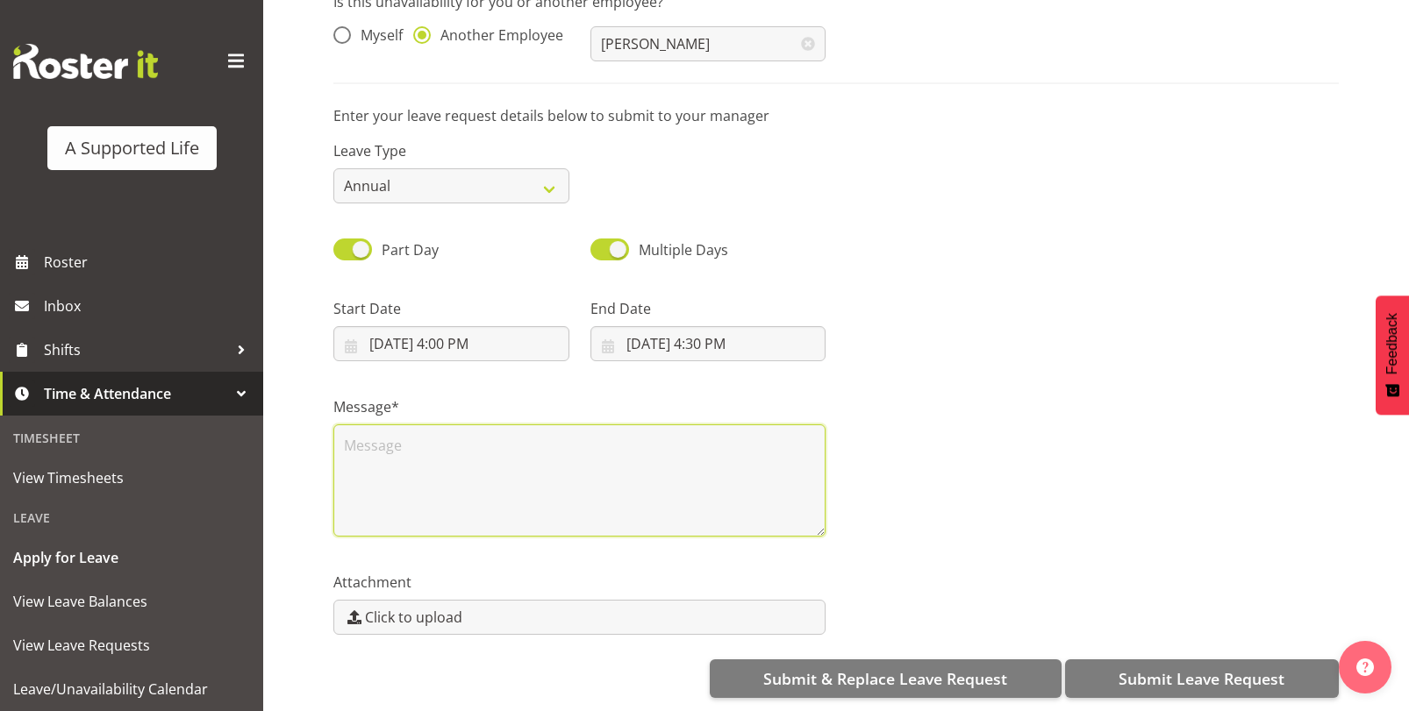
scroll to position [0, 0]
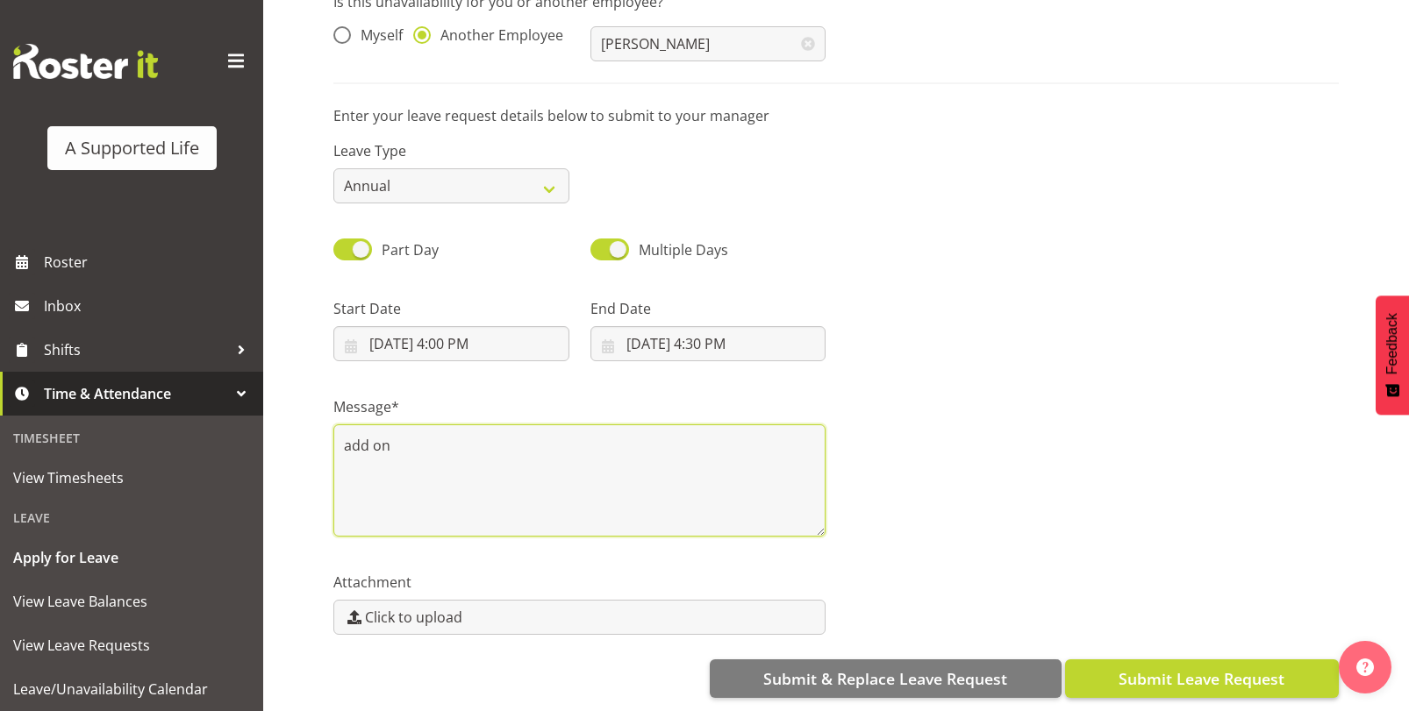
type textarea "add on"
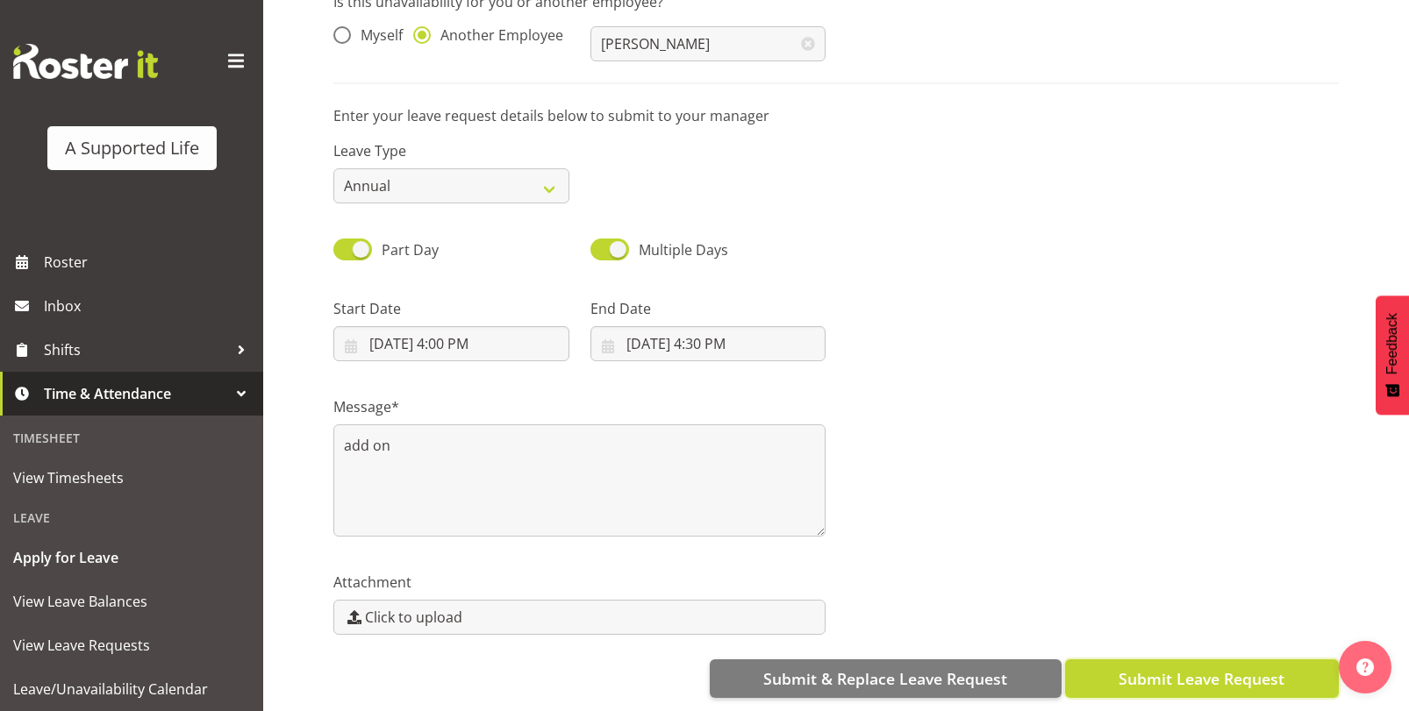
click at [1250, 675] on span "Submit Leave Request" at bounding box center [1201, 679] width 166 height 23
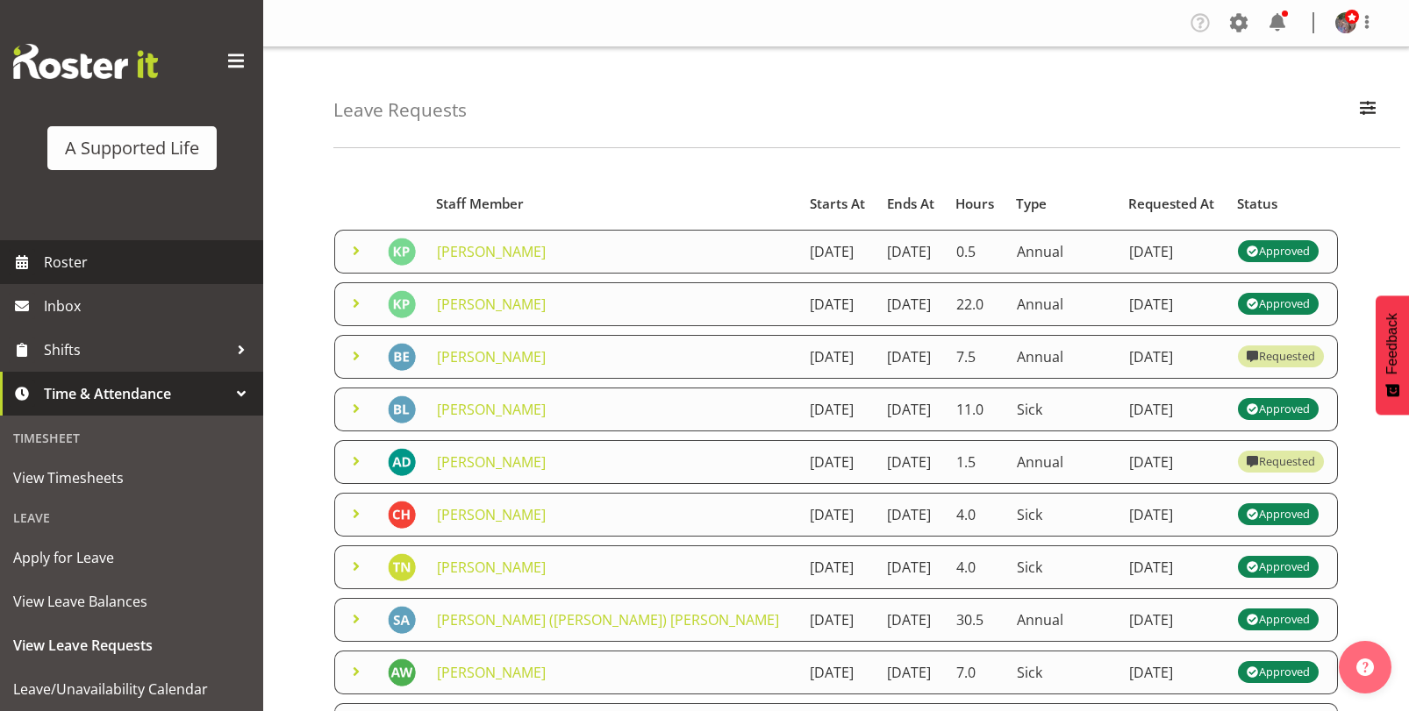
click at [93, 249] on span "Roster" at bounding box center [149, 262] width 211 height 26
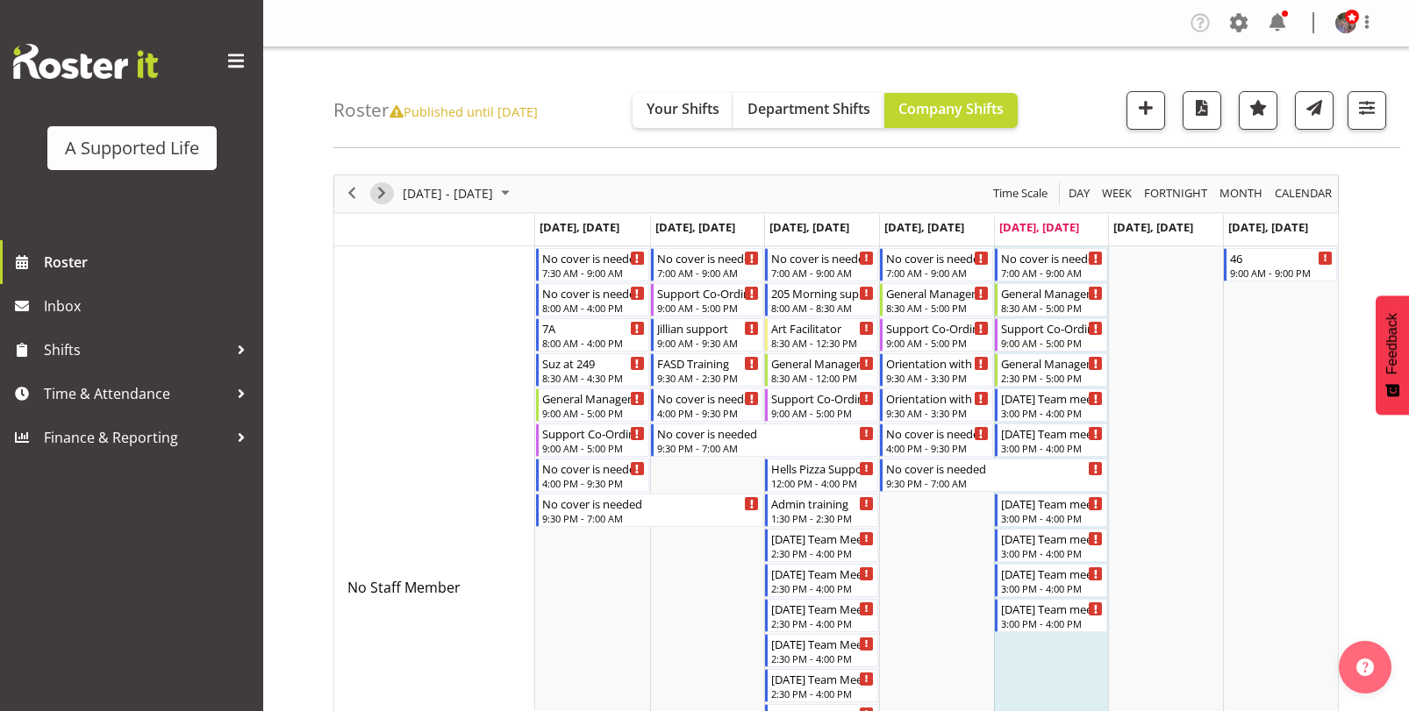
click at [379, 199] on span "Next" at bounding box center [381, 193] width 21 height 22
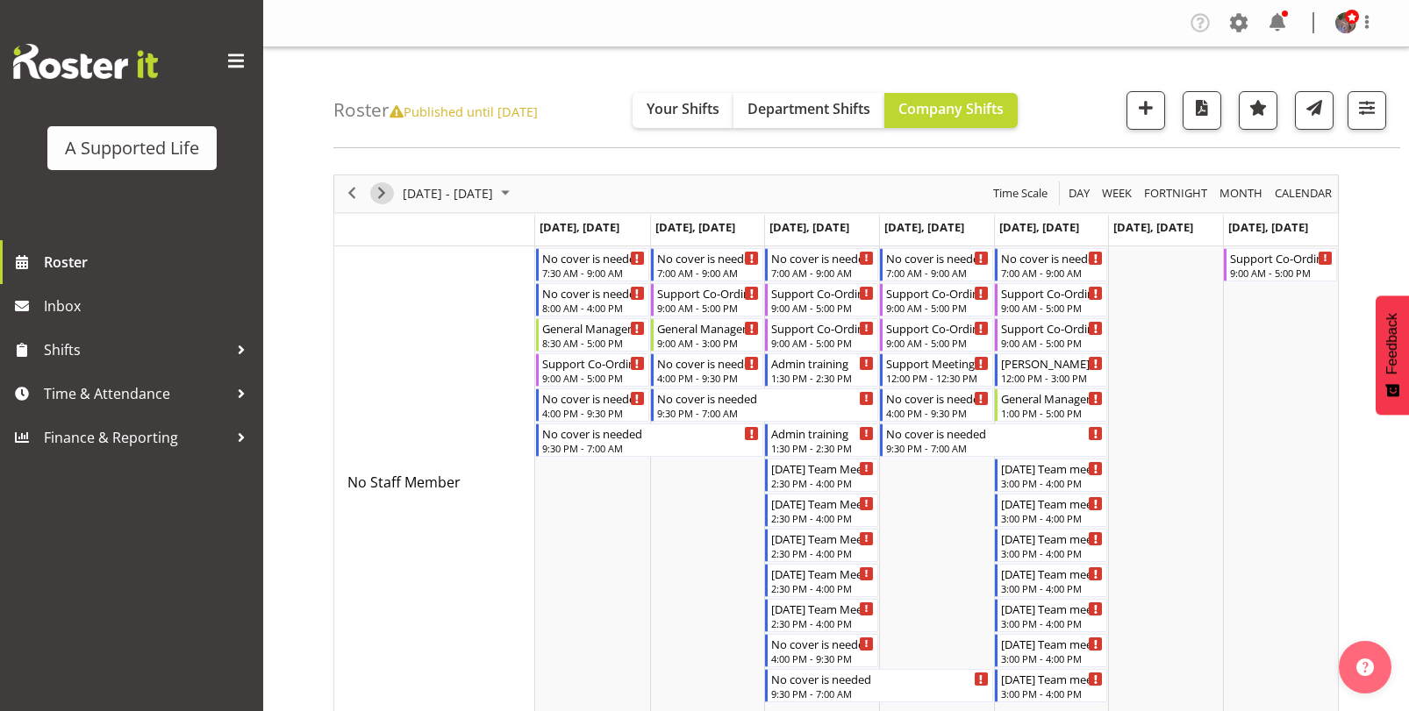
click at [386, 201] on span "Next" at bounding box center [381, 193] width 21 height 22
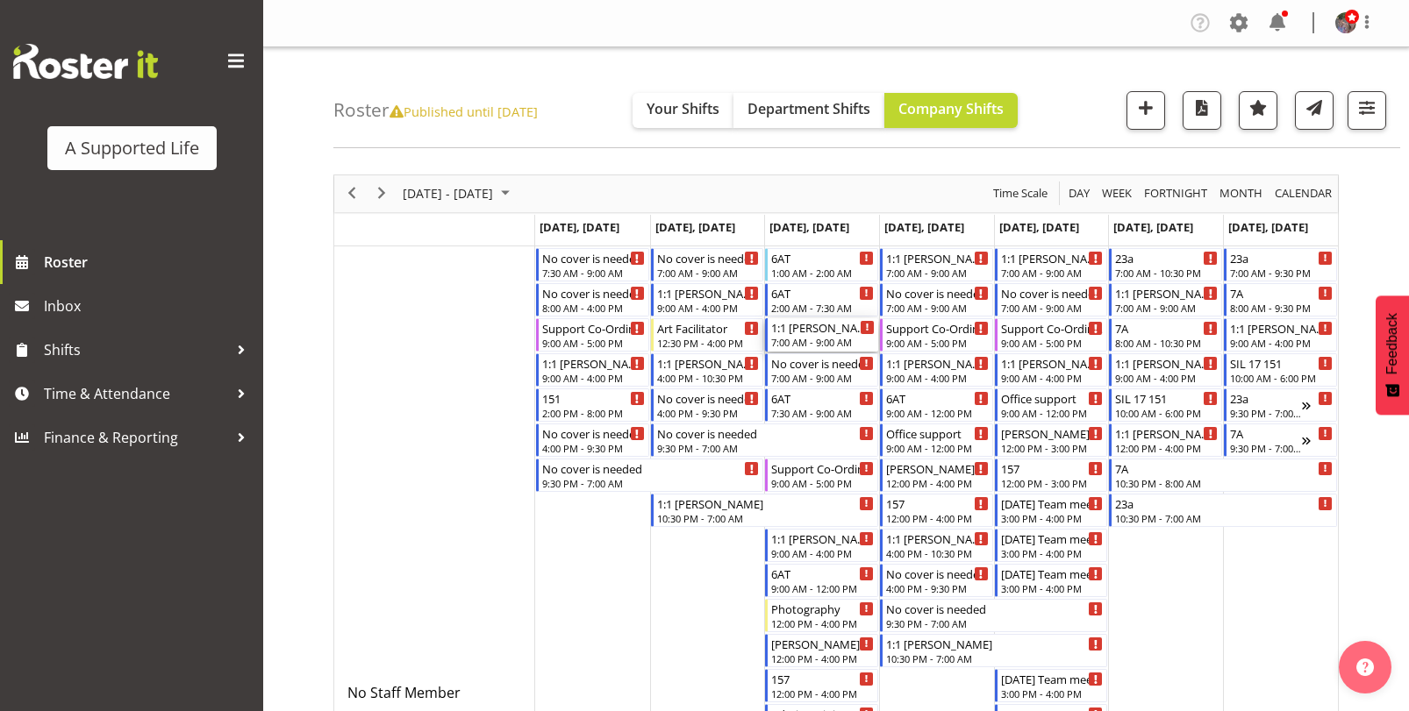
click at [812, 341] on div "7:00 AM - 9:00 AM" at bounding box center [823, 342] width 104 height 14
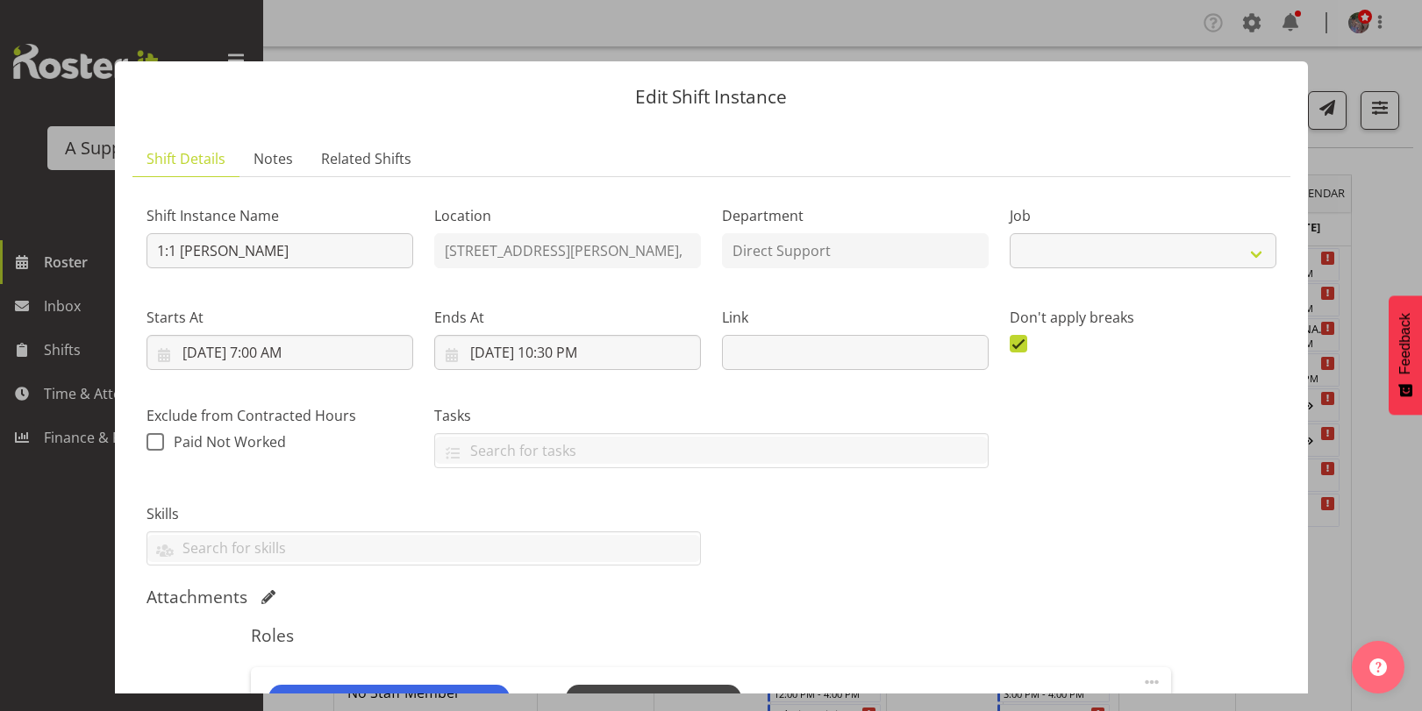
select select "4112"
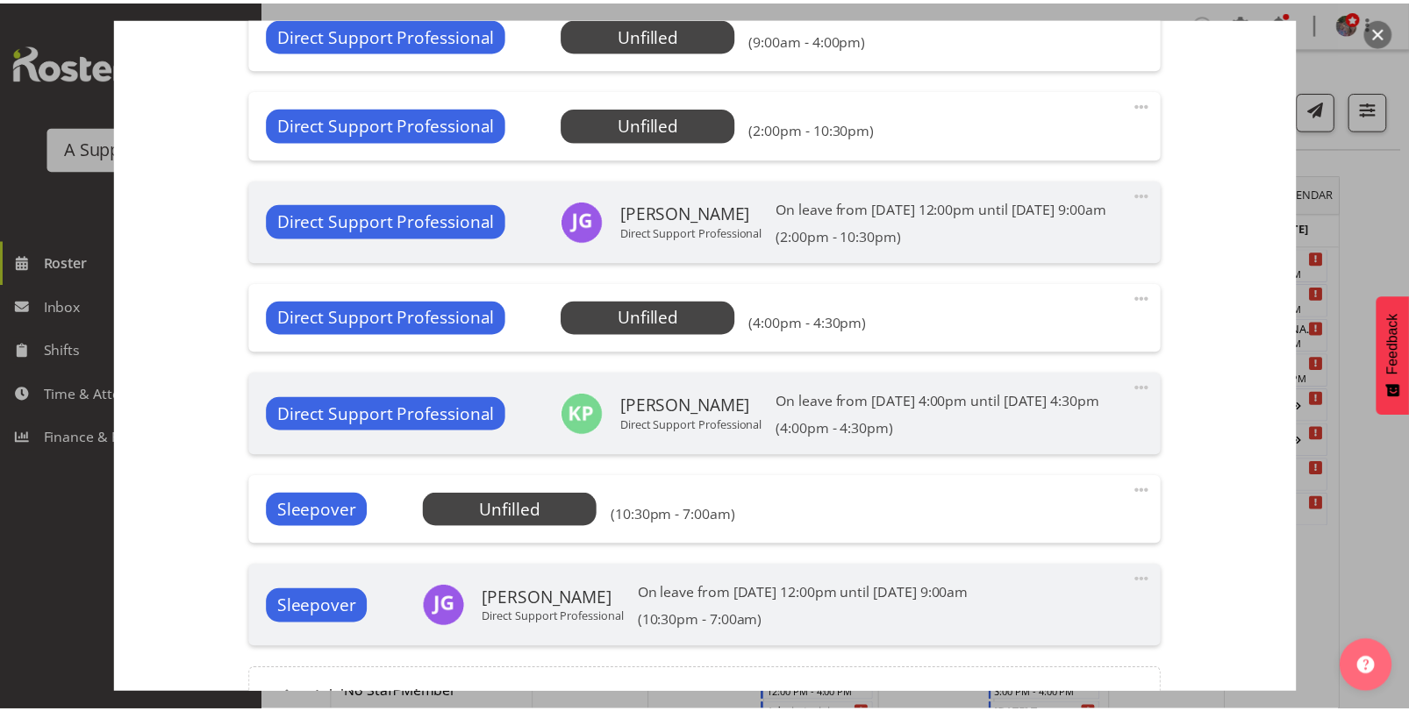
scroll to position [1053, 0]
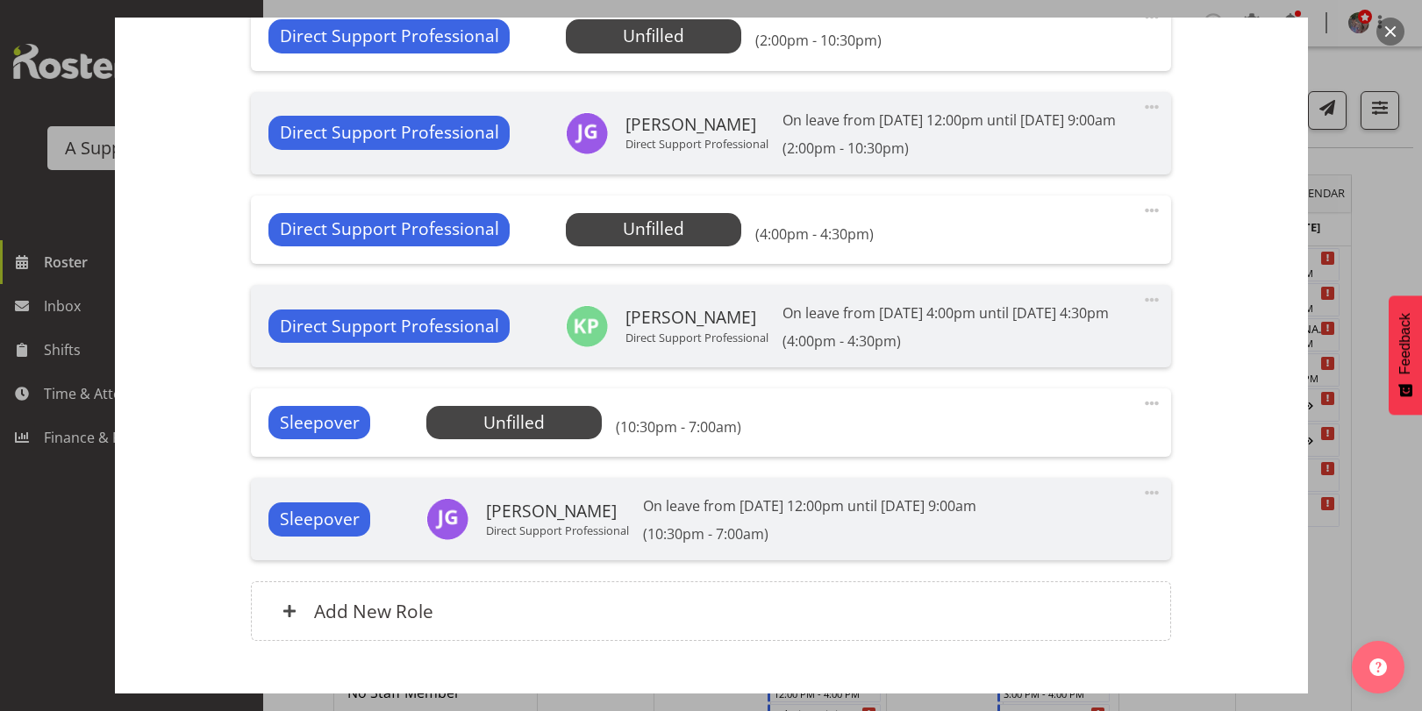
click at [1385, 32] on button "button" at bounding box center [1390, 32] width 28 height 28
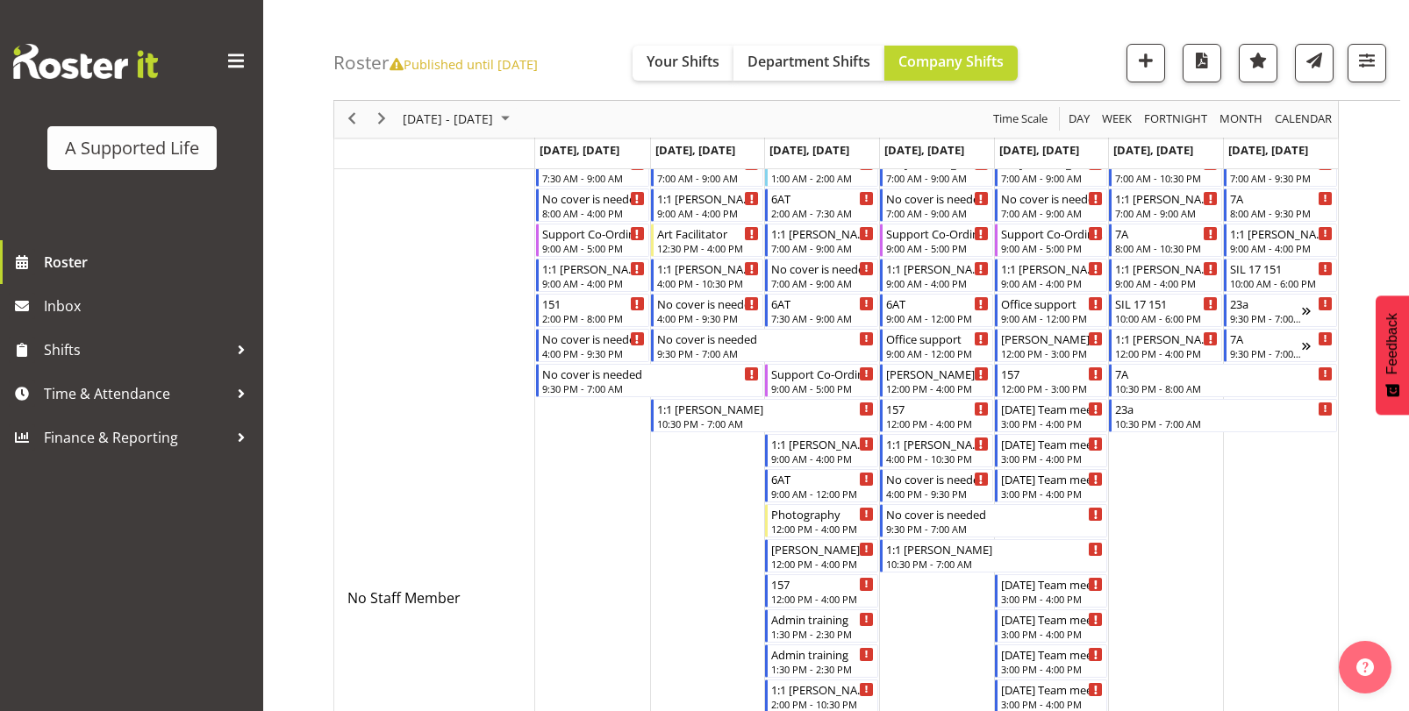
scroll to position [0, 0]
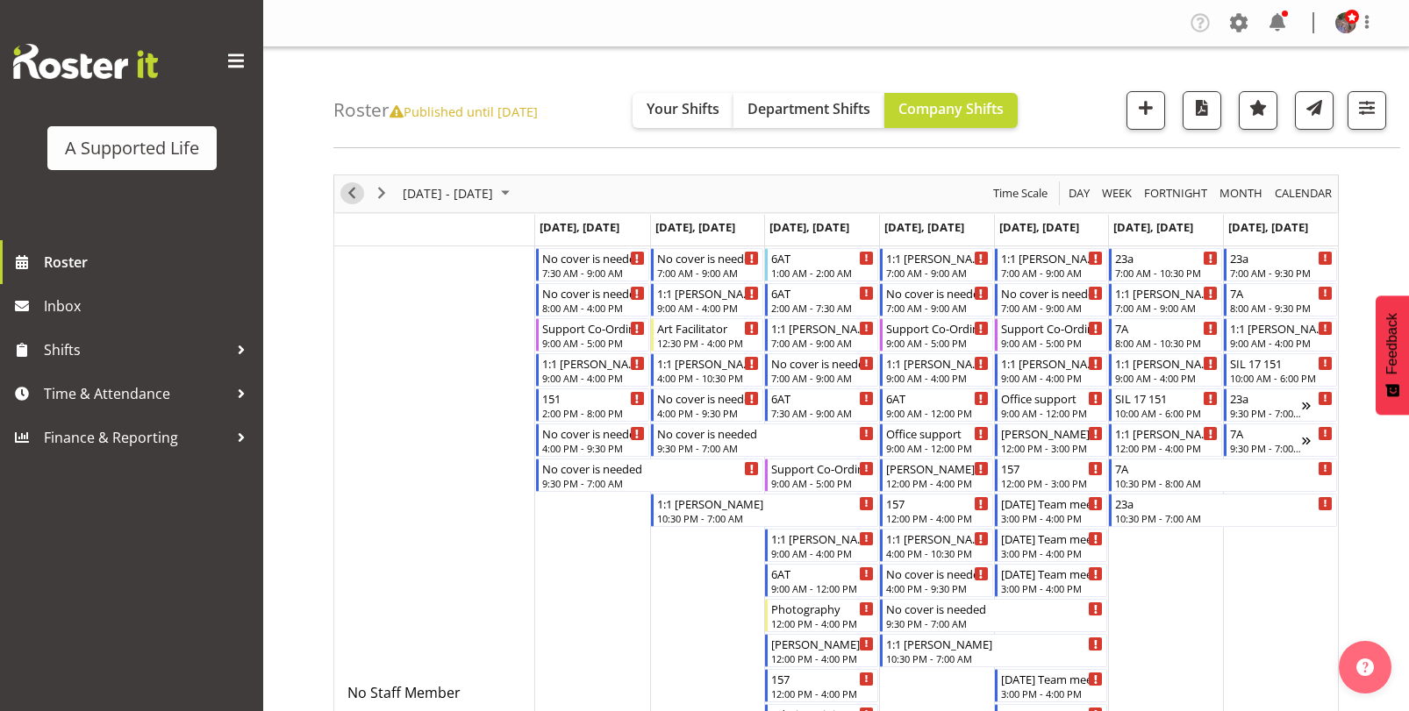
click at [343, 197] on span "Previous" at bounding box center [351, 193] width 21 height 22
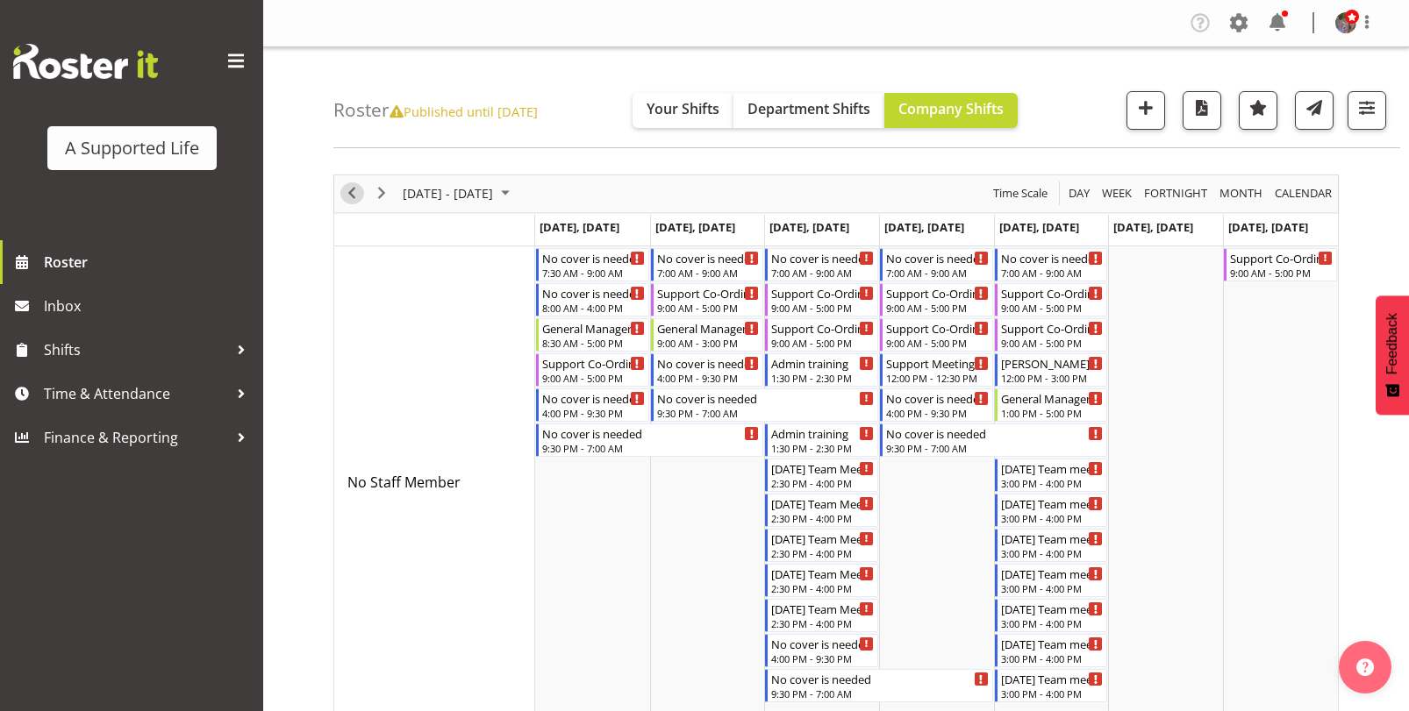
click at [362, 204] on div "previous period" at bounding box center [352, 193] width 30 height 37
